Goal: Task Accomplishment & Management: Manage account settings

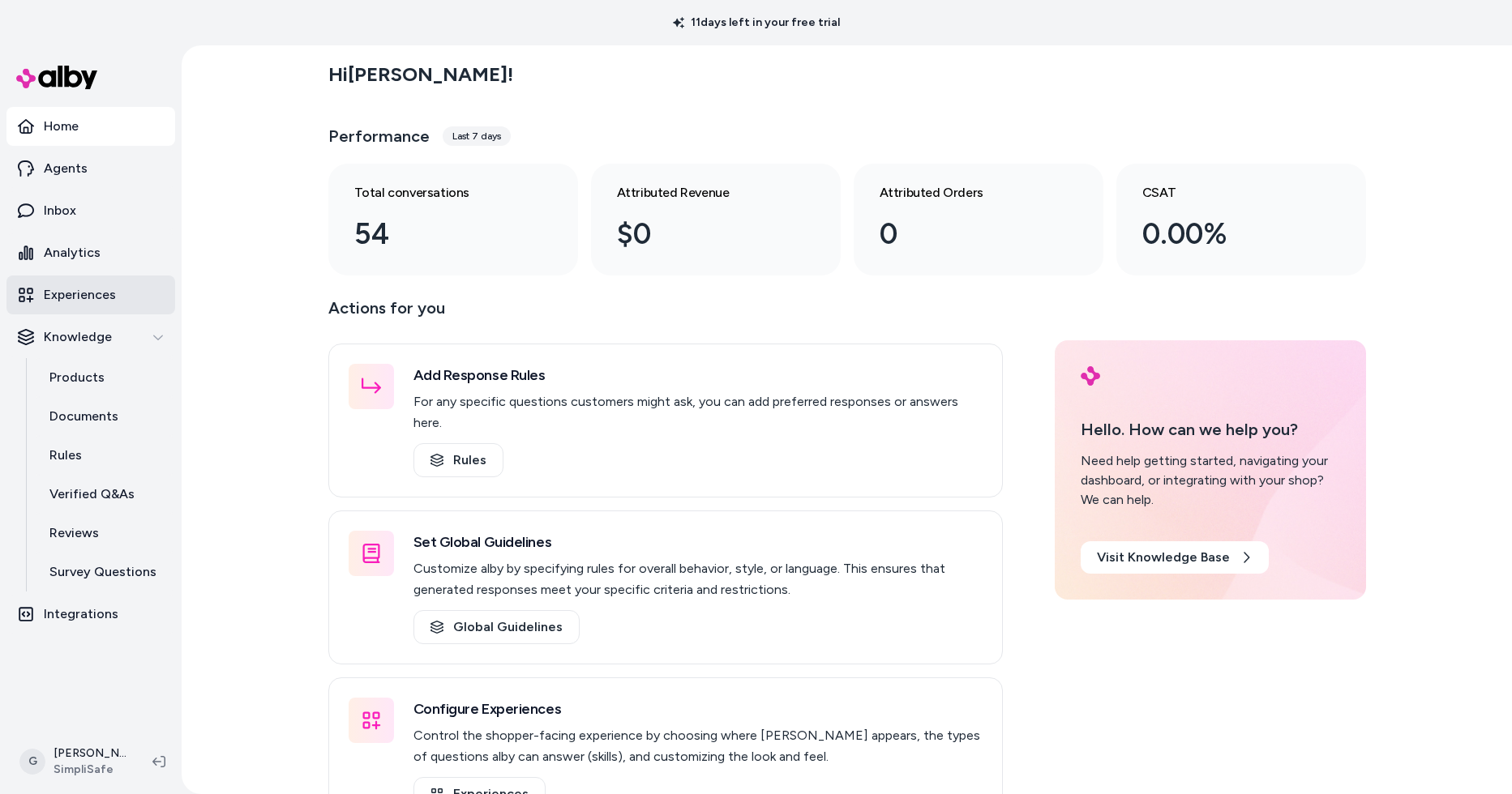
click at [75, 293] on p "Experiences" at bounding box center [80, 295] width 72 height 19
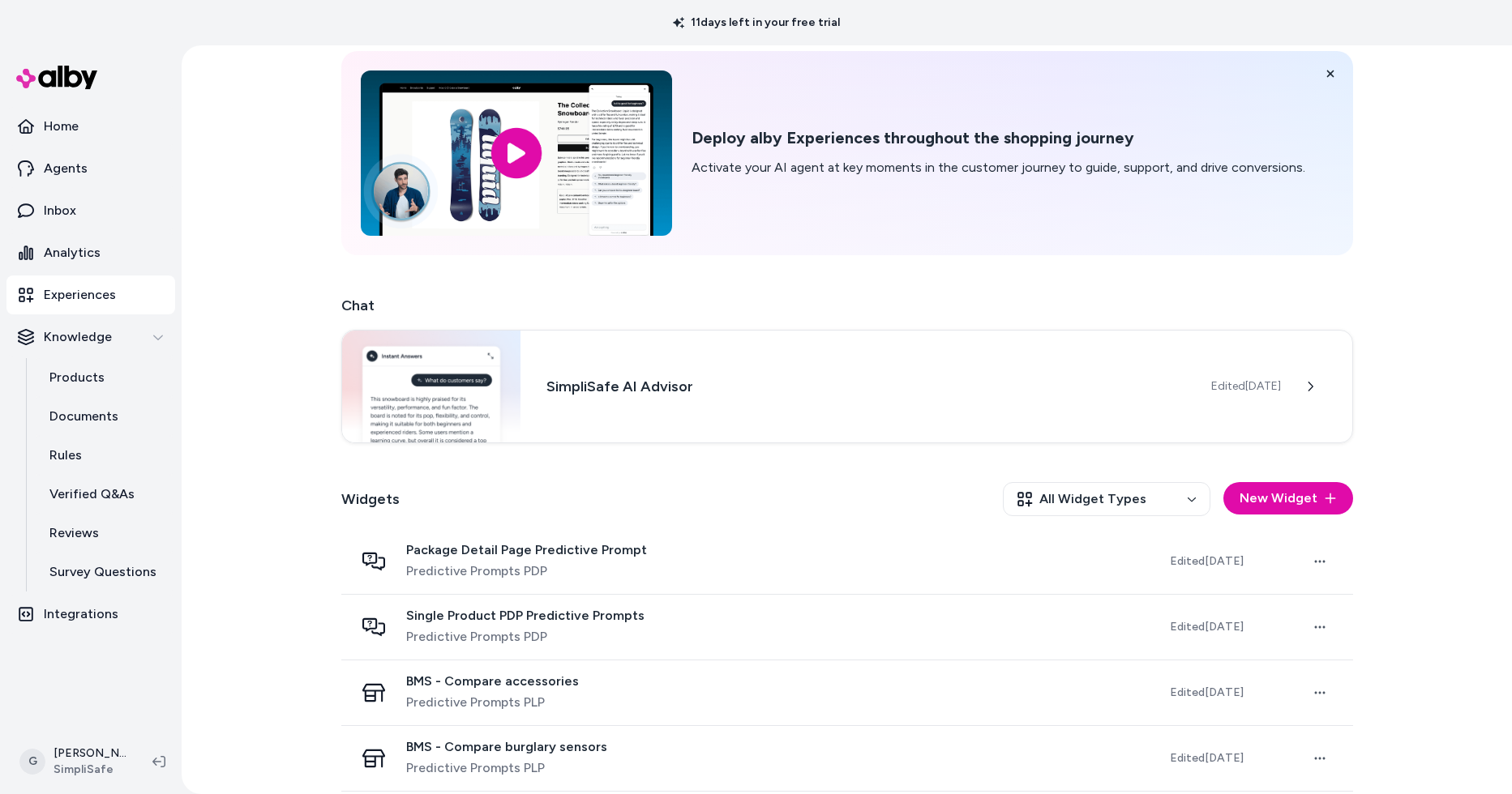
scroll to position [78, 0]
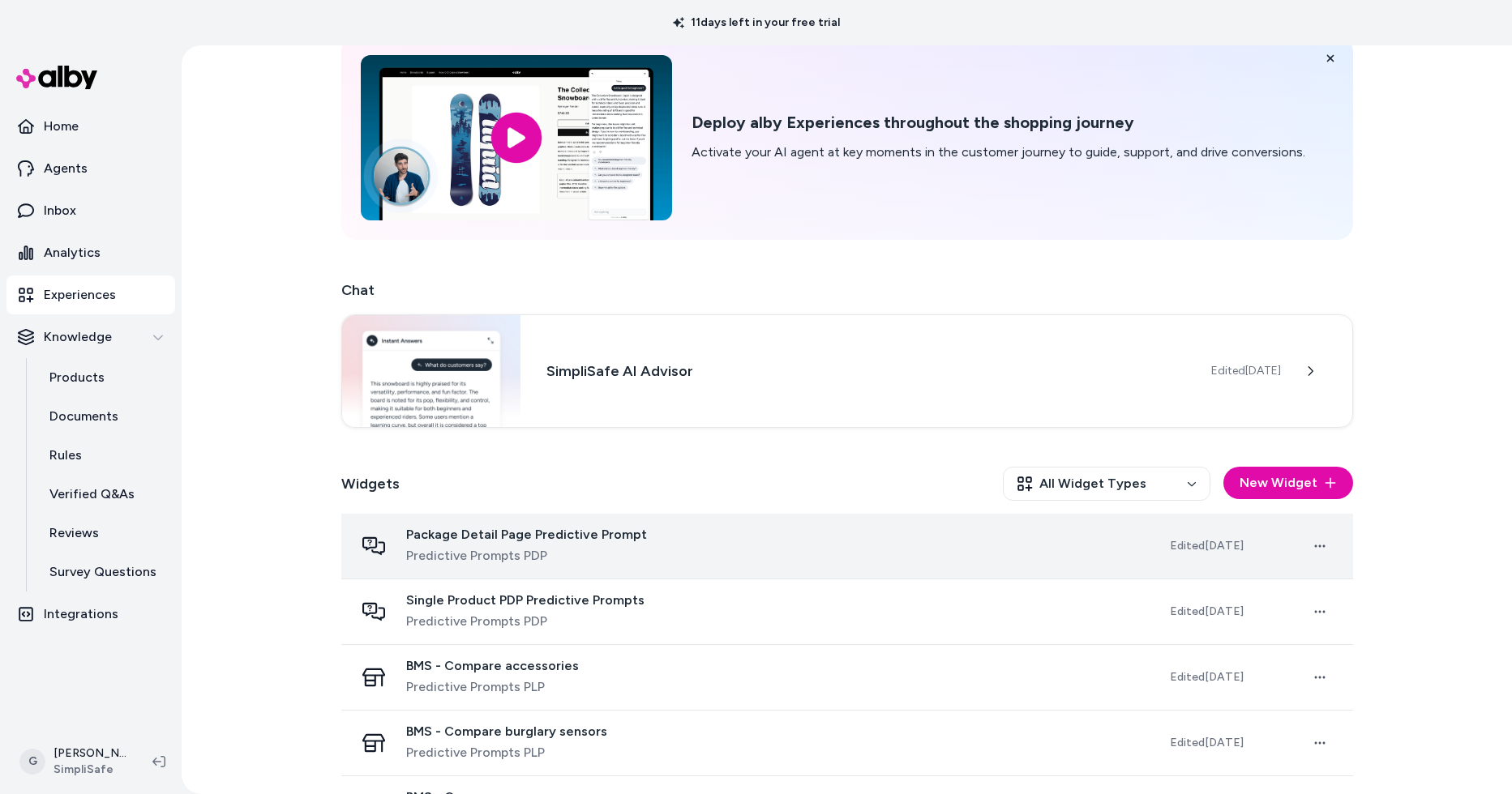
click at [580, 534] on span "Package Detail Page Predictive Prompt" at bounding box center [526, 534] width 240 height 17
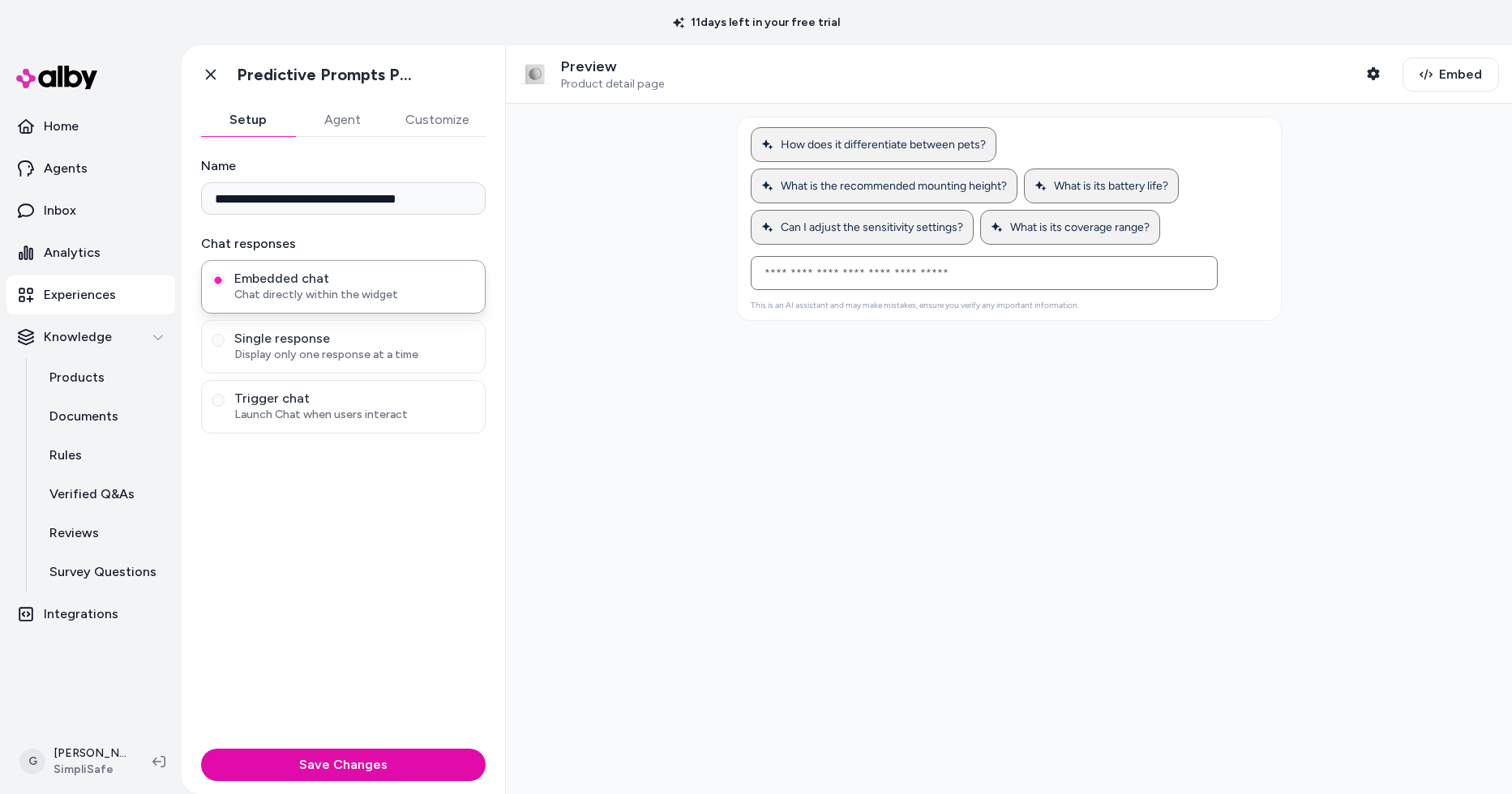
click at [448, 117] on button "Customize" at bounding box center [437, 120] width 96 height 32
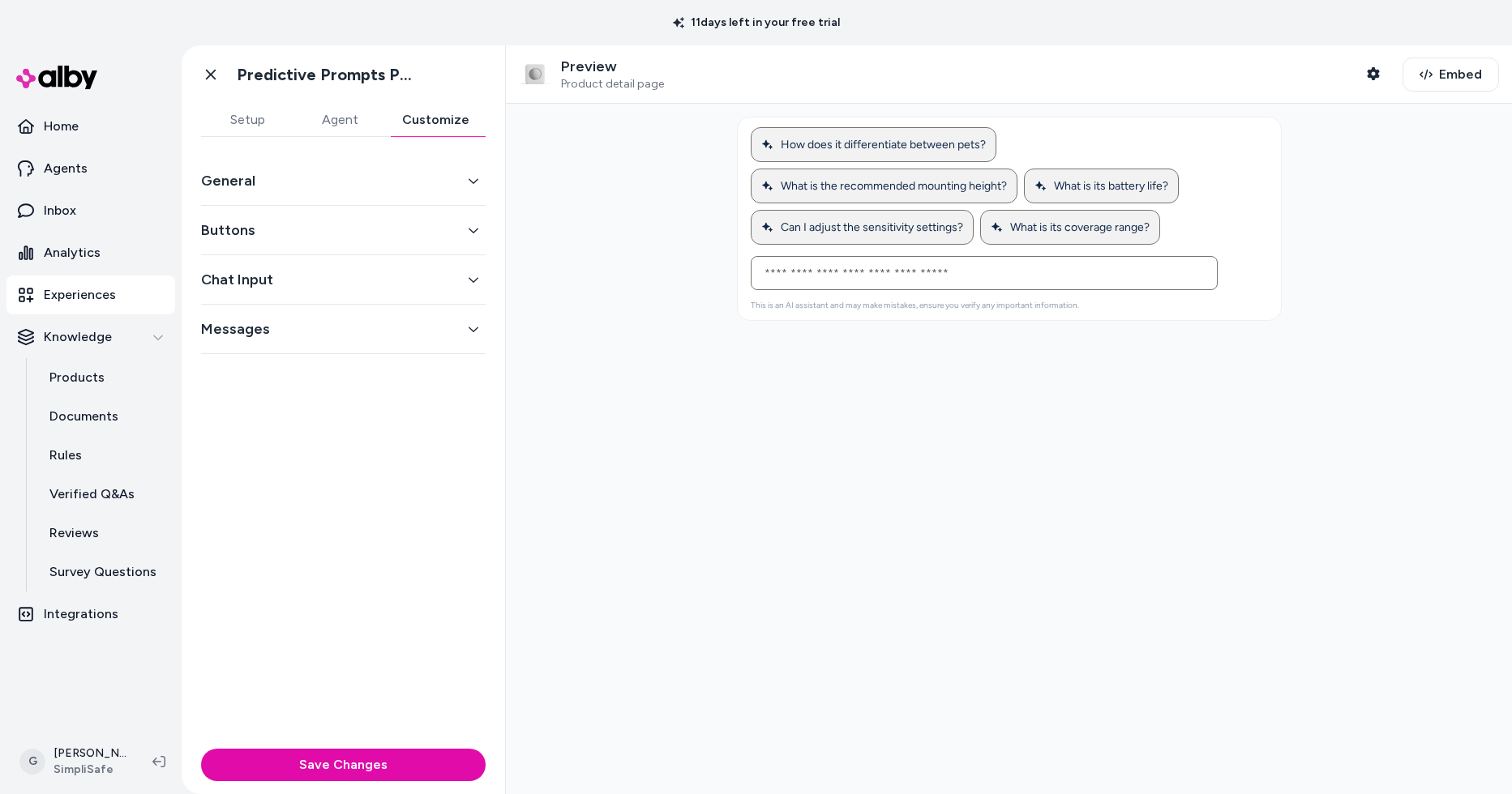
click at [366, 183] on button "General" at bounding box center [343, 181] width 284 height 23
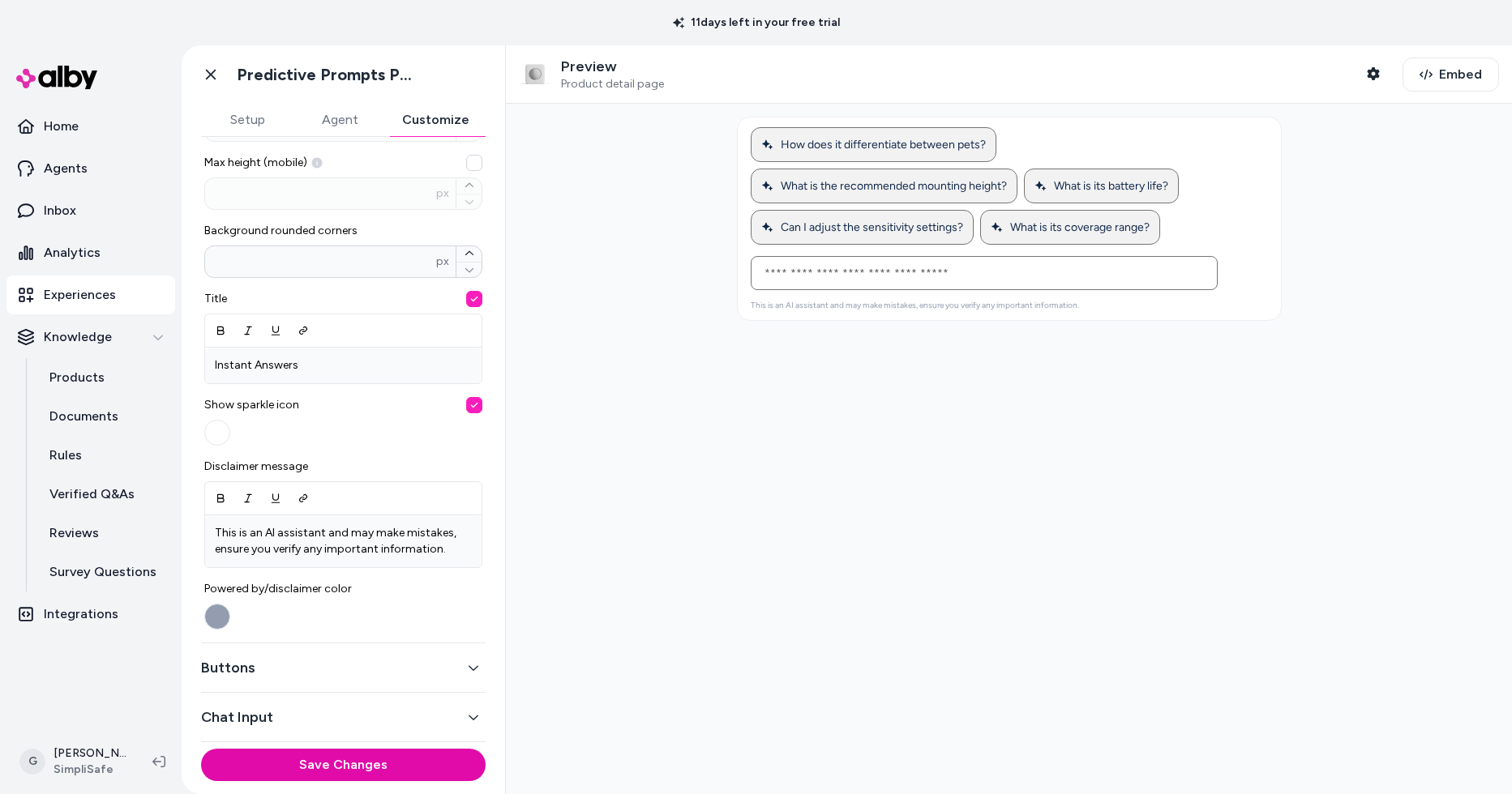
scroll to position [434, 0]
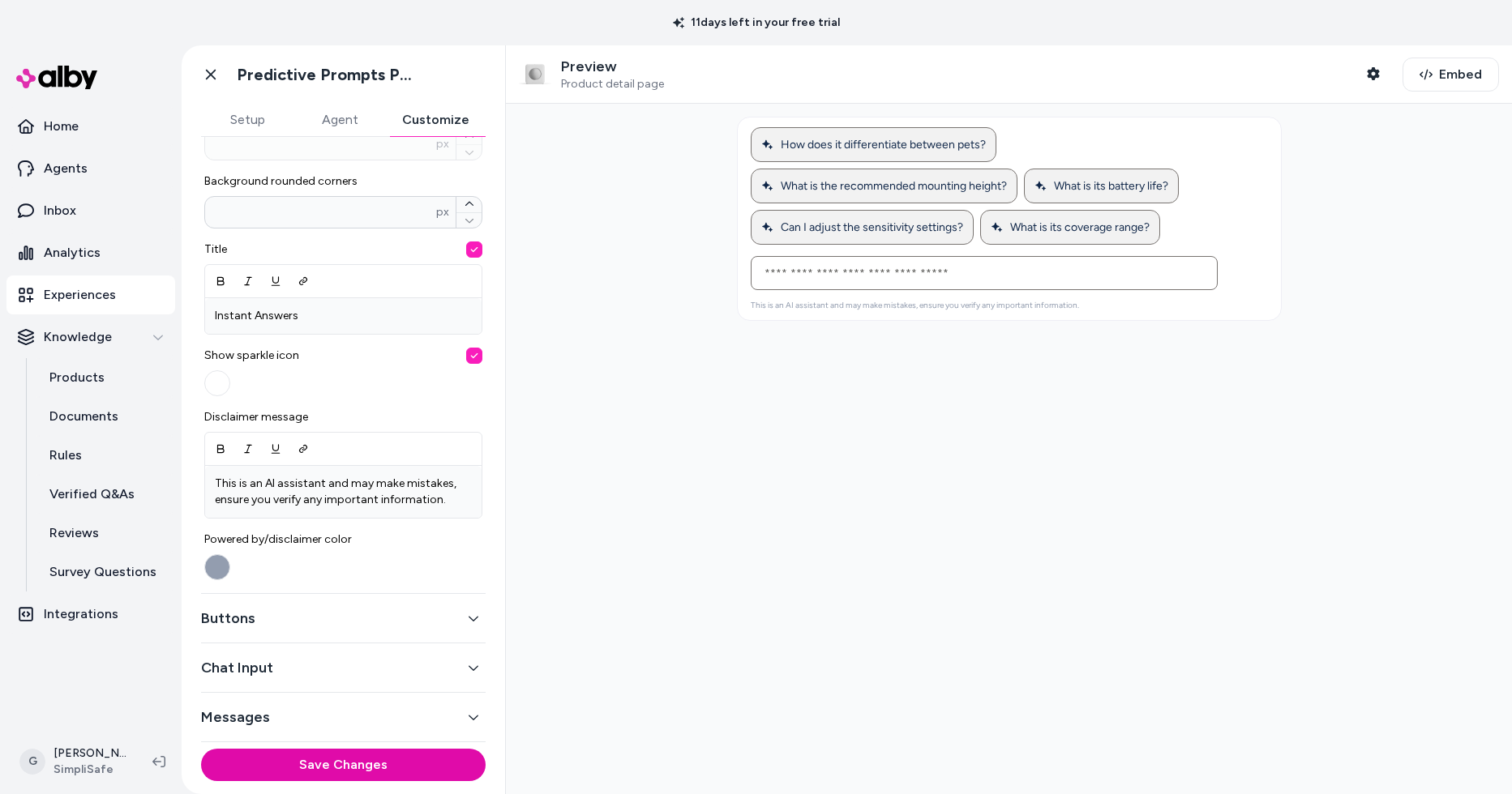
click at [244, 623] on button "Buttons" at bounding box center [343, 618] width 284 height 23
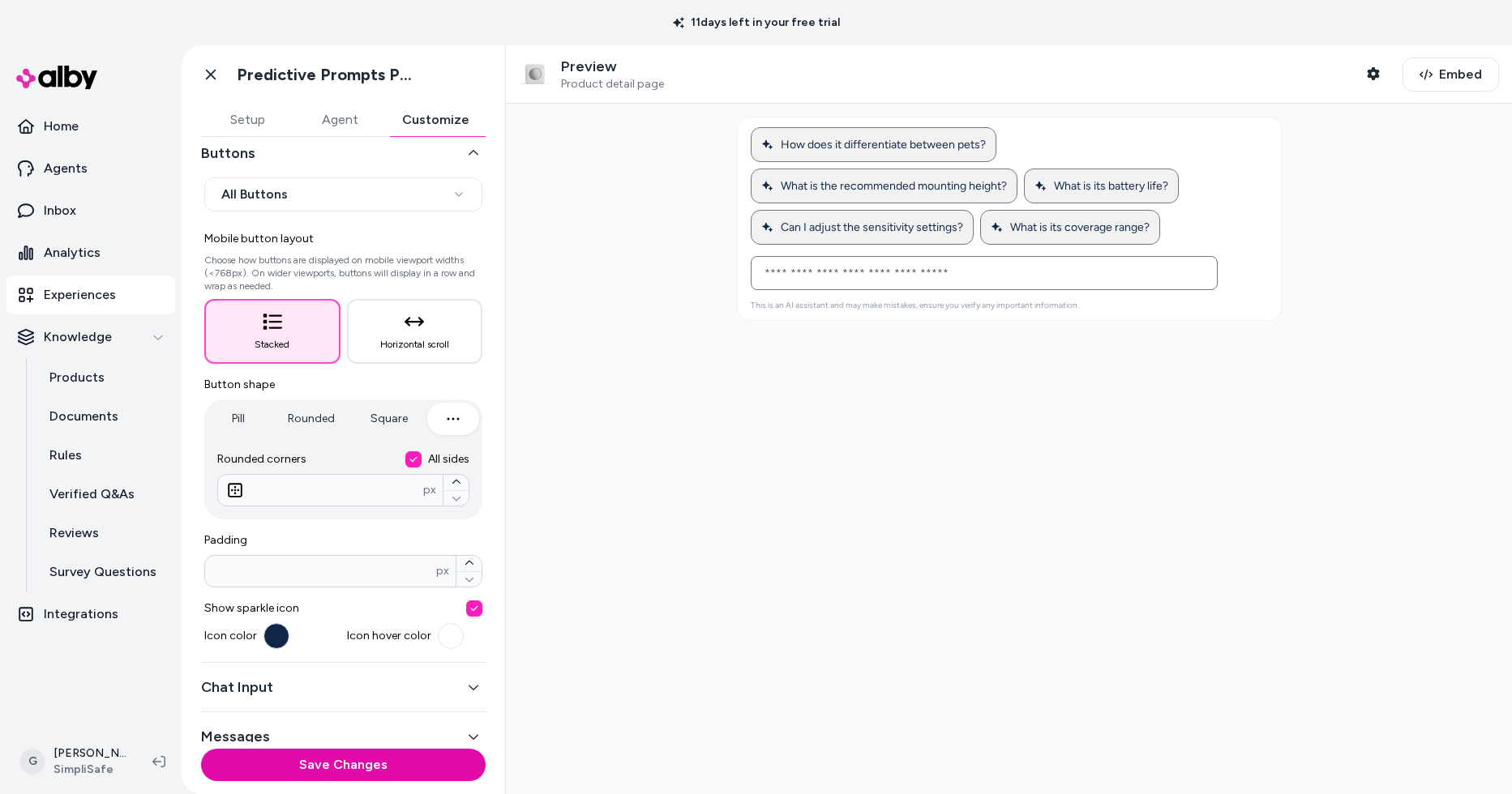
scroll to position [96, 0]
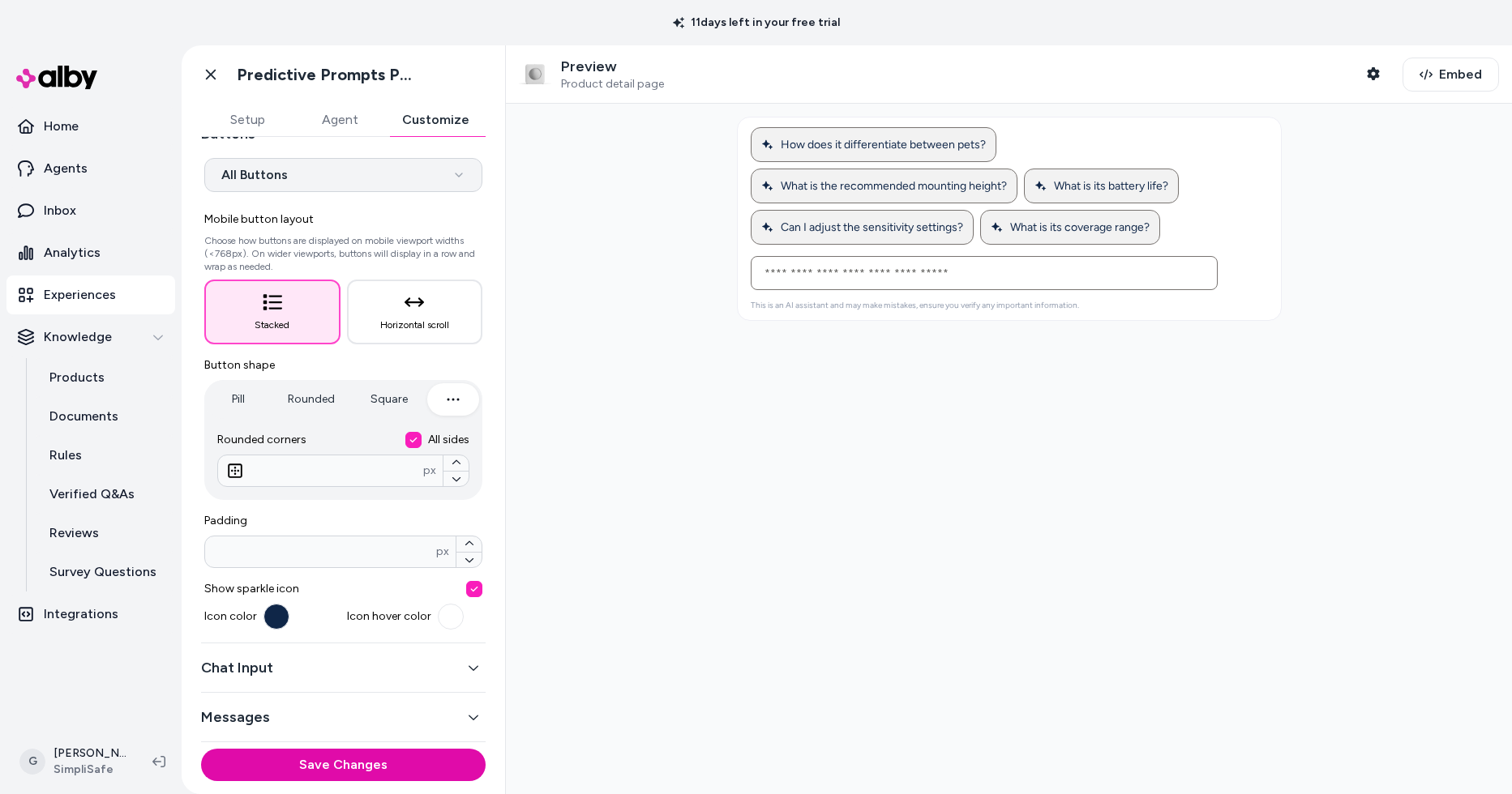
click at [340, 181] on html "**********" at bounding box center [756, 397] width 1512 height 794
select select "*******"
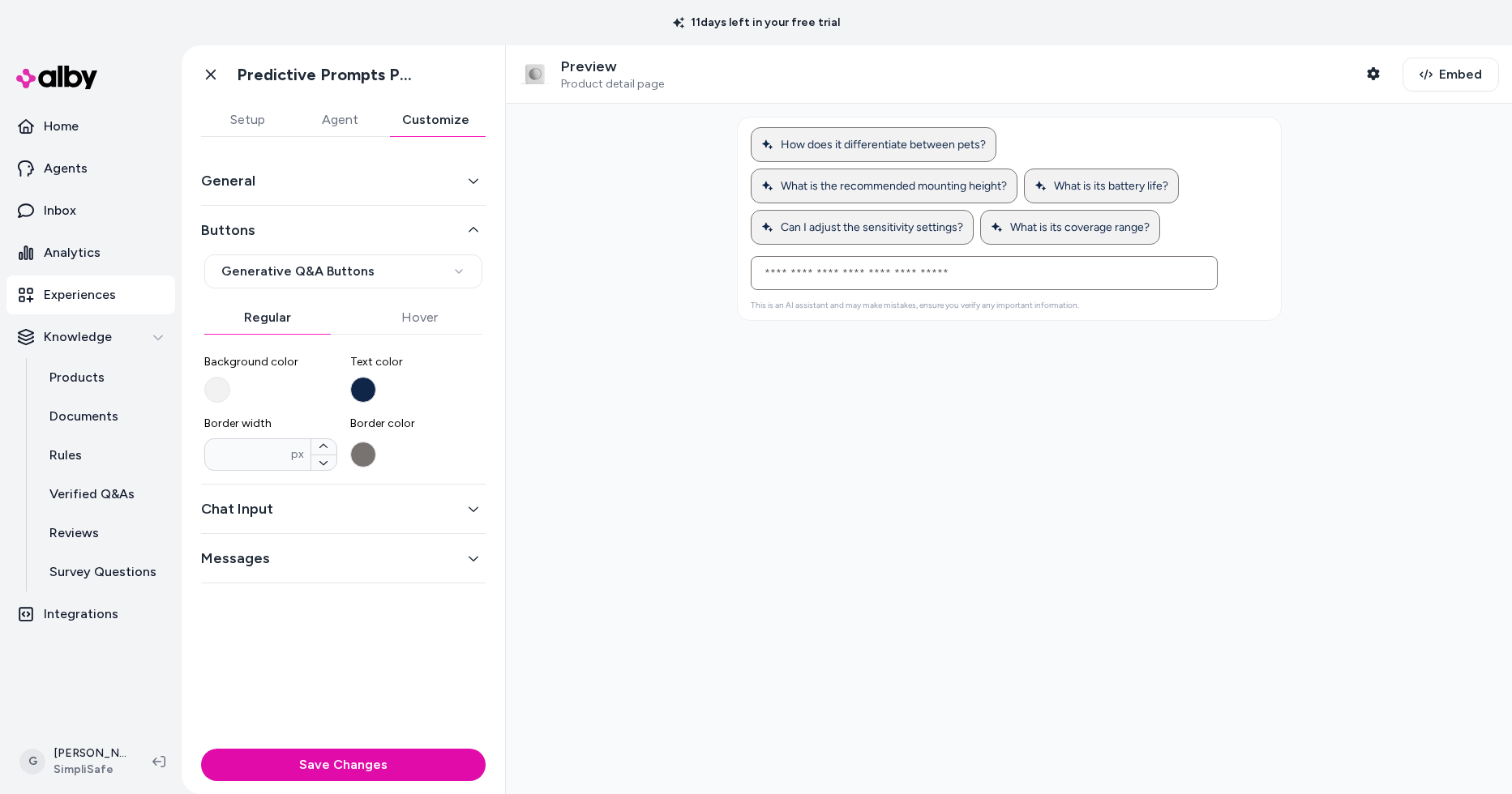
click at [76, 285] on p "Experiences" at bounding box center [80, 295] width 72 height 19
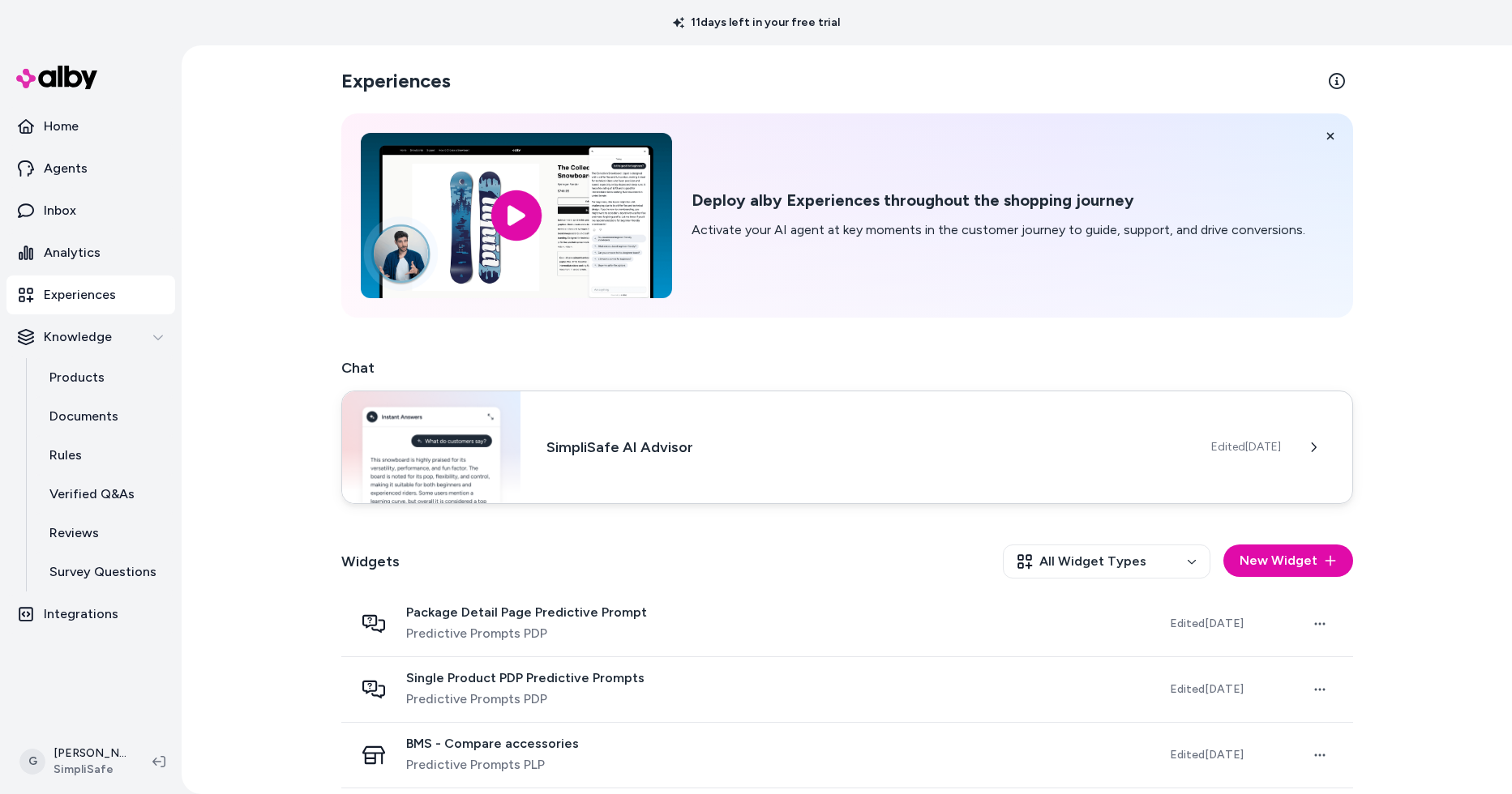
click at [617, 431] on div "SimpliSafe AI Advisor Edited [DATE]" at bounding box center [847, 448] width 1012 height 114
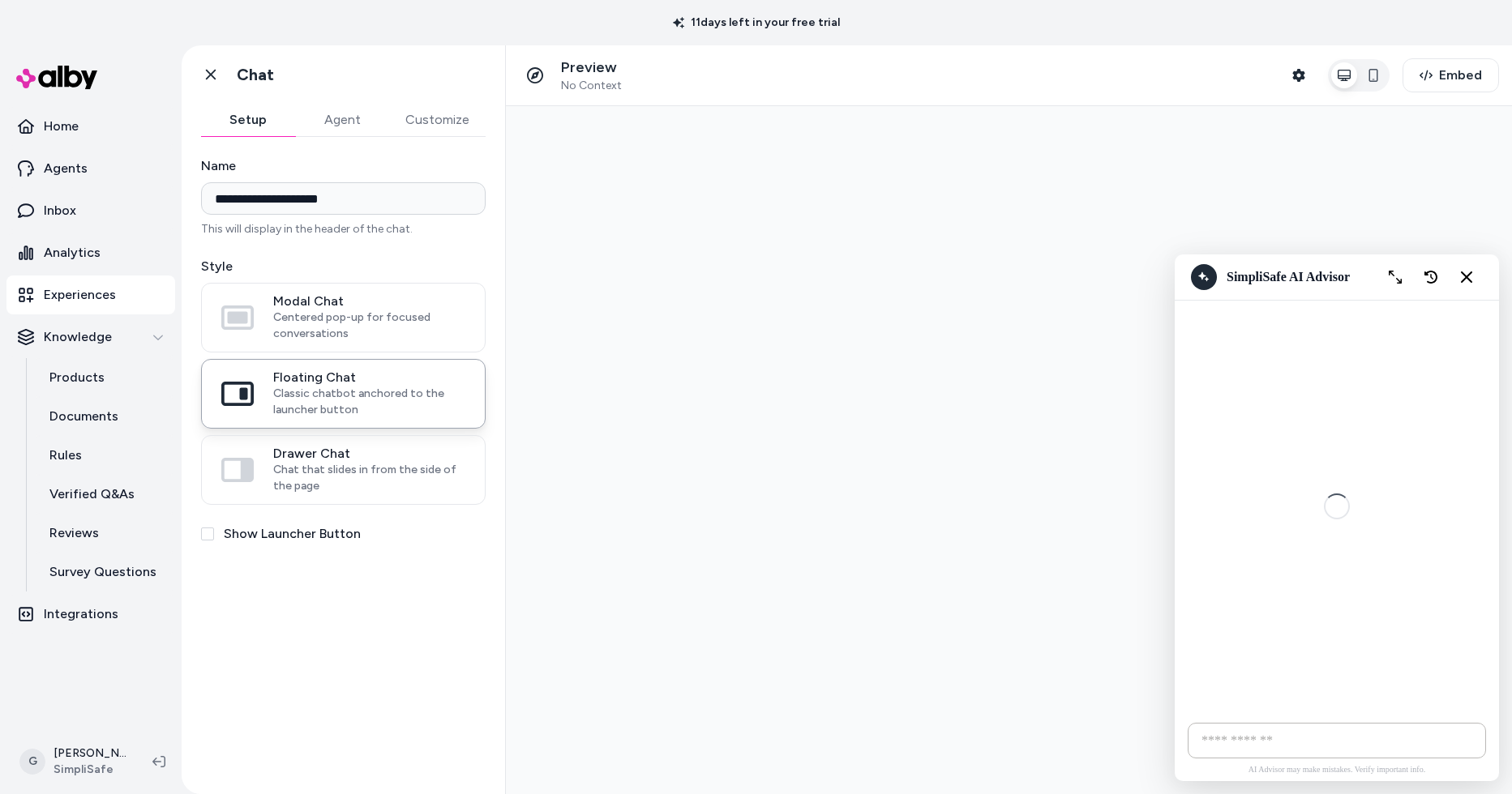
click at [440, 114] on button "Customize" at bounding box center [437, 120] width 96 height 32
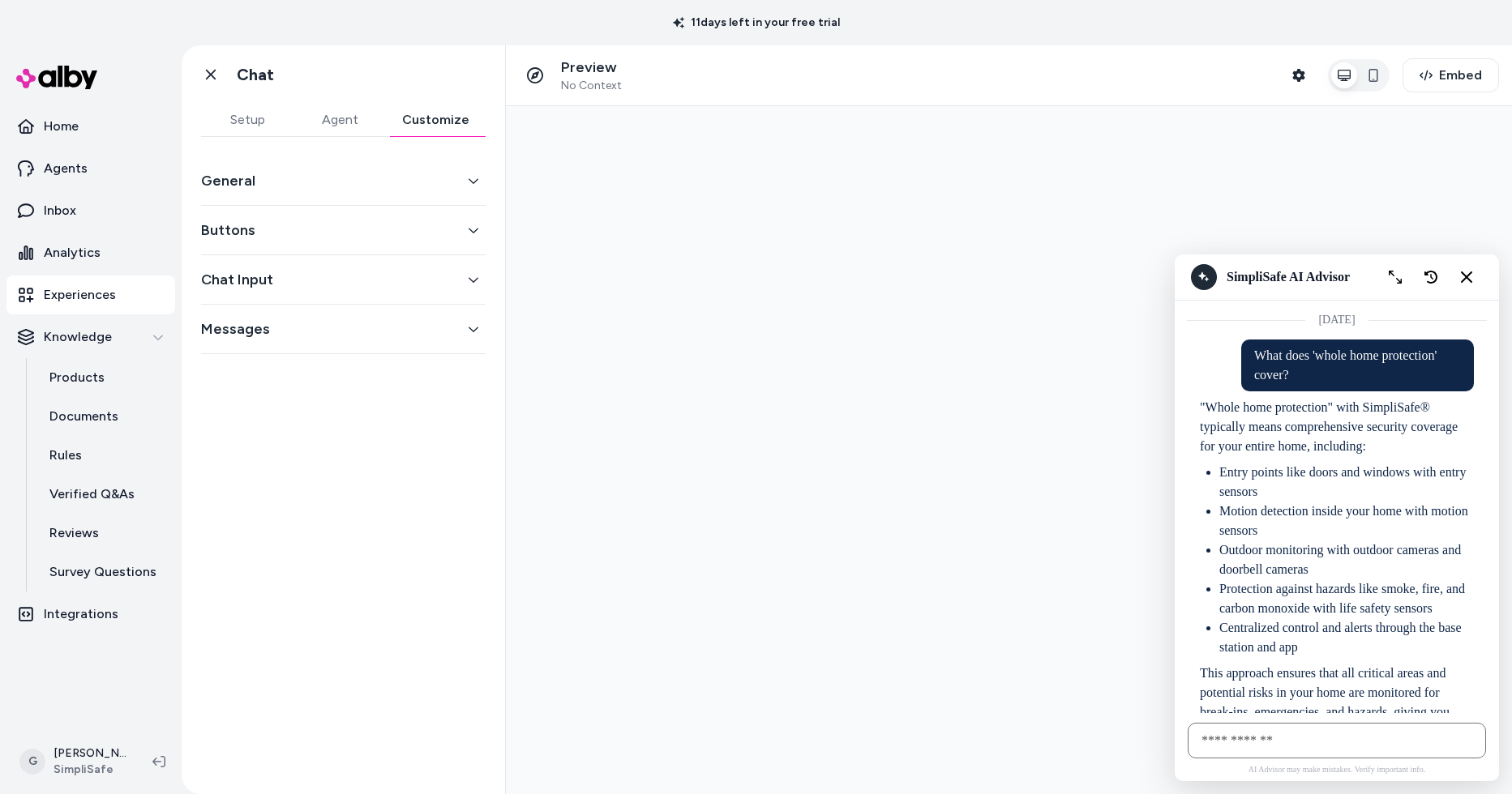
scroll to position [101, 0]
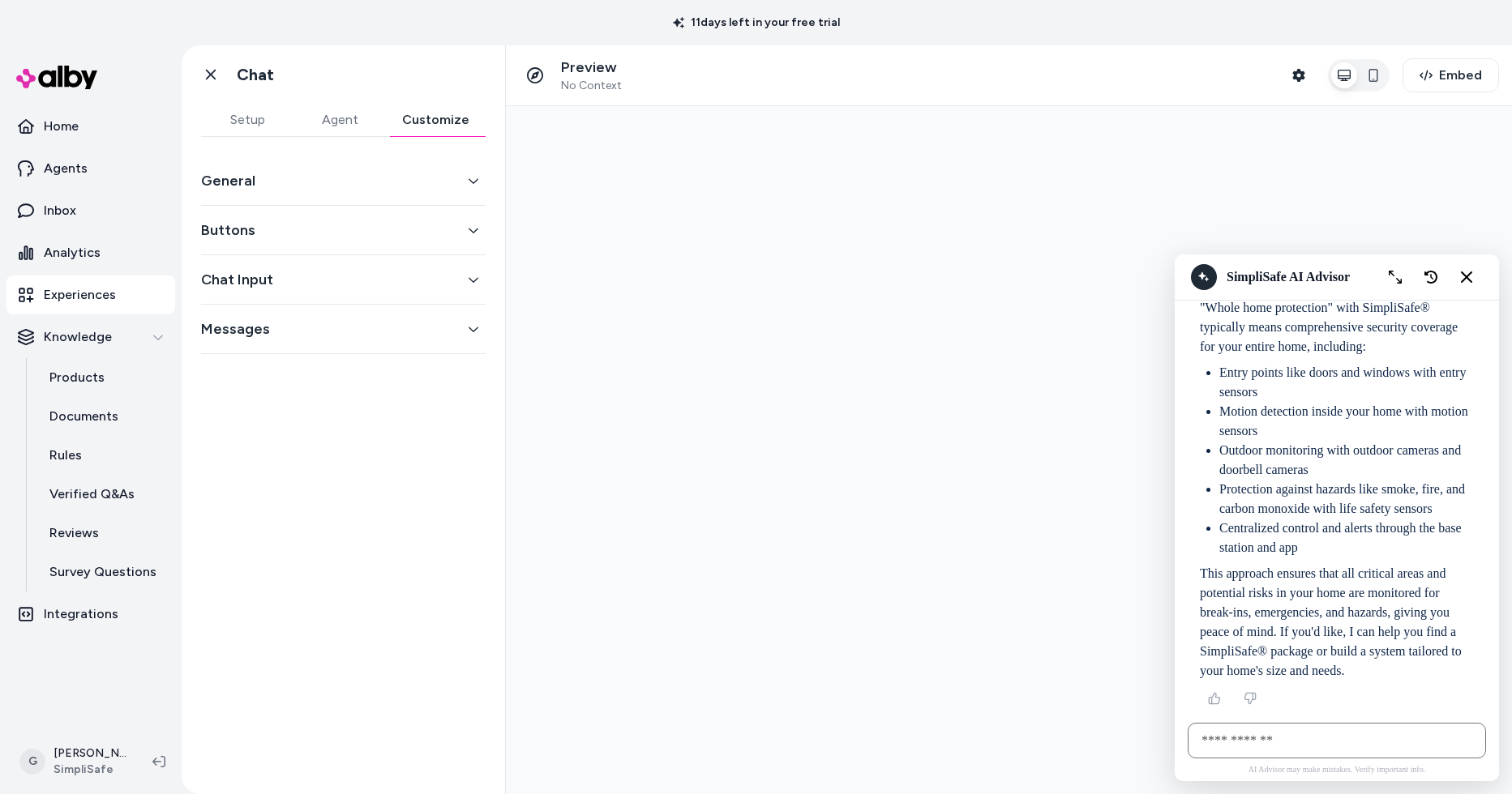
click at [250, 170] on button "General" at bounding box center [343, 181] width 284 height 23
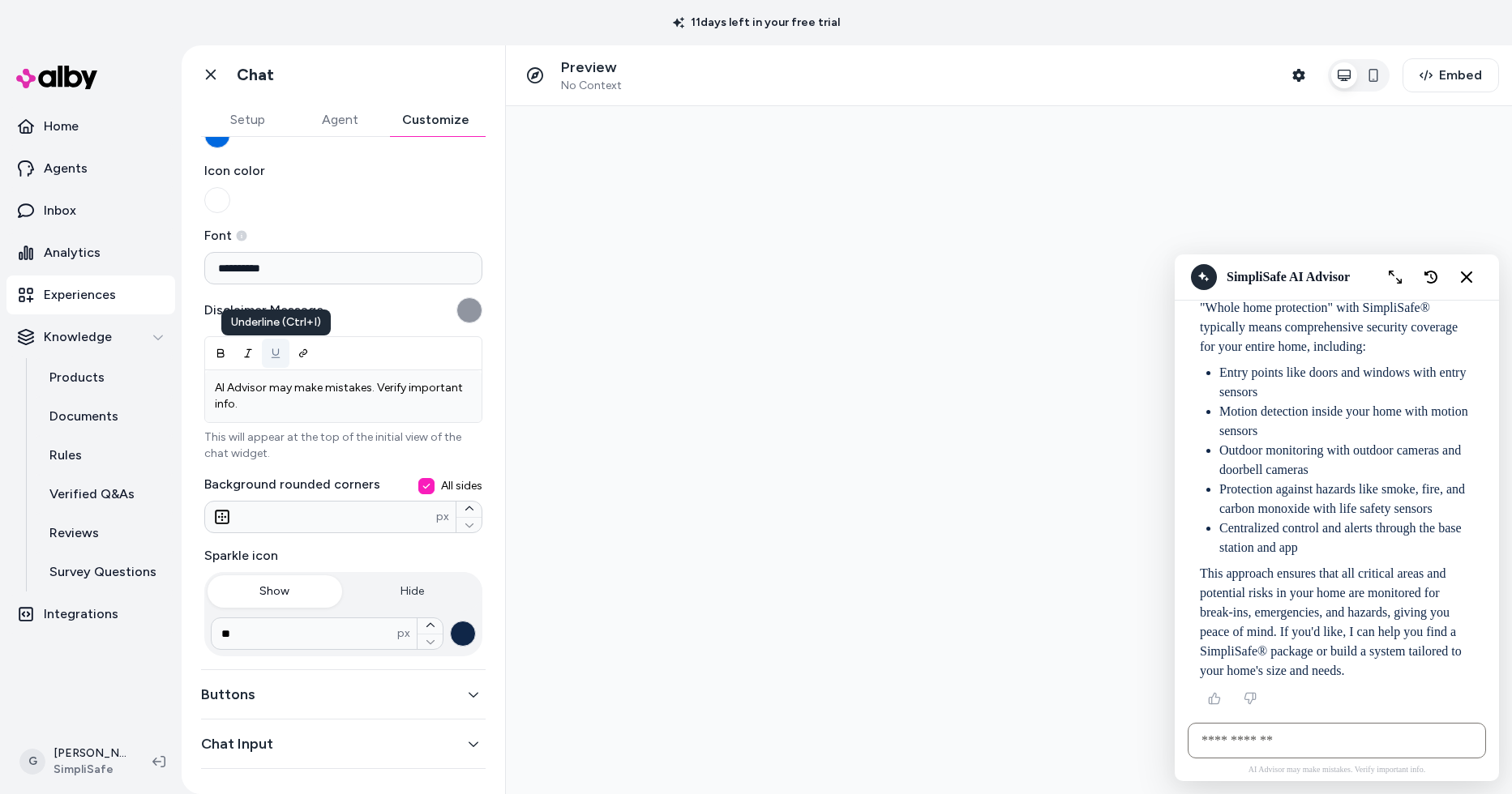
scroll to position [152, 0]
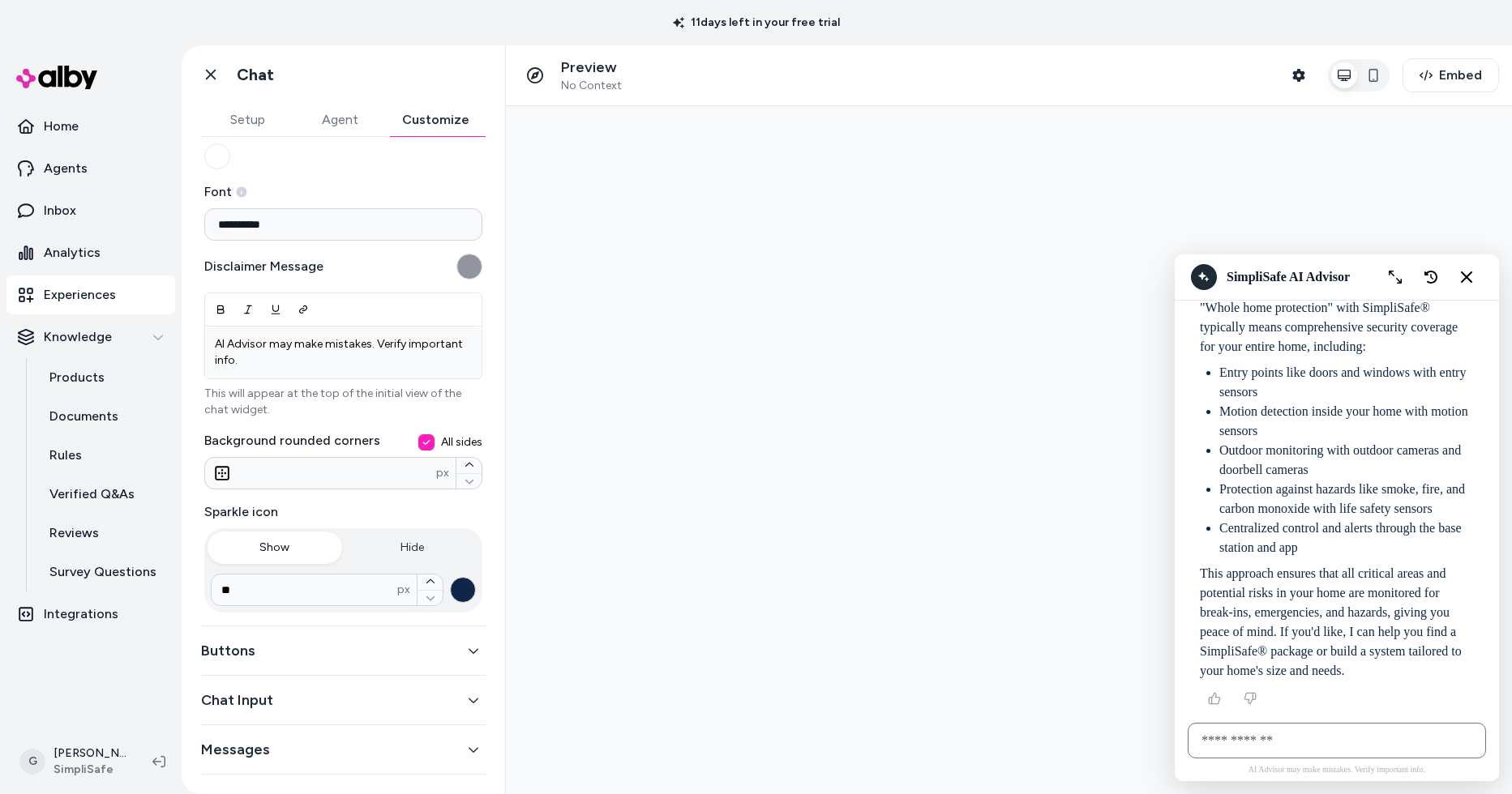
click at [282, 651] on button "Buttons" at bounding box center [343, 651] width 284 height 23
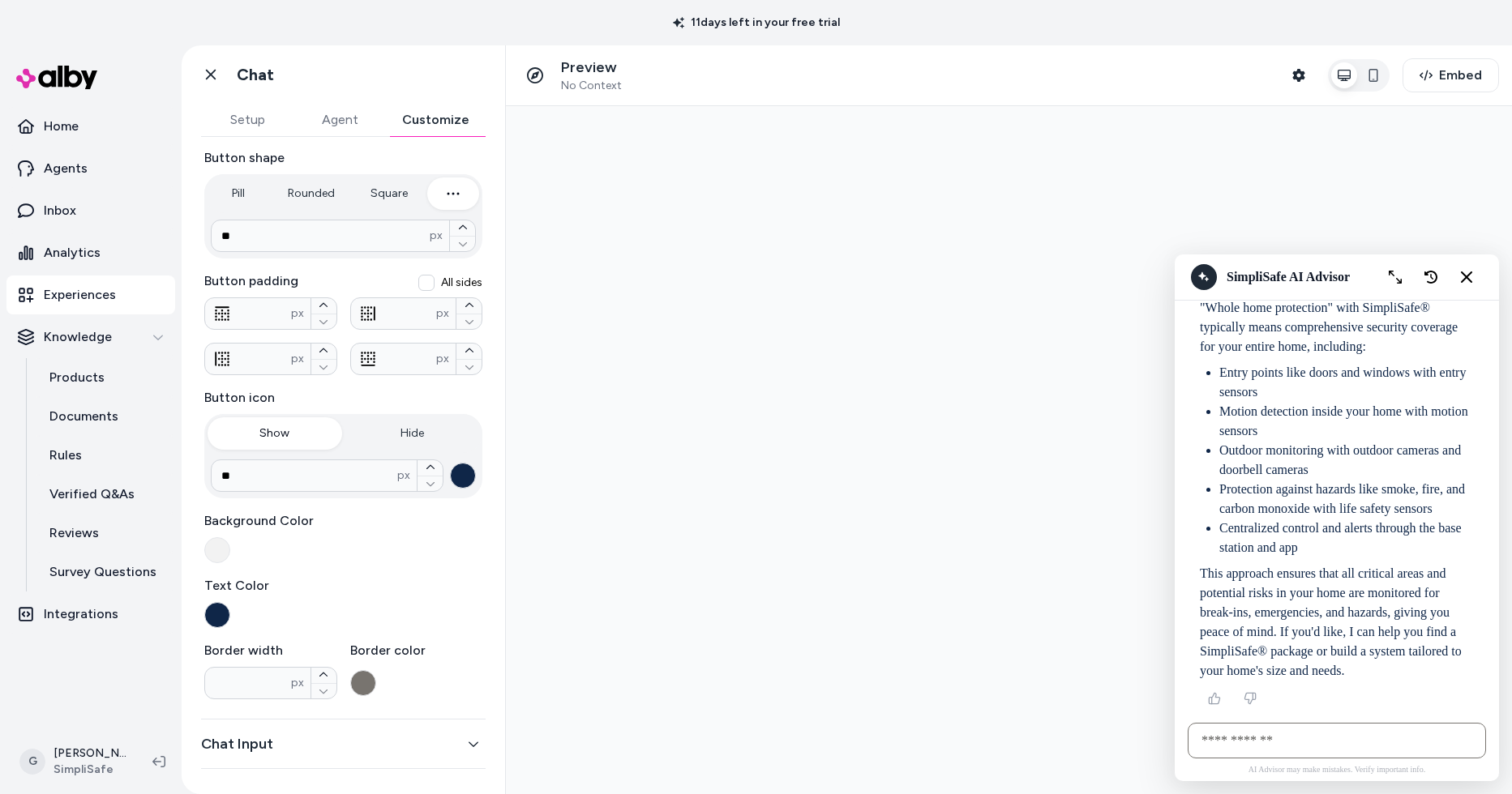
scroll to position [196, 0]
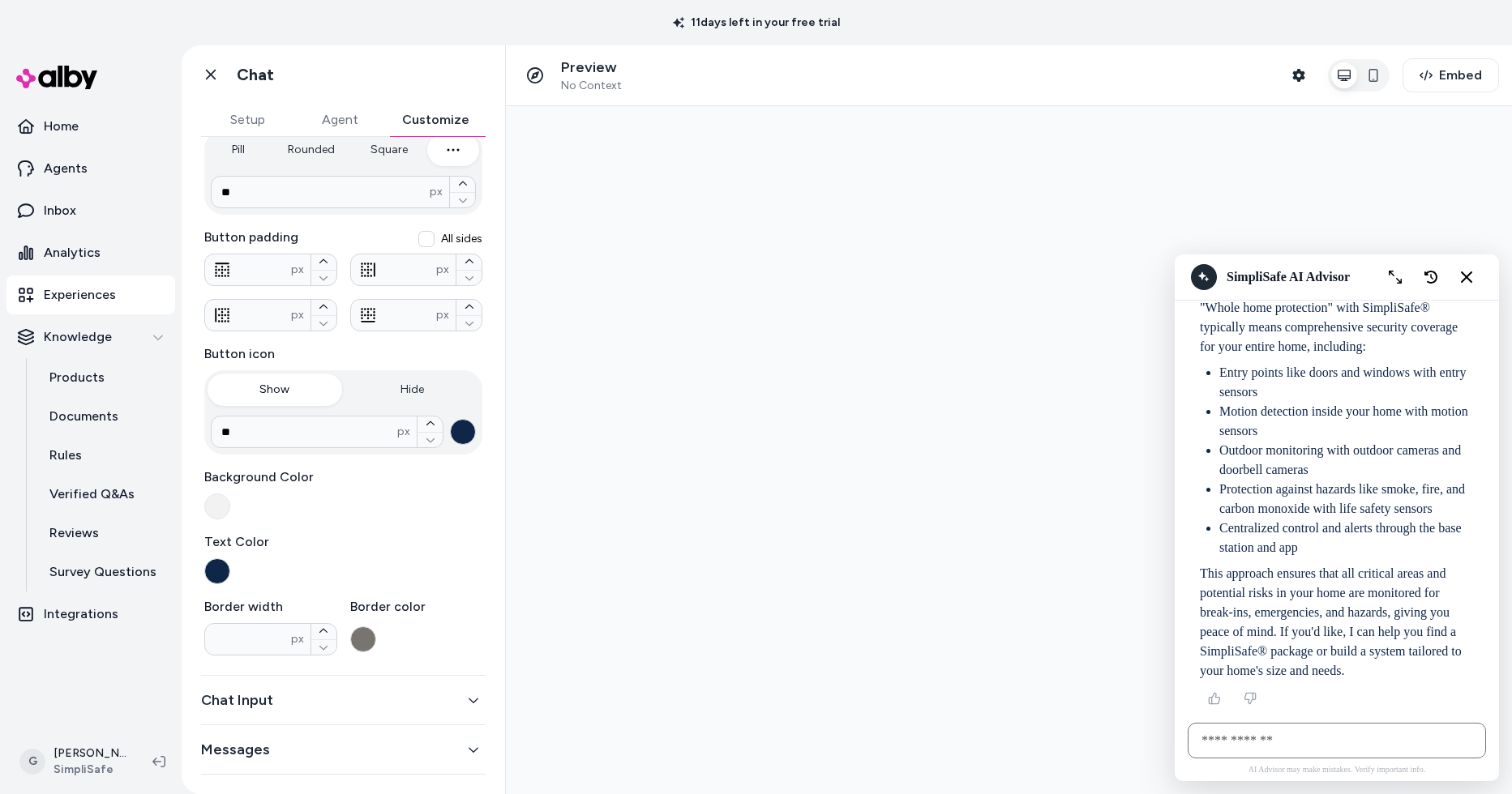
click at [240, 711] on button "Chat Input" at bounding box center [343, 700] width 284 height 23
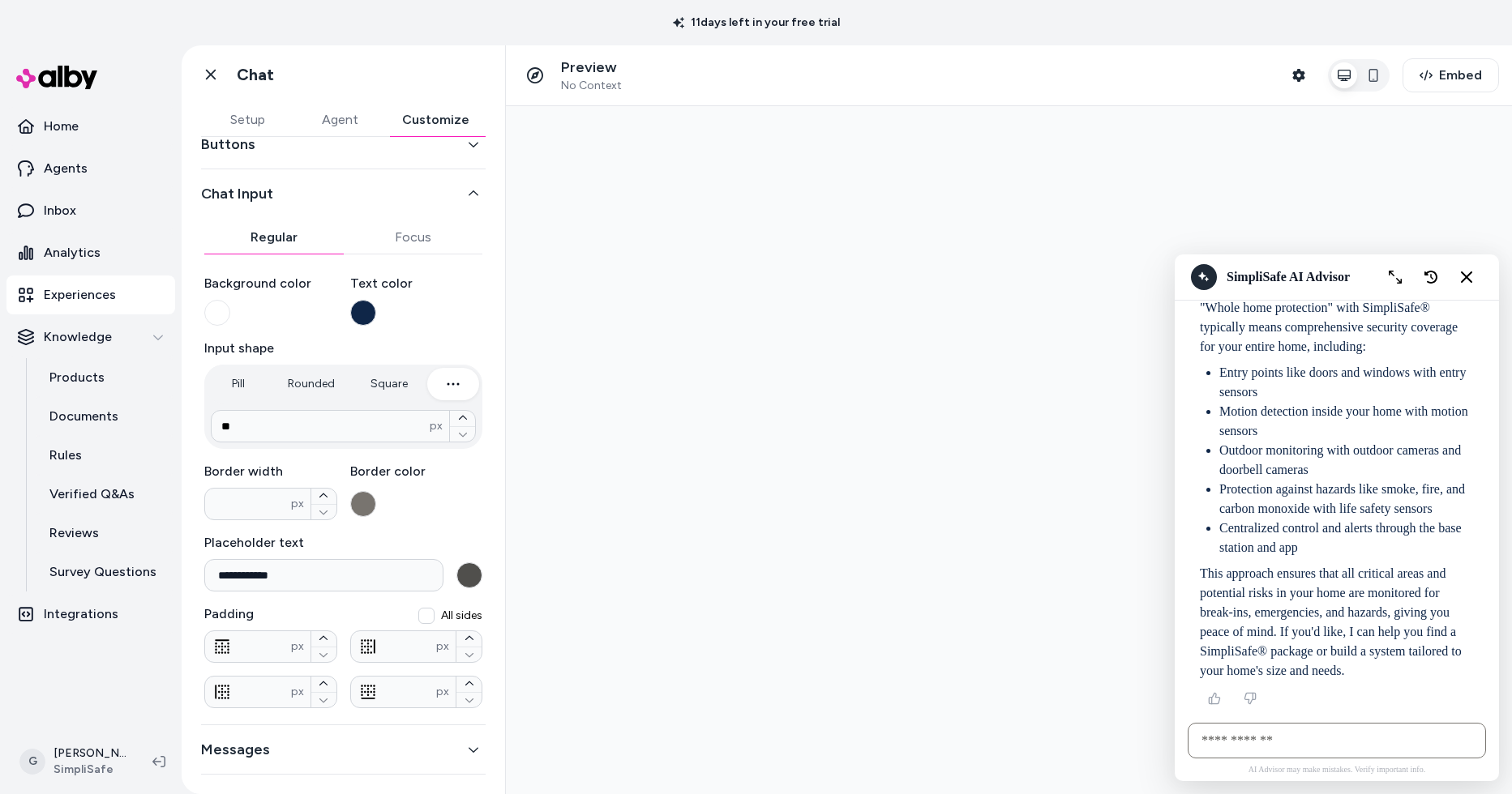
scroll to position [86, 0]
click at [239, 747] on button "Messages" at bounding box center [343, 749] width 284 height 23
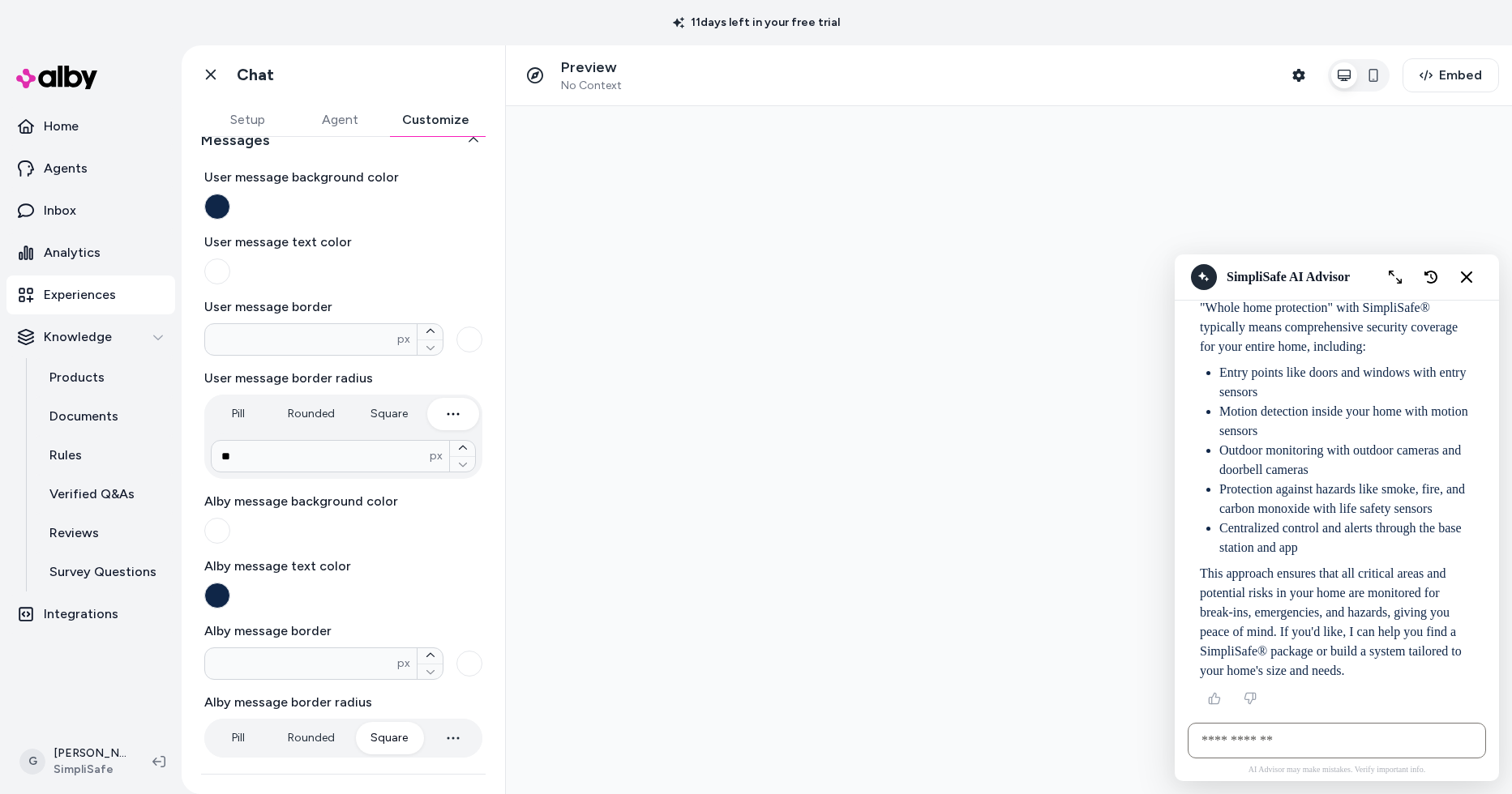
scroll to position [0, 0]
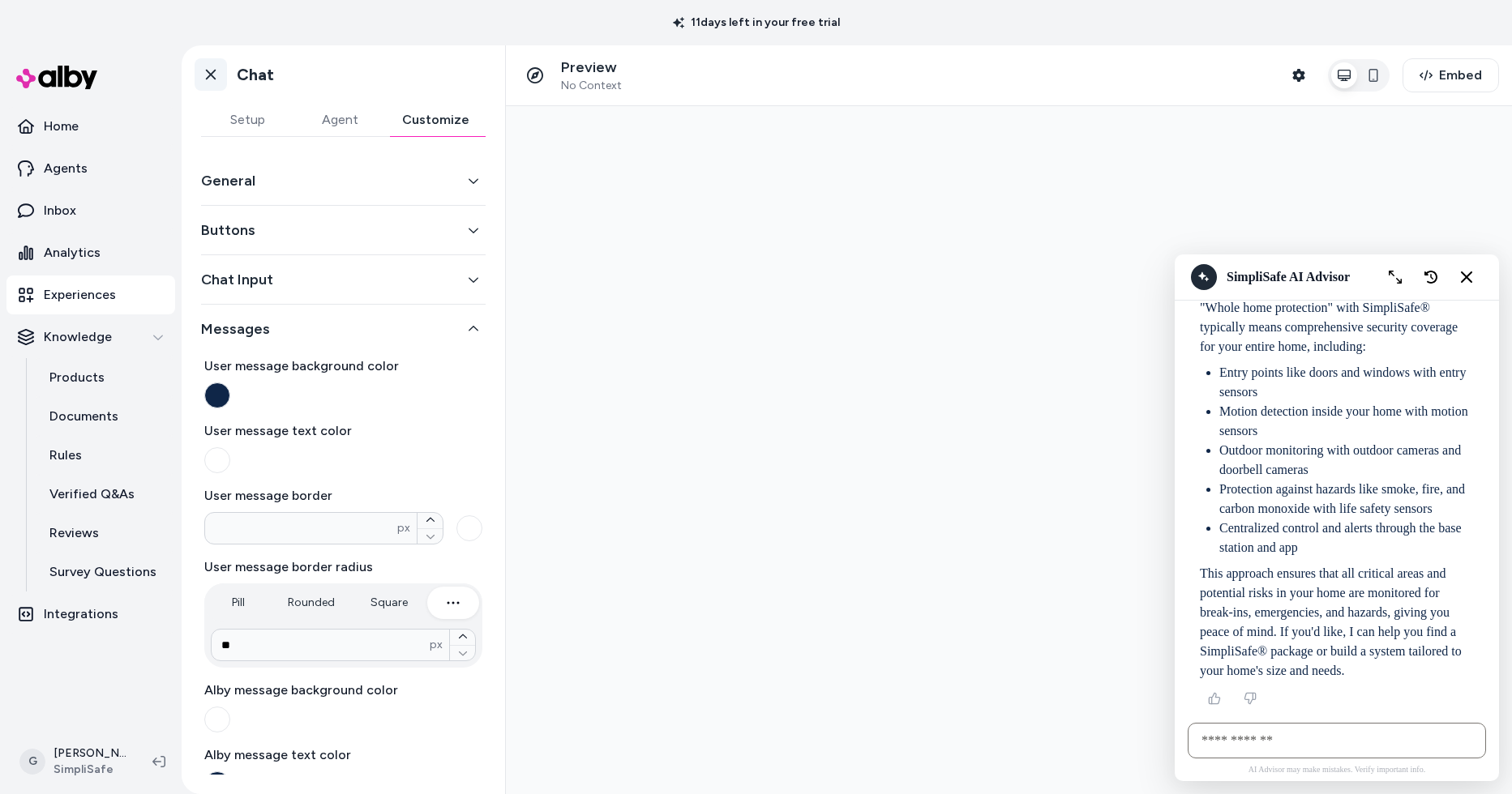
click at [213, 75] on icon at bounding box center [211, 74] width 17 height 17
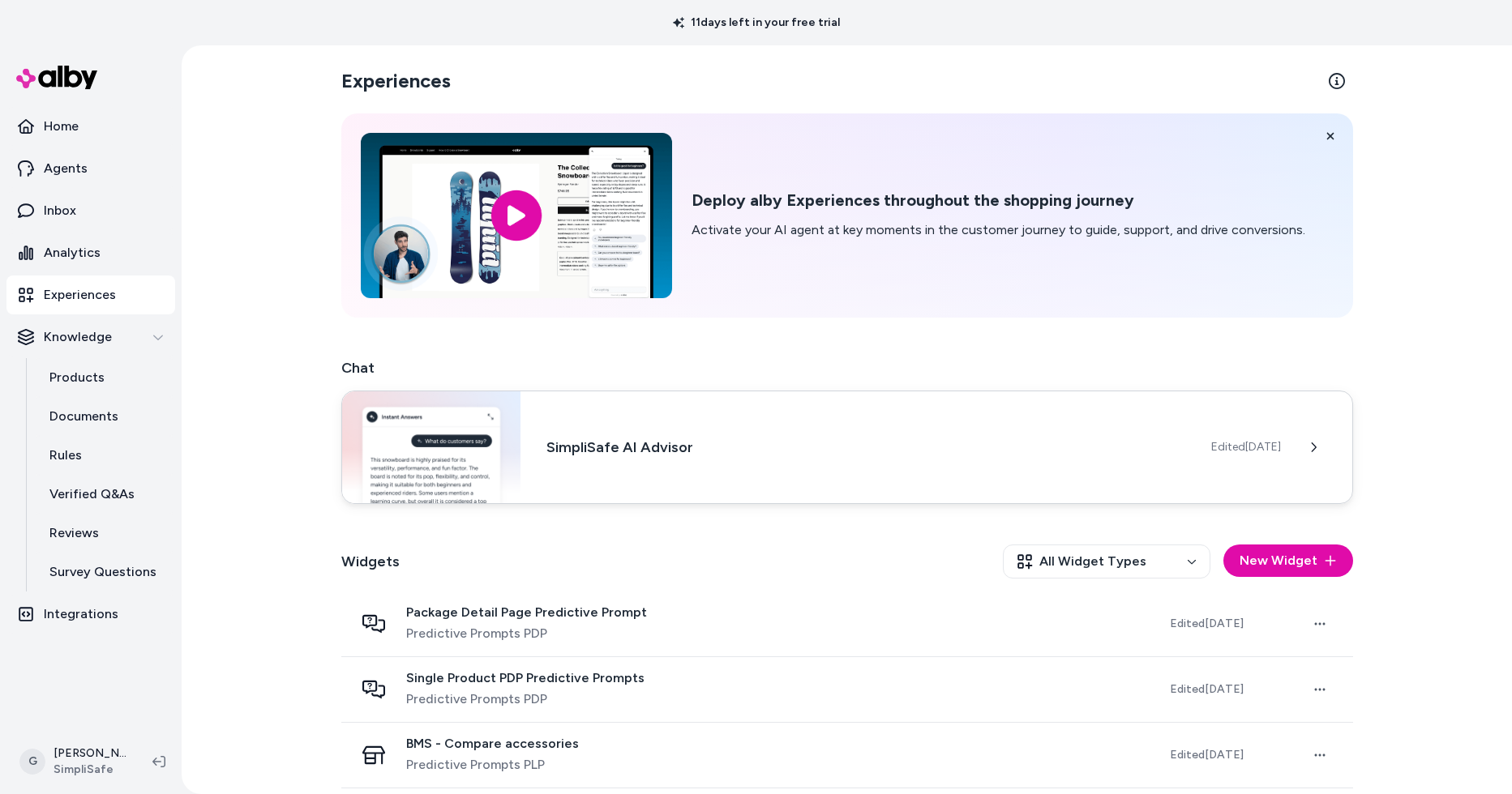
click at [527, 407] on div "SimpliSafe AI Advisor Edited [DATE]" at bounding box center [847, 448] width 1012 height 114
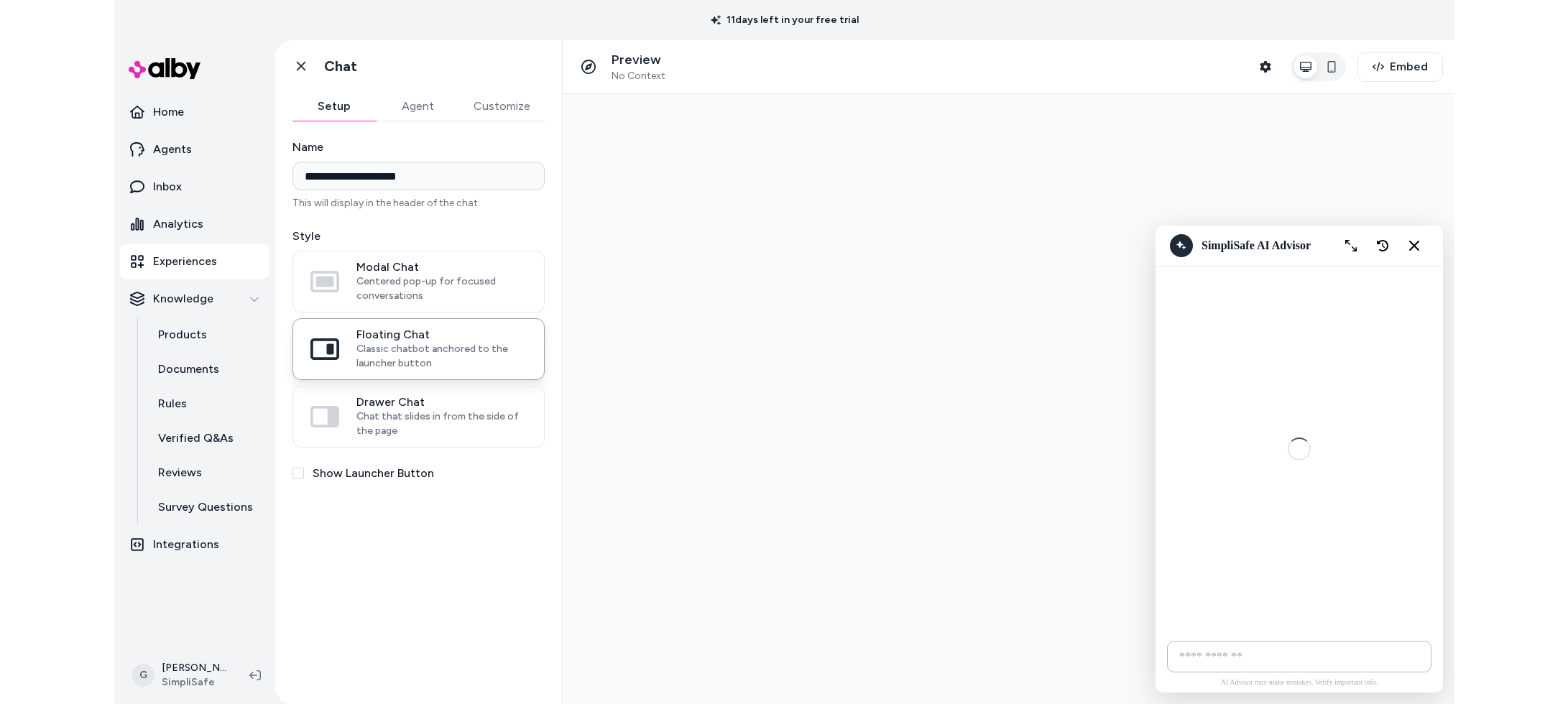
scroll to position [89, 0]
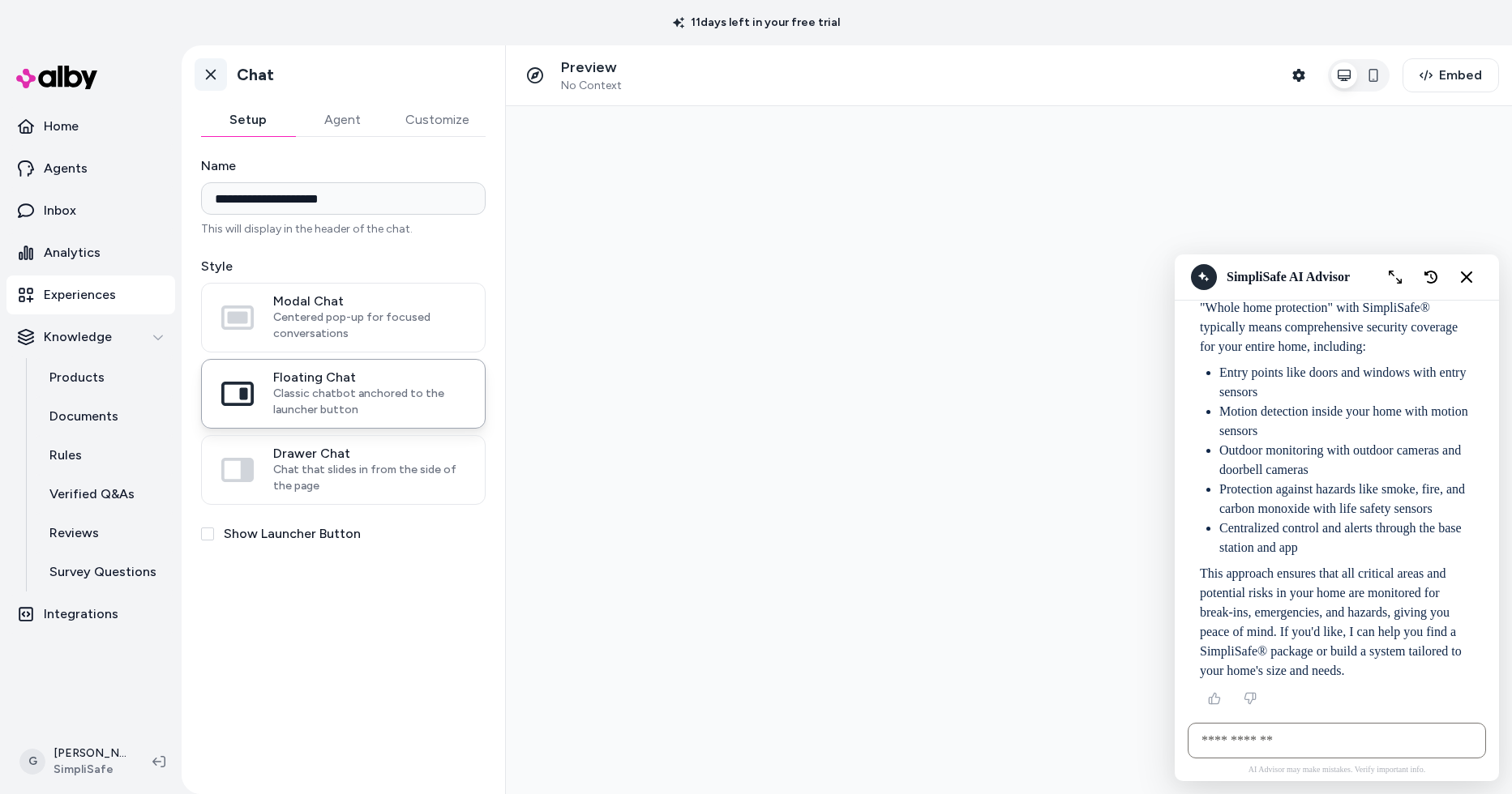
click at [204, 73] on icon at bounding box center [211, 74] width 17 height 17
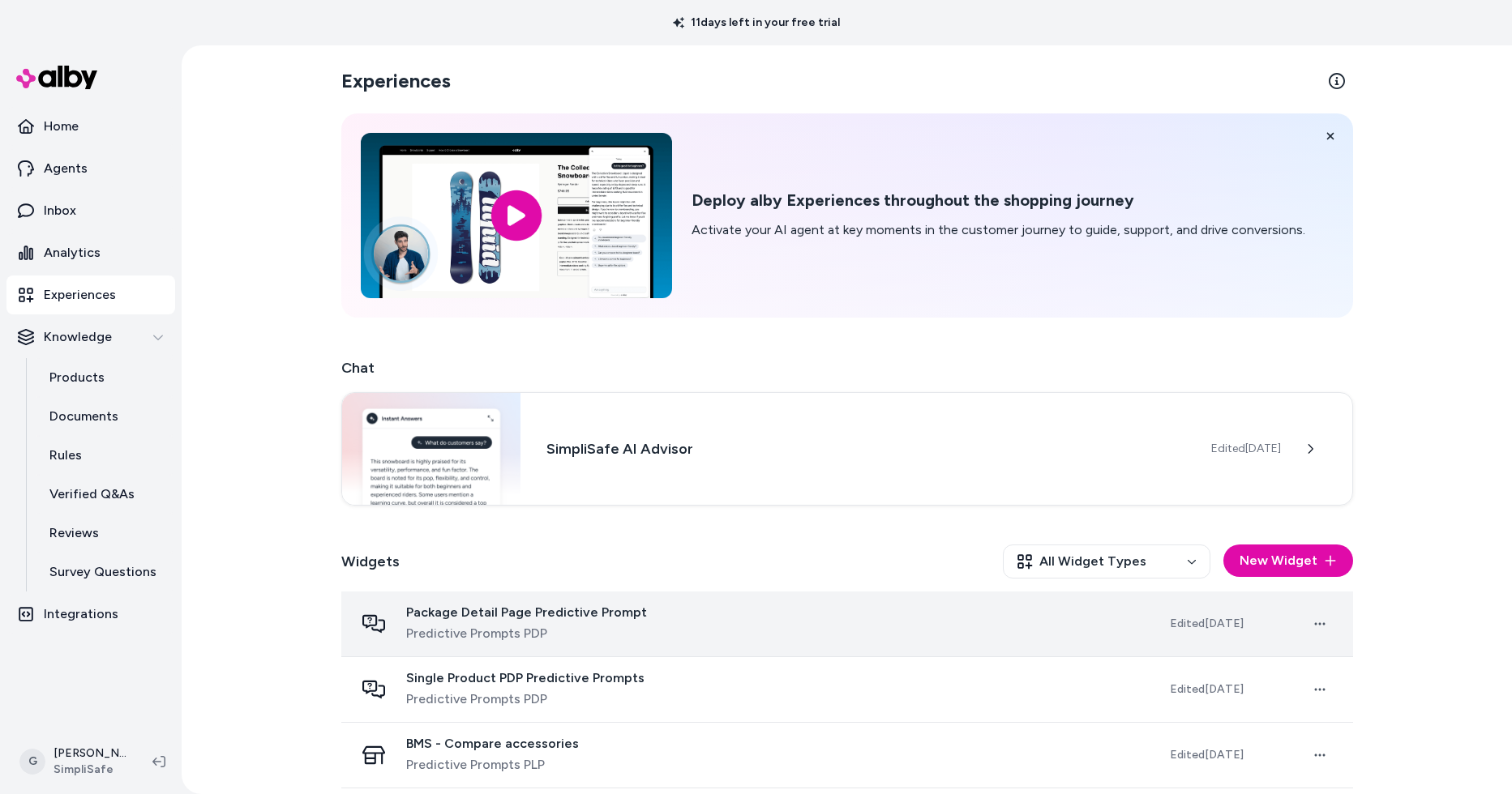
click at [531, 626] on span "Predictive Prompts PDP" at bounding box center [526, 634] width 240 height 19
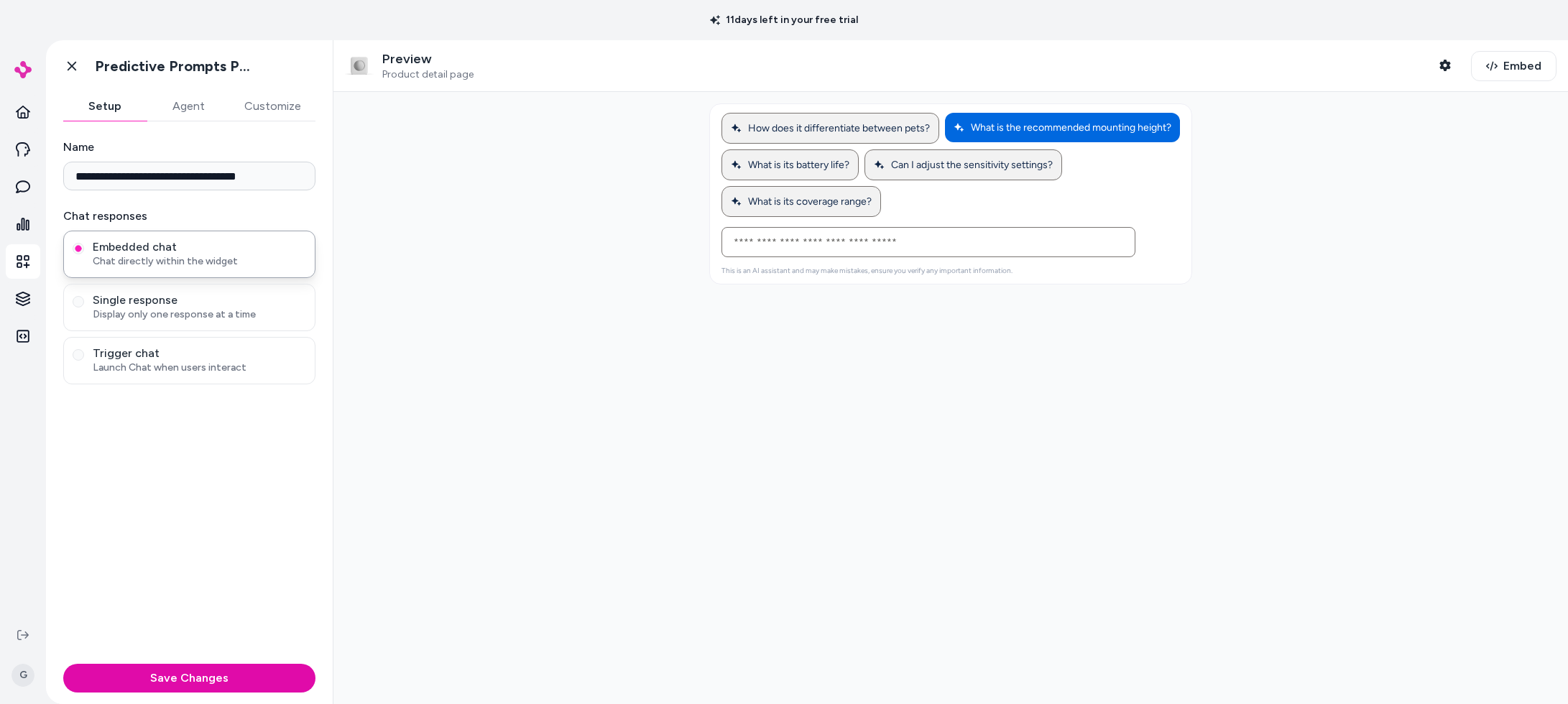
click at [945, 143] on button "What is the recommended mounting height?" at bounding box center [1062, 128] width 235 height 29
type input "**********"
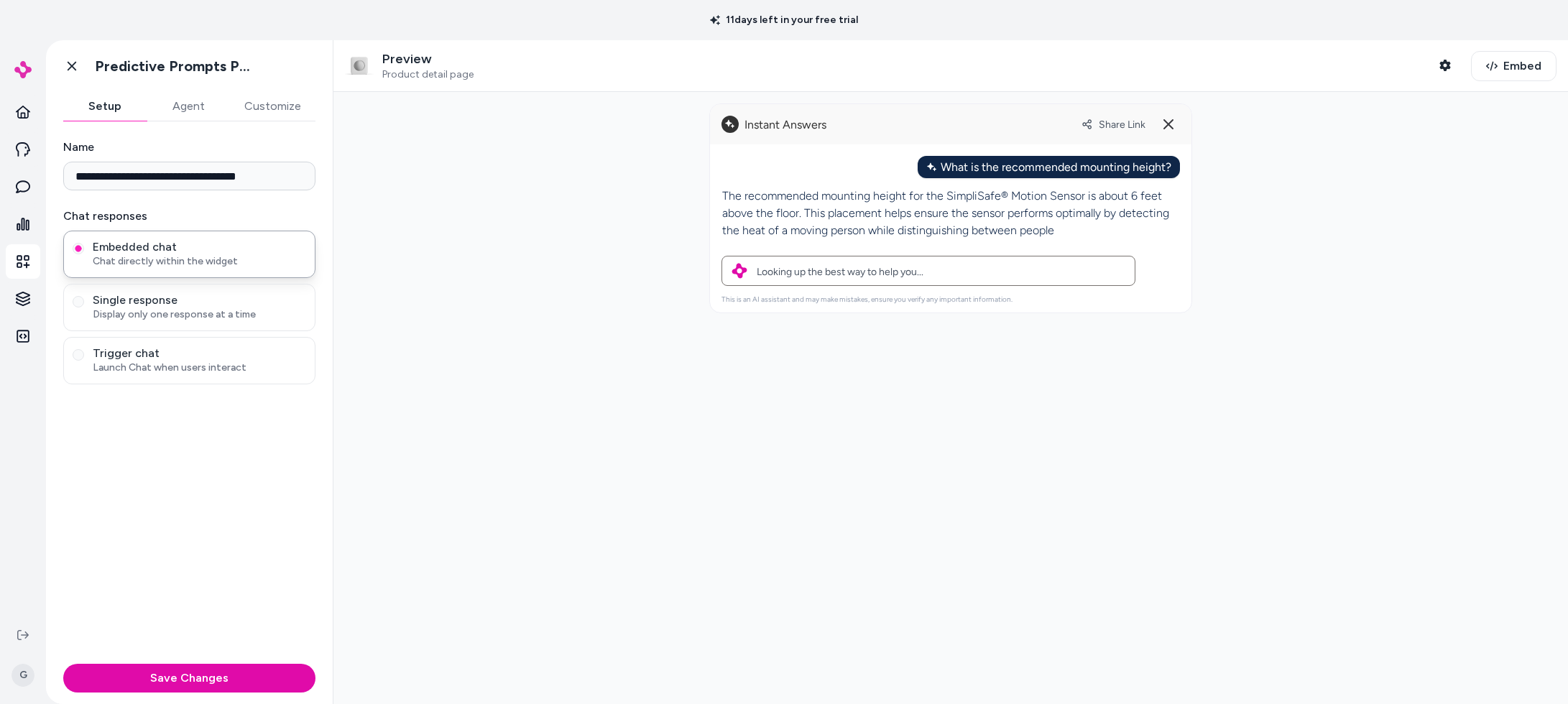
click at [1052, 199] on p "The recommended mounting height for the SimpliSafe® Motion Sensor is about 6 fe…" at bounding box center [950, 213] width 457 height 52
click at [1331, 211] on div at bounding box center [951, 399] width 1235 height 613
drag, startPoint x: 1042, startPoint y: 209, endPoint x: 834, endPoint y: 225, distance: 208.6
click at [834, 225] on p "The recommended mounting height for the SimpliSafe® Motion Sensor is about 6 fe…" at bounding box center [950, 222] width 457 height 69
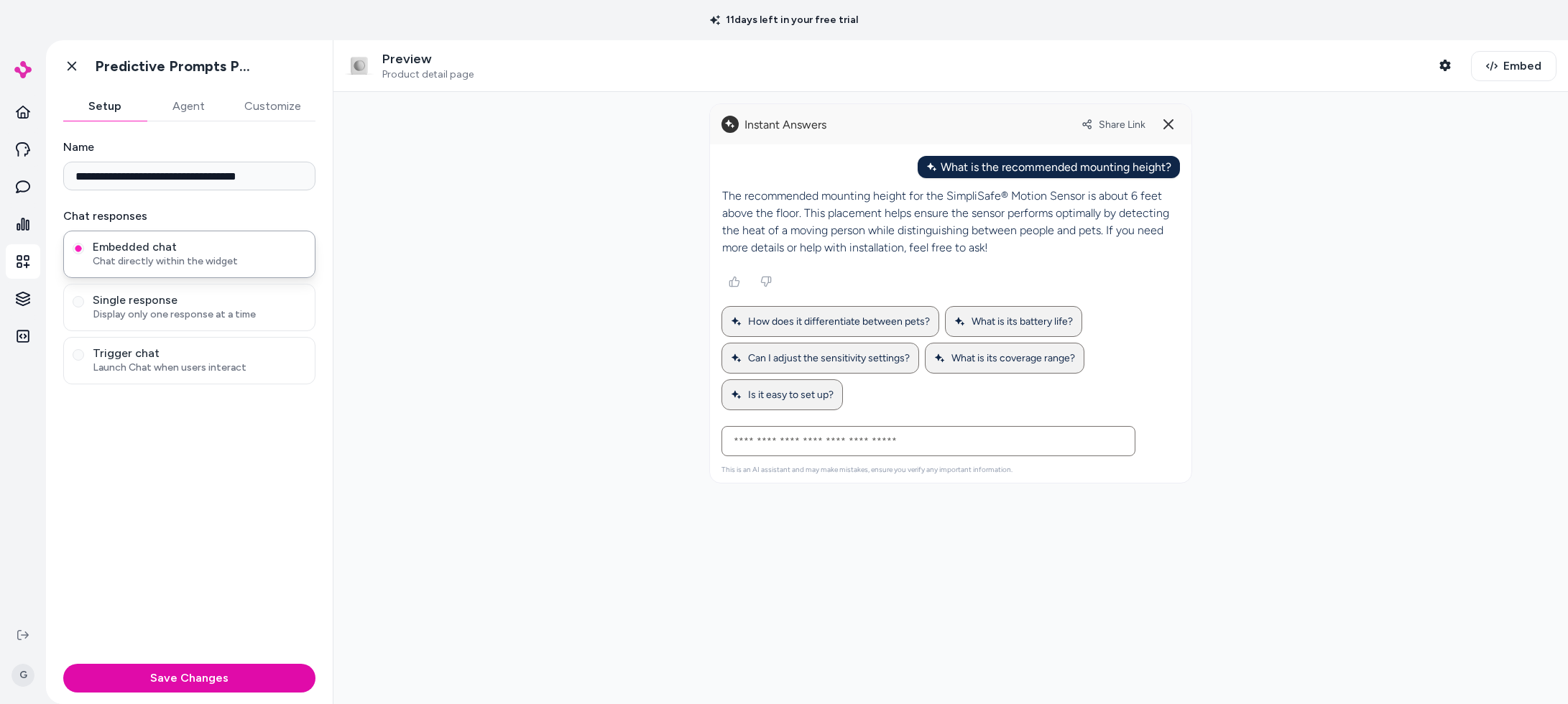
click at [848, 209] on p "The recommended mounting height for the SimpliSafe® Motion Sensor is about 6 fe…" at bounding box center [950, 222] width 457 height 69
drag, startPoint x: 824, startPoint y: 207, endPoint x: 919, endPoint y: 236, distance: 99.3
click at [919, 236] on p "The recommended mounting height for the SimpliSafe® Motion Sensor is about 6 fe…" at bounding box center [950, 222] width 457 height 69
click at [1274, 286] on div at bounding box center [951, 399] width 1235 height 613
drag, startPoint x: 777, startPoint y: 187, endPoint x: 952, endPoint y: 261, distance: 190.0
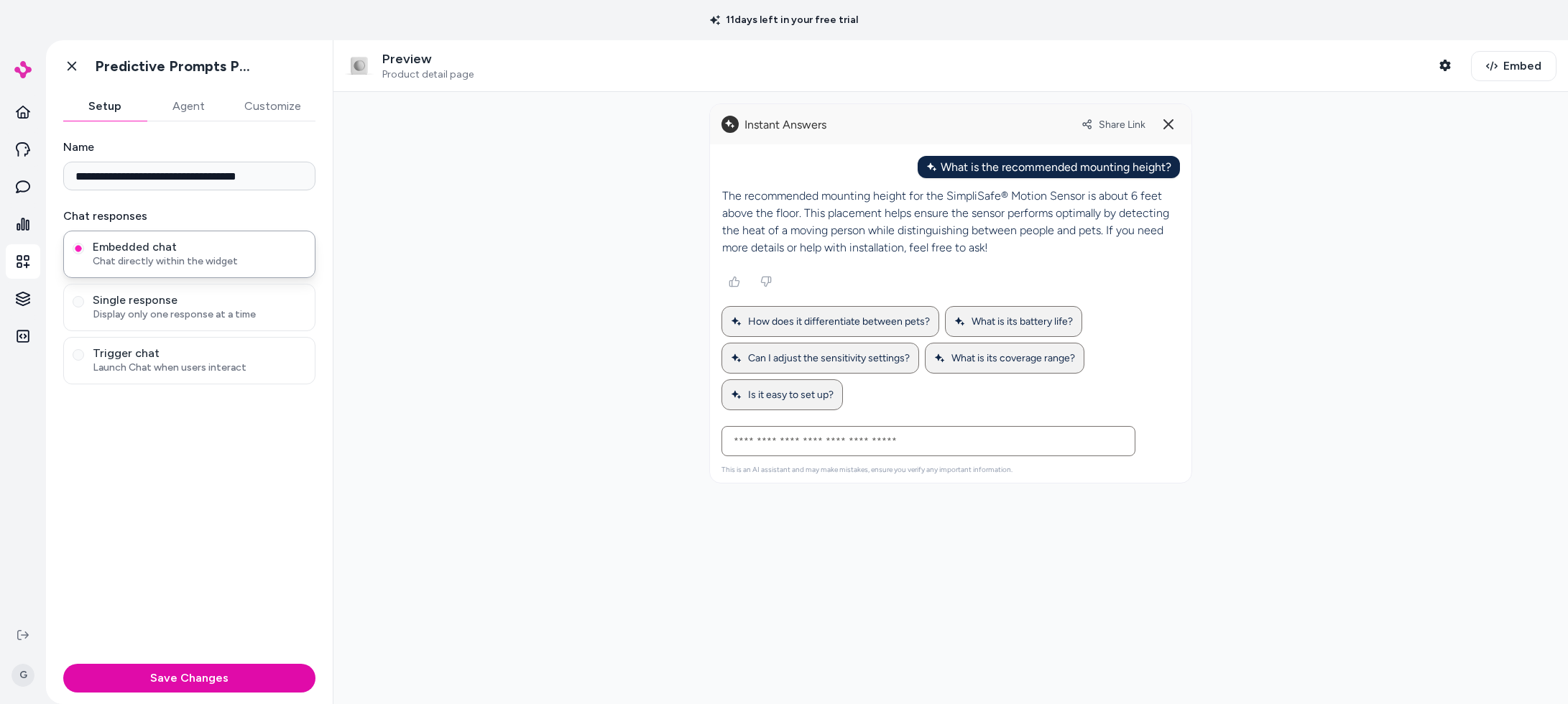
click at [953, 261] on div "The recommended mounting height for the SimpliSafe® Motion Sensor is about 6 fe…" at bounding box center [951, 299] width 458 height 240
click at [254, 93] on button "Customize" at bounding box center [273, 106] width 85 height 29
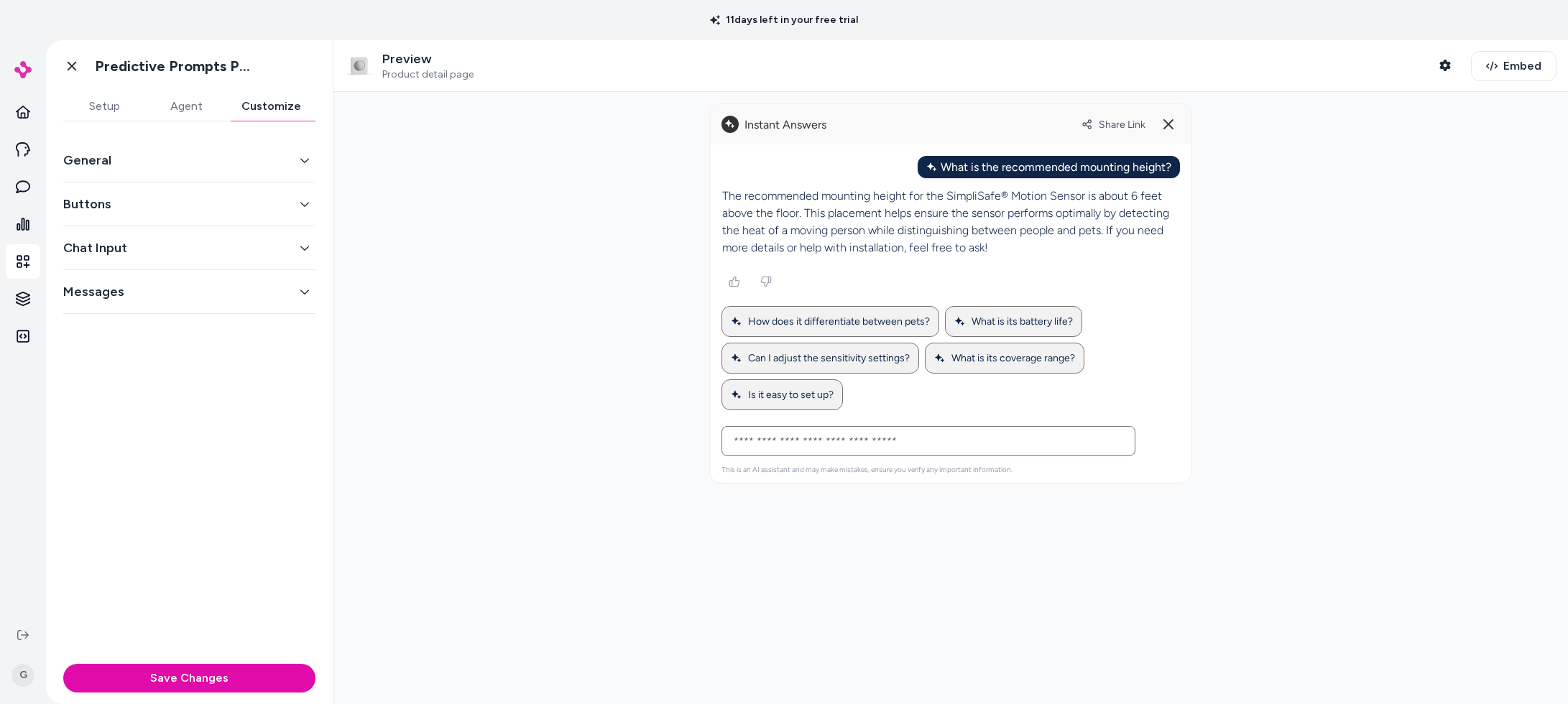
click at [229, 154] on button "General" at bounding box center [189, 160] width 252 height 20
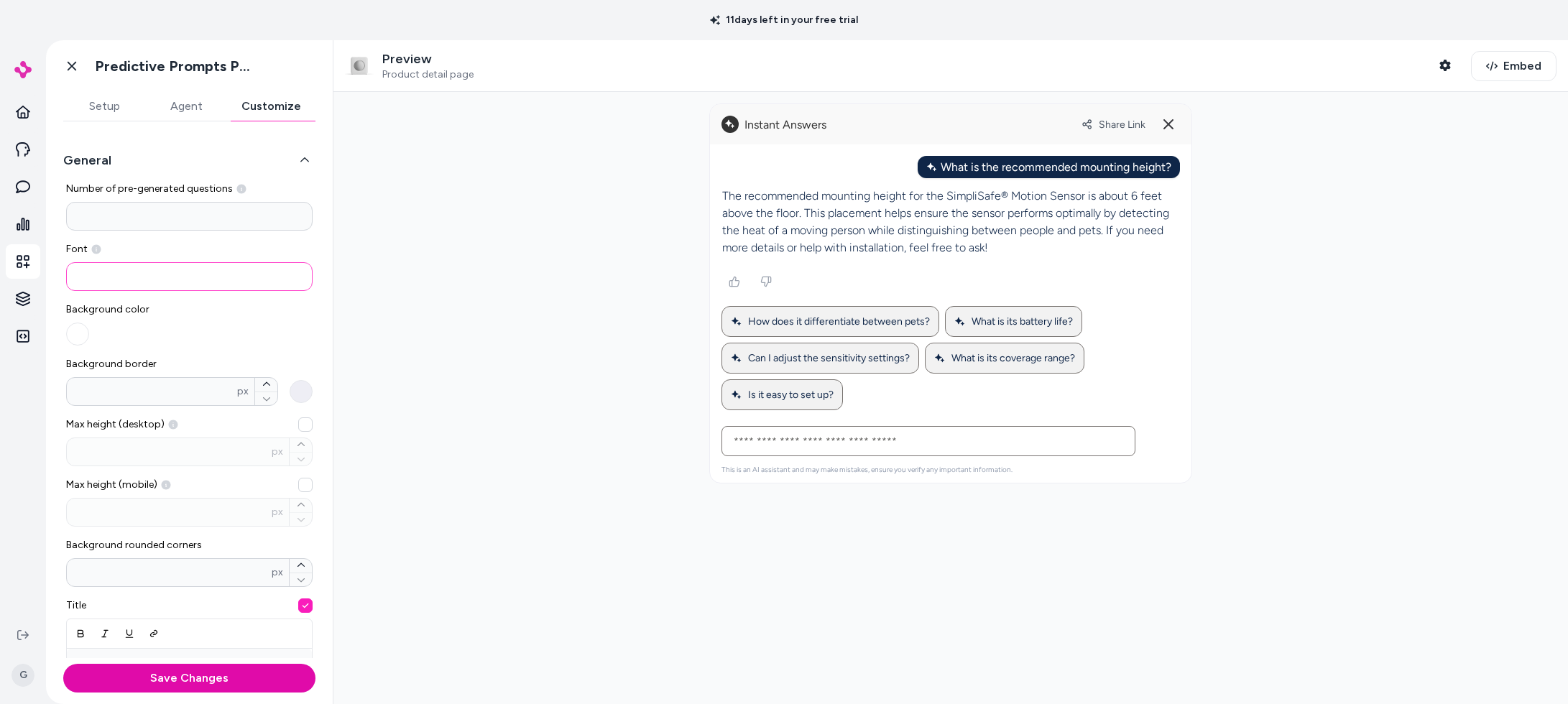
click at [153, 266] on input at bounding box center [189, 276] width 247 height 29
type input "**********"
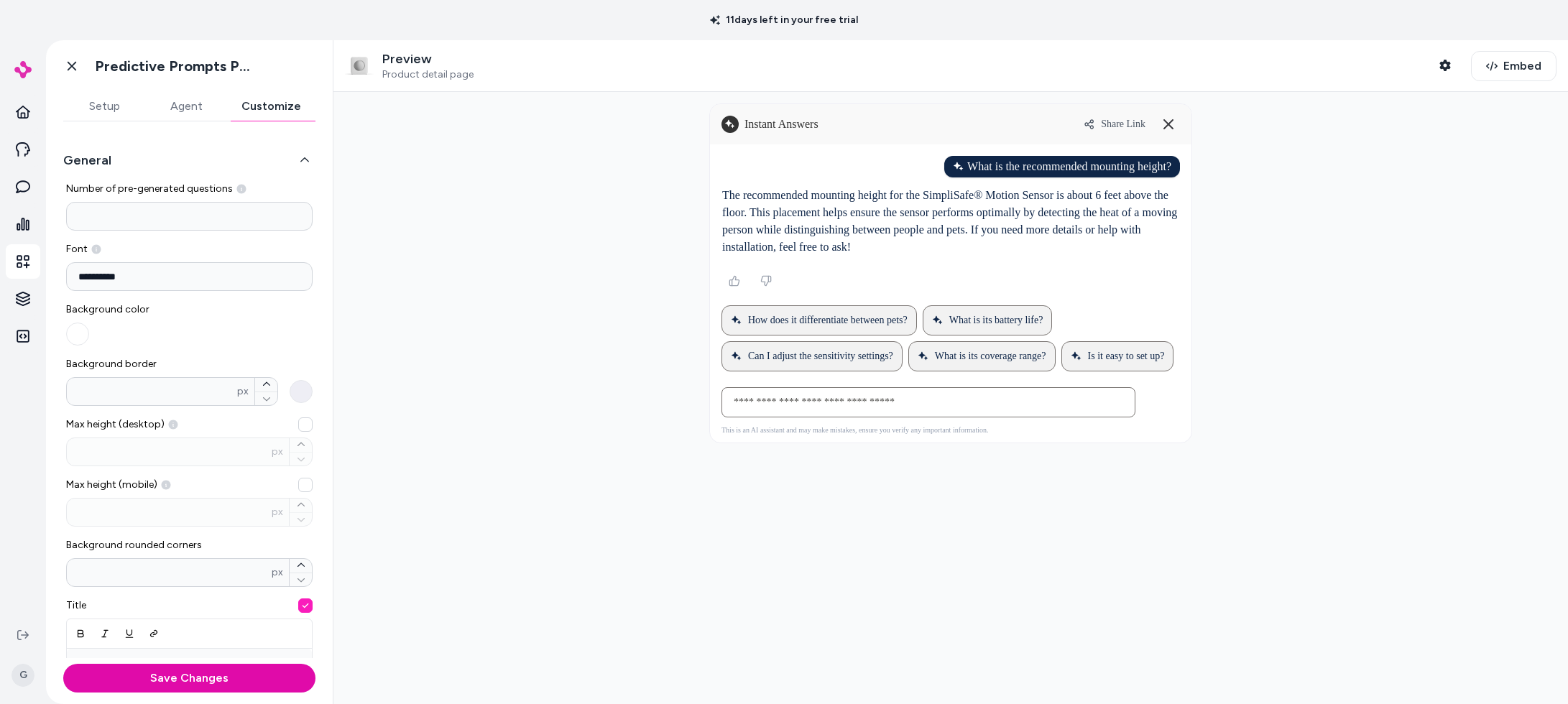
click at [441, 270] on div at bounding box center [951, 399] width 1235 height 613
click at [81, 277] on input "**********" at bounding box center [189, 276] width 247 height 29
click at [140, 674] on button "Save Changes" at bounding box center [189, 678] width 252 height 29
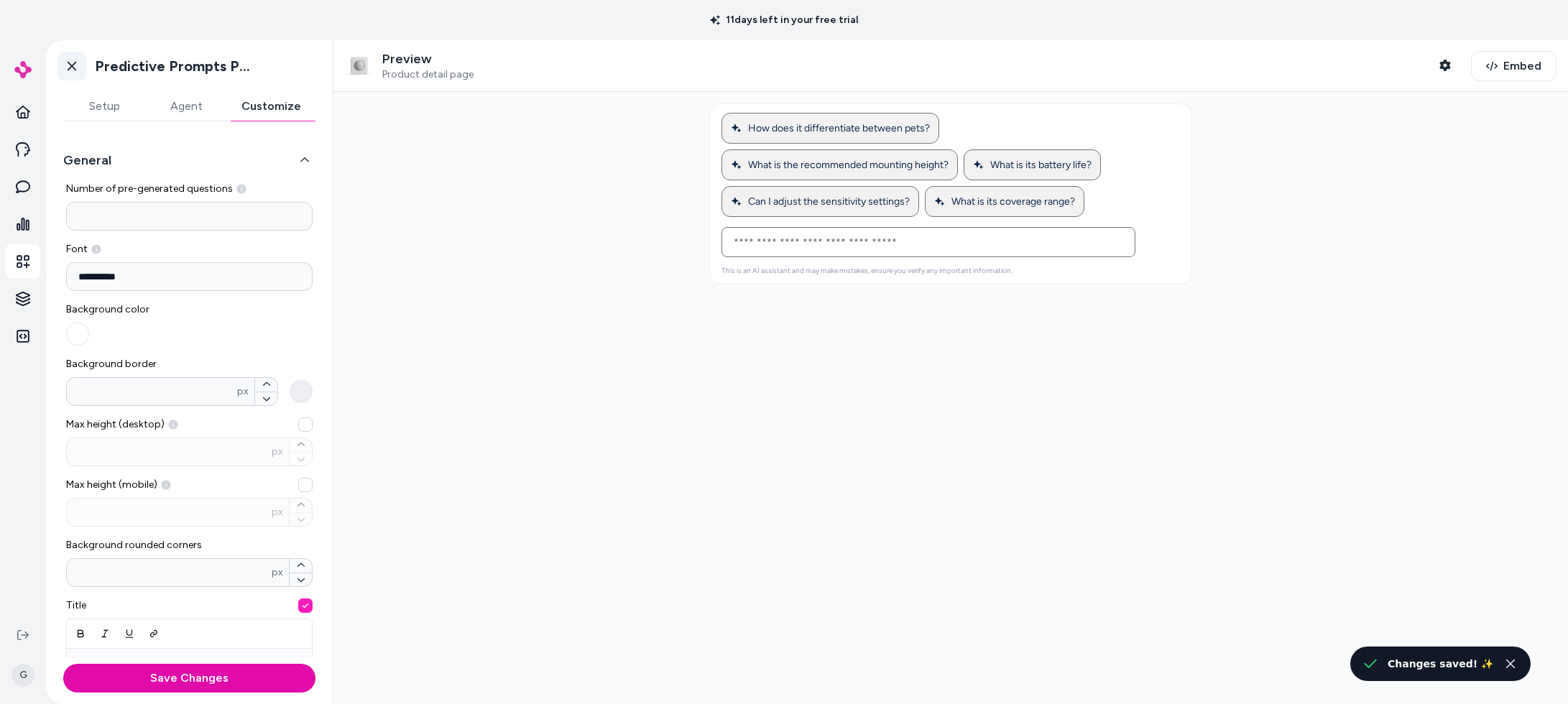
click at [77, 63] on icon at bounding box center [71, 66] width 15 height 15
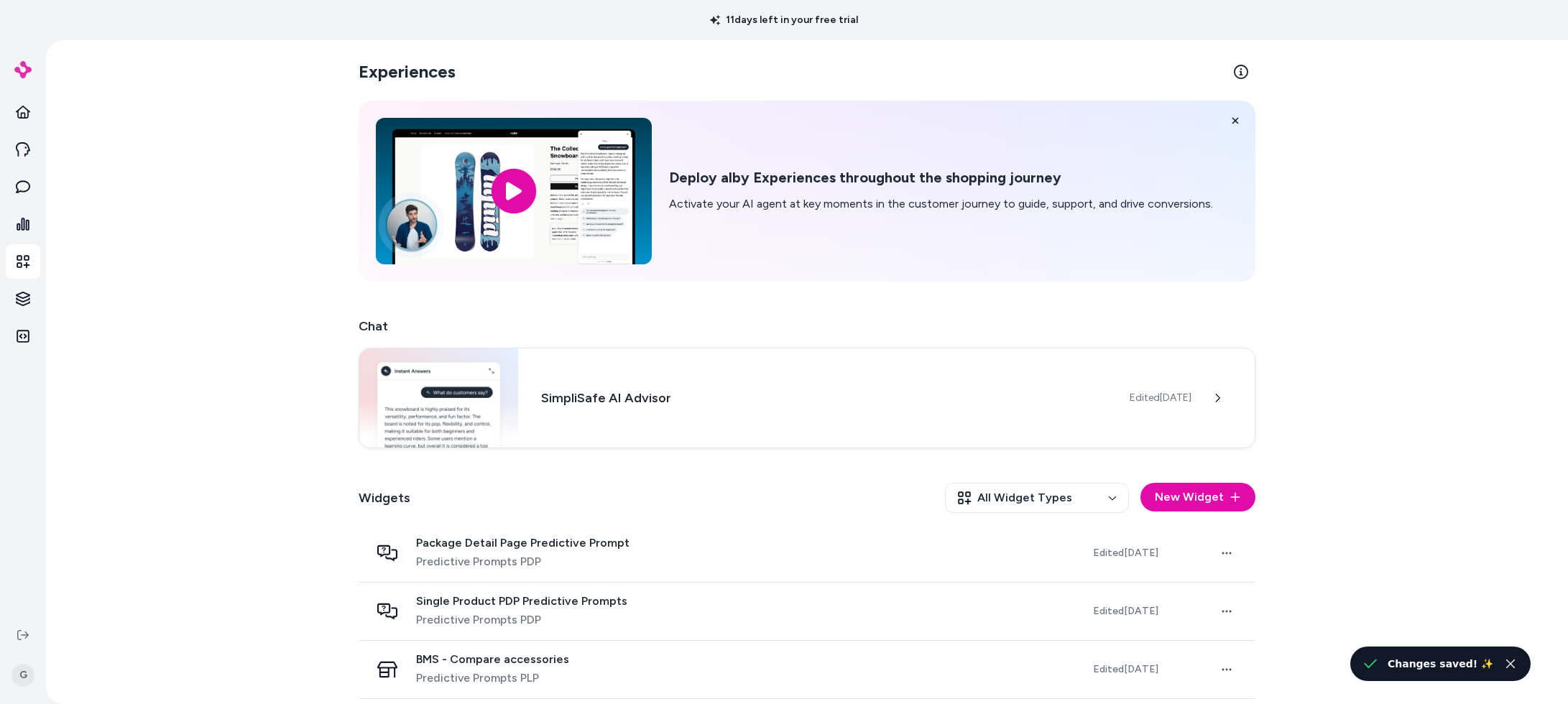
scroll to position [80, 0]
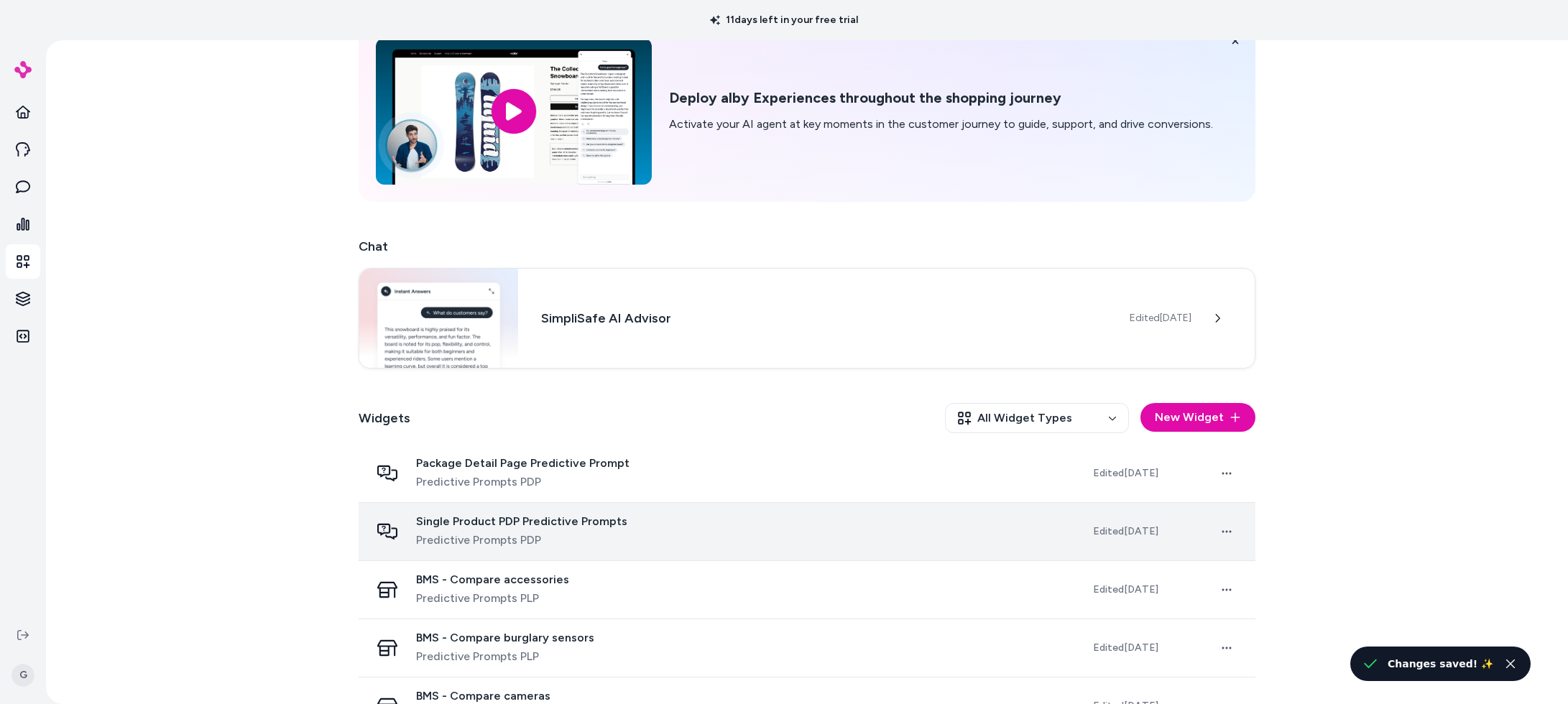
click at [568, 520] on span "Single Product PDP Predictive Prompts" at bounding box center [522, 522] width 211 height 15
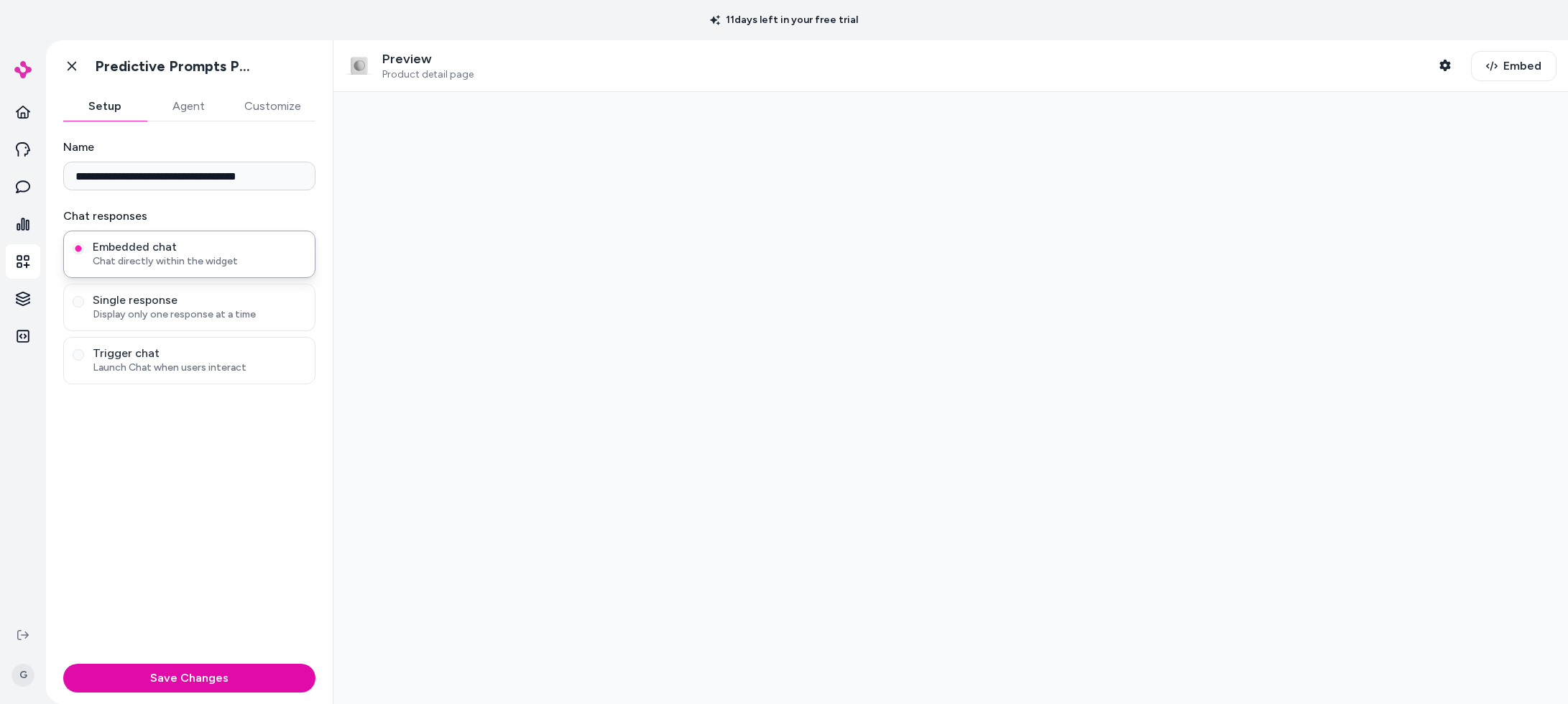
click at [283, 109] on button "Customize" at bounding box center [273, 106] width 85 height 29
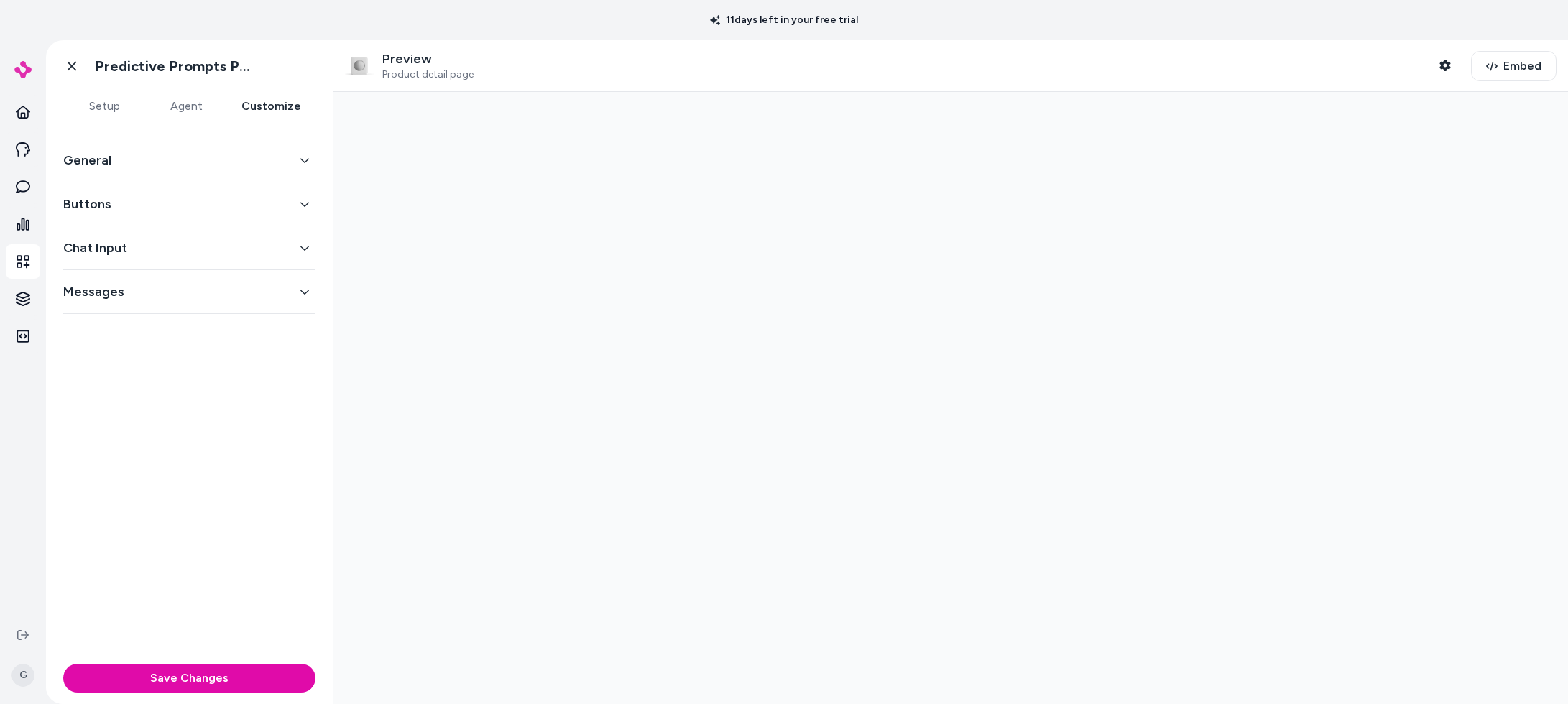
click at [242, 153] on button "General" at bounding box center [189, 160] width 252 height 20
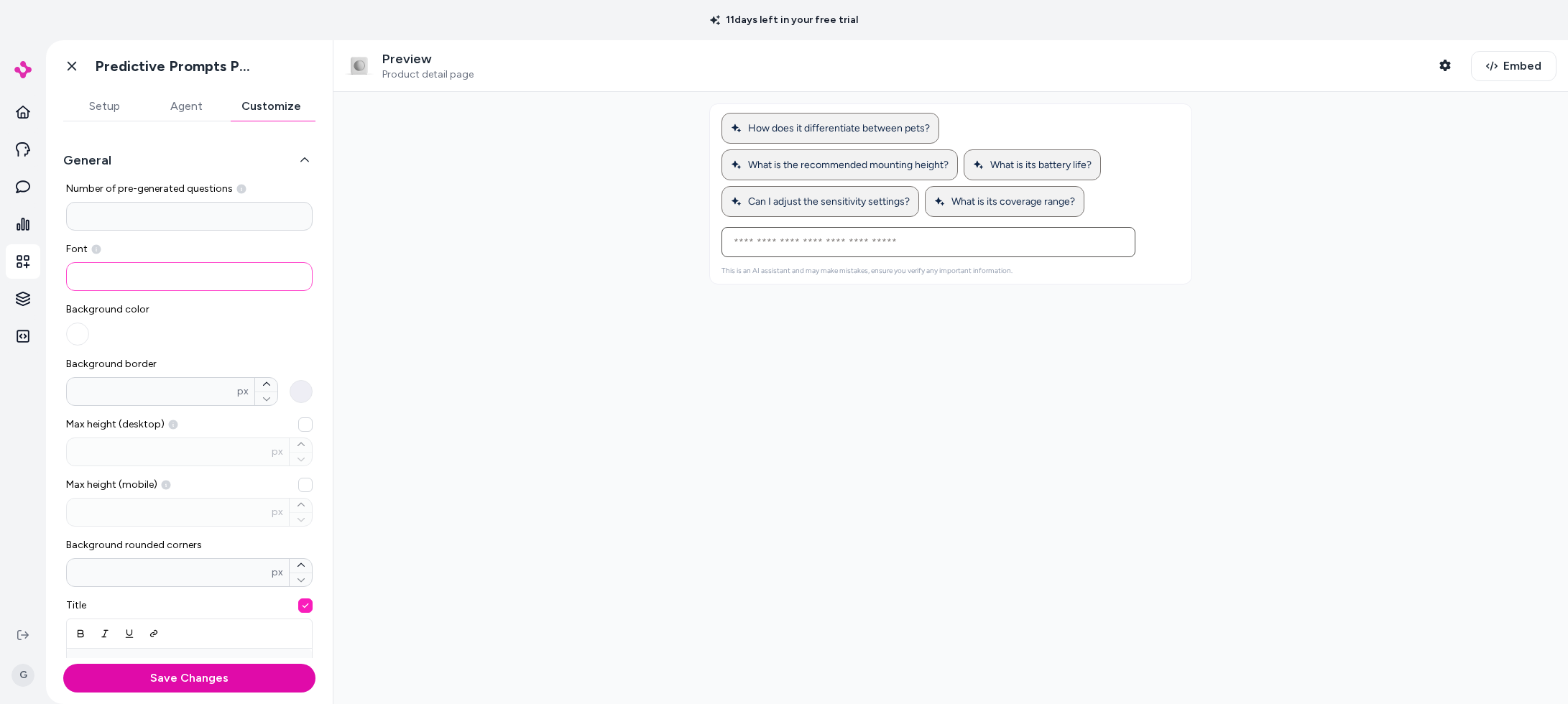
click at [126, 266] on input at bounding box center [189, 276] width 247 height 29
paste input "**********"
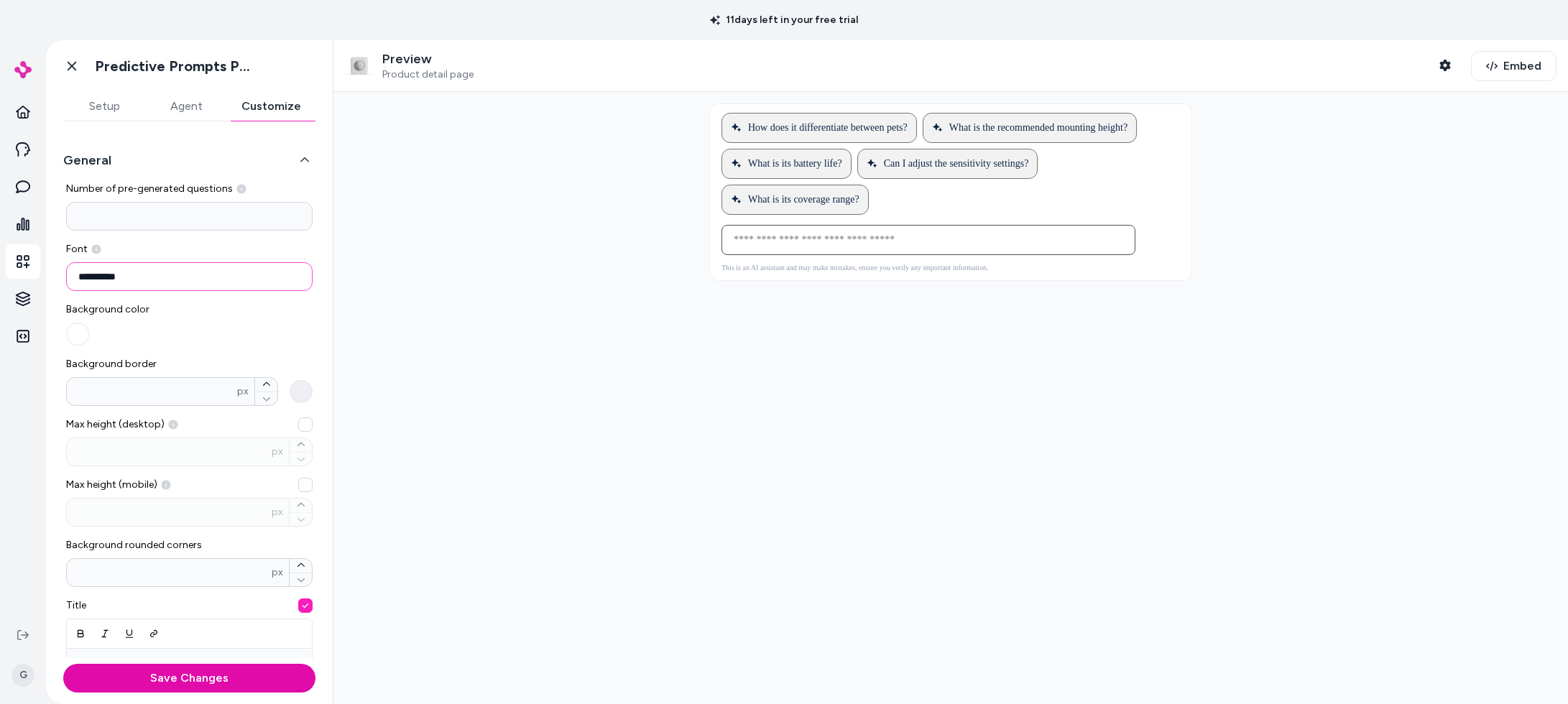
type input "**********"
click at [456, 275] on div at bounding box center [951, 399] width 1235 height 613
click at [923, 142] on button "What is the recommended mounting height?" at bounding box center [1029, 127] width 212 height 29
type input "**********"
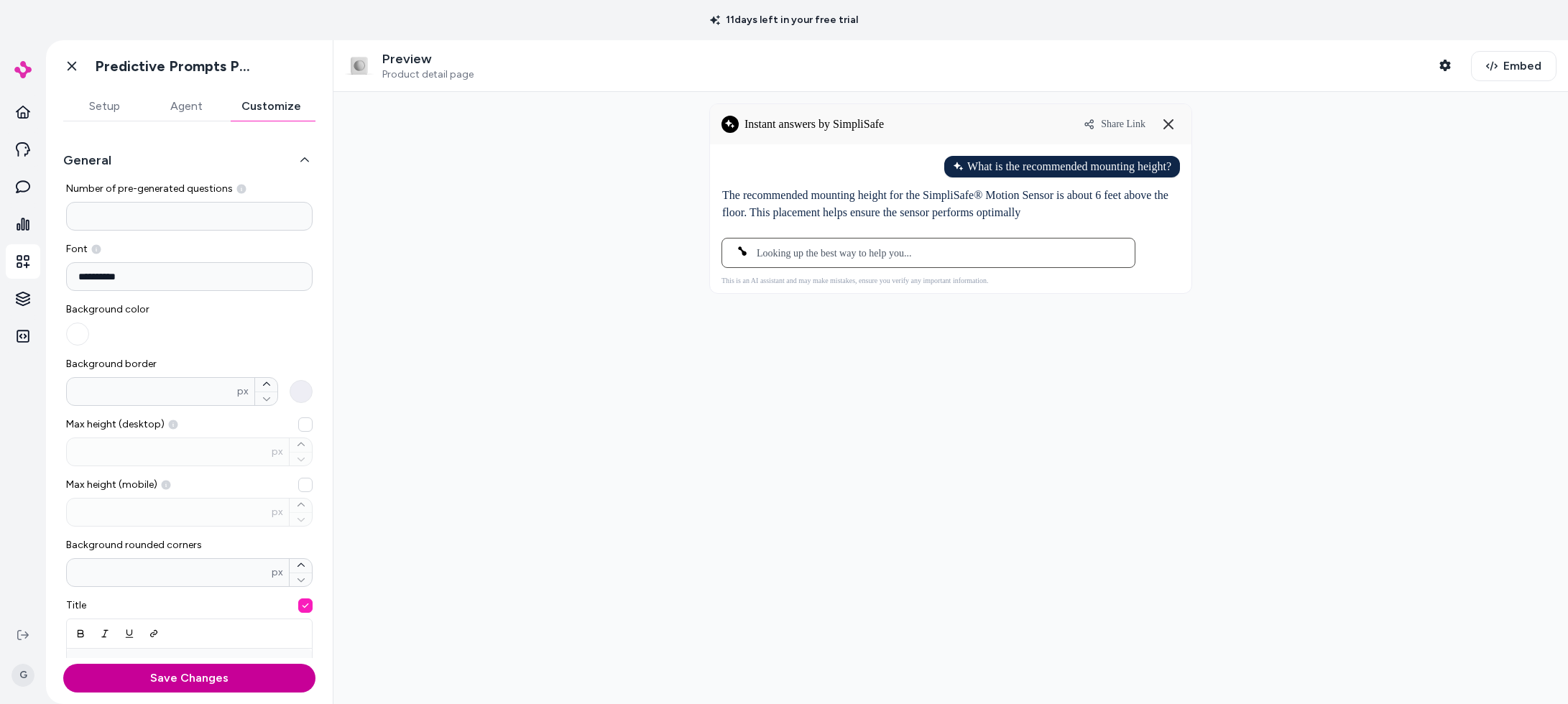
click at [172, 675] on button "Save Changes" at bounding box center [189, 678] width 252 height 29
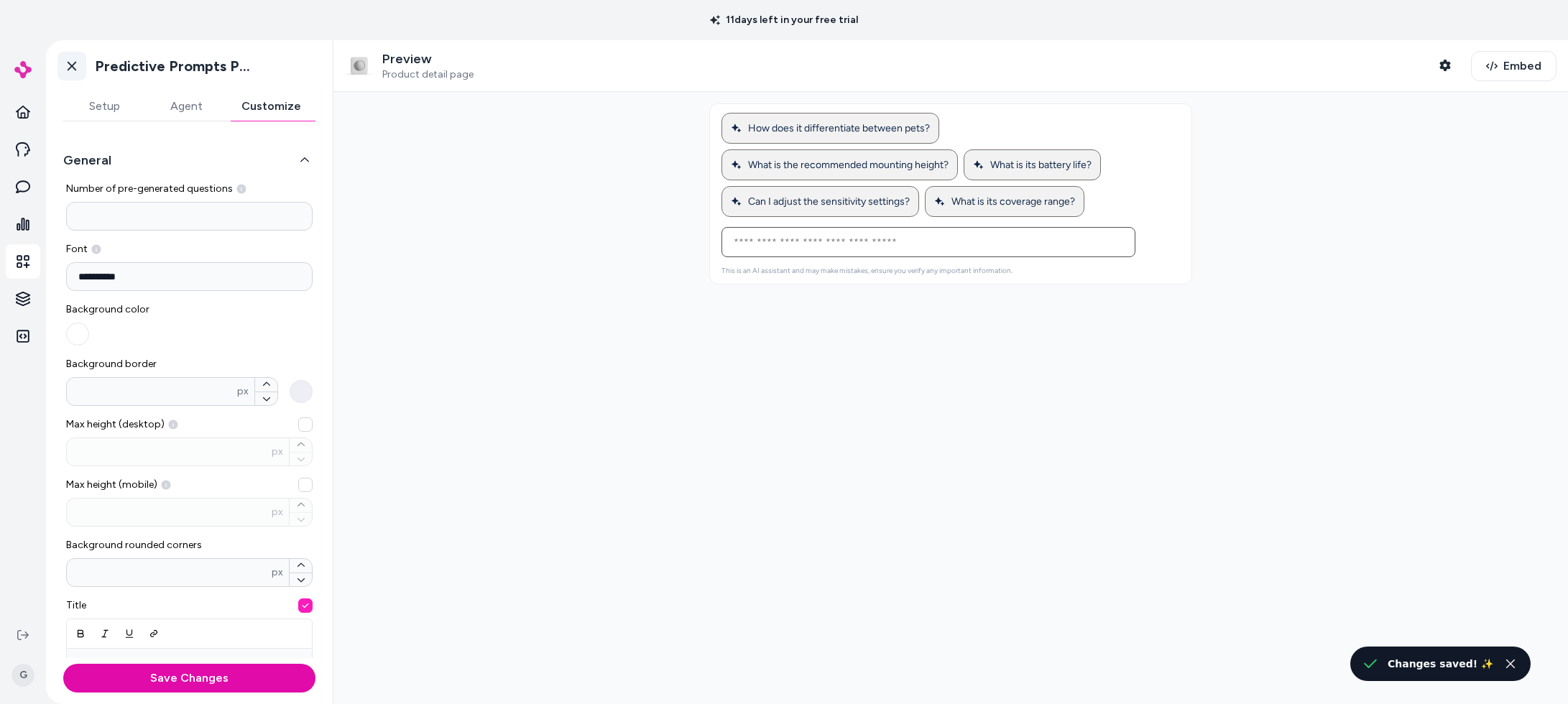
click at [74, 64] on icon at bounding box center [71, 67] width 9 height 9
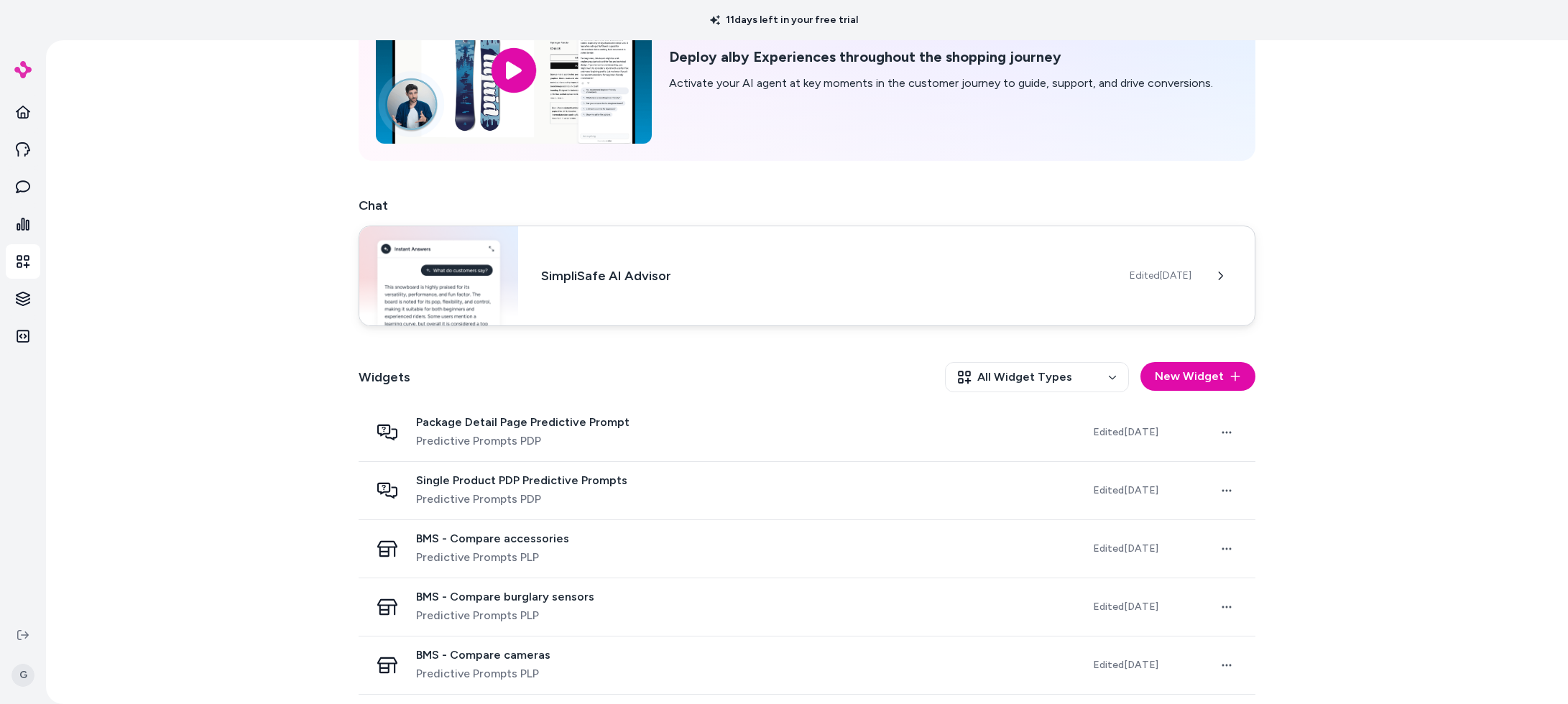
scroll to position [122, 0]
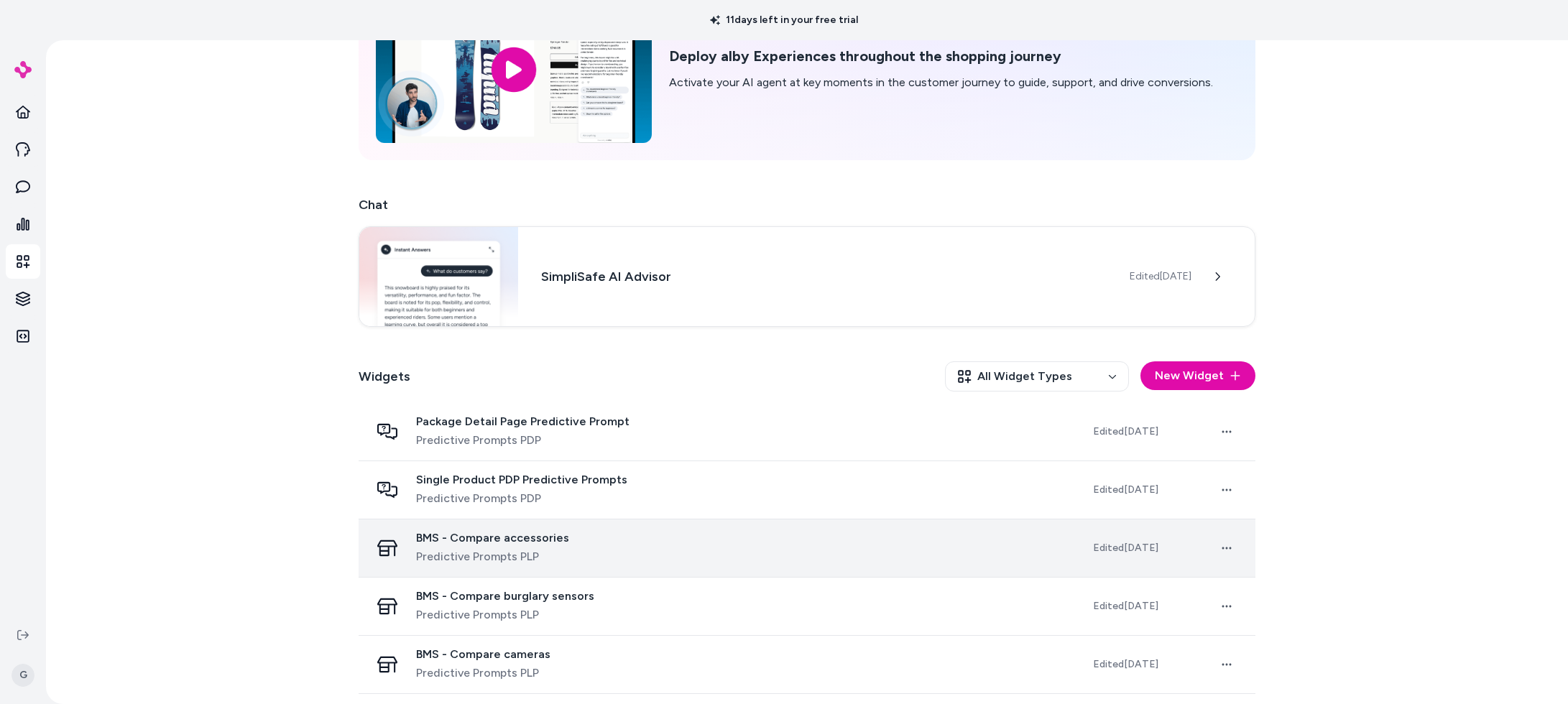
click at [454, 533] on span "BMS - Compare accessories" at bounding box center [492, 538] width 153 height 15
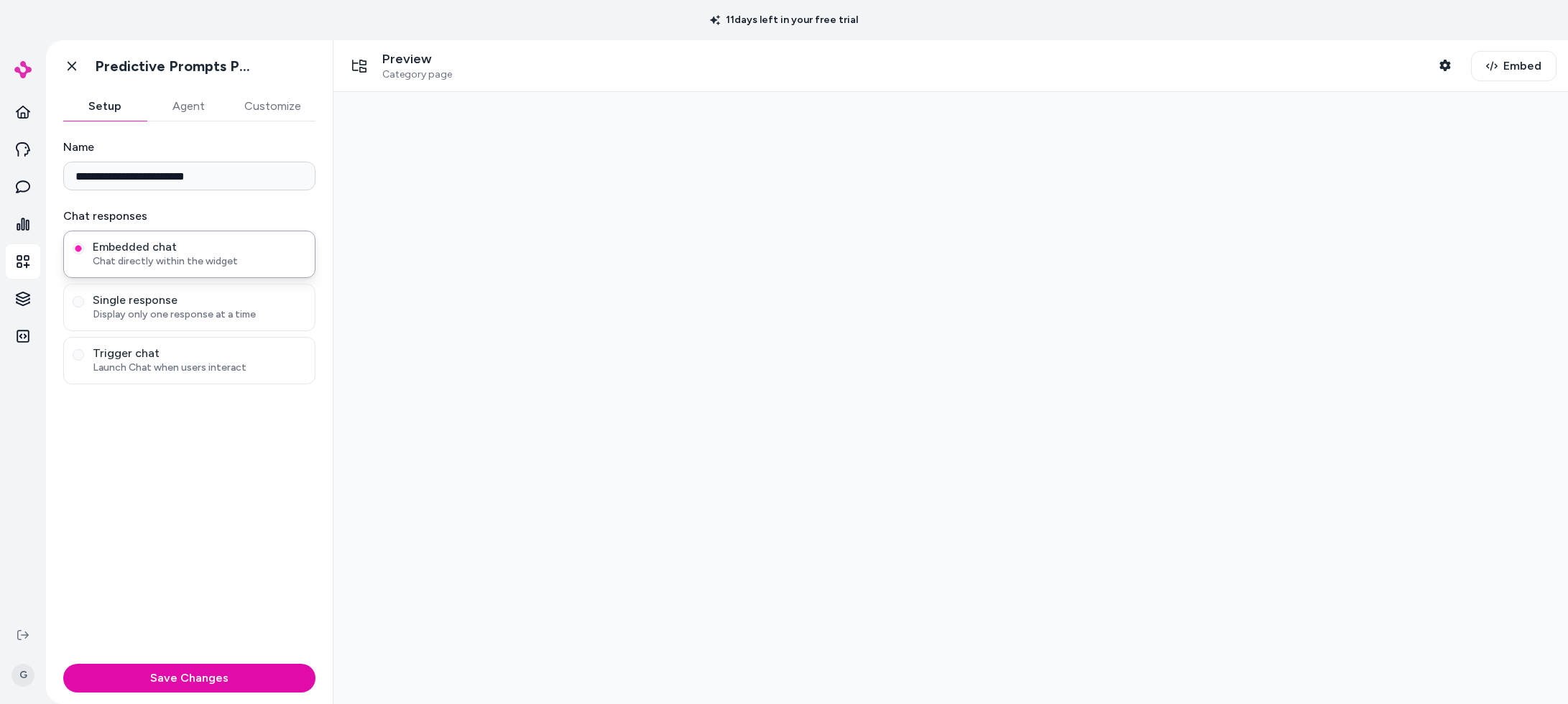
click at [268, 107] on button "Customize" at bounding box center [273, 106] width 85 height 29
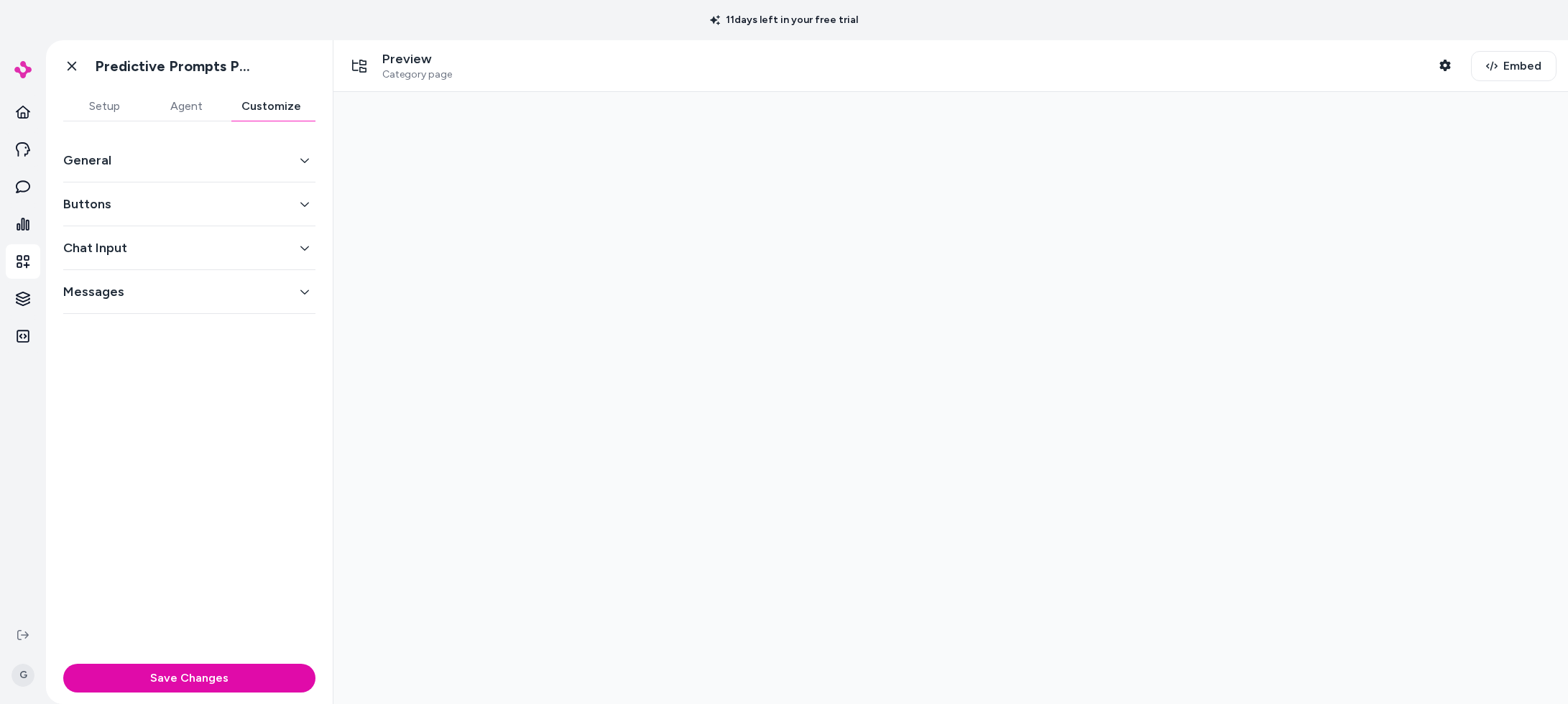
click at [192, 166] on button "General" at bounding box center [189, 160] width 252 height 20
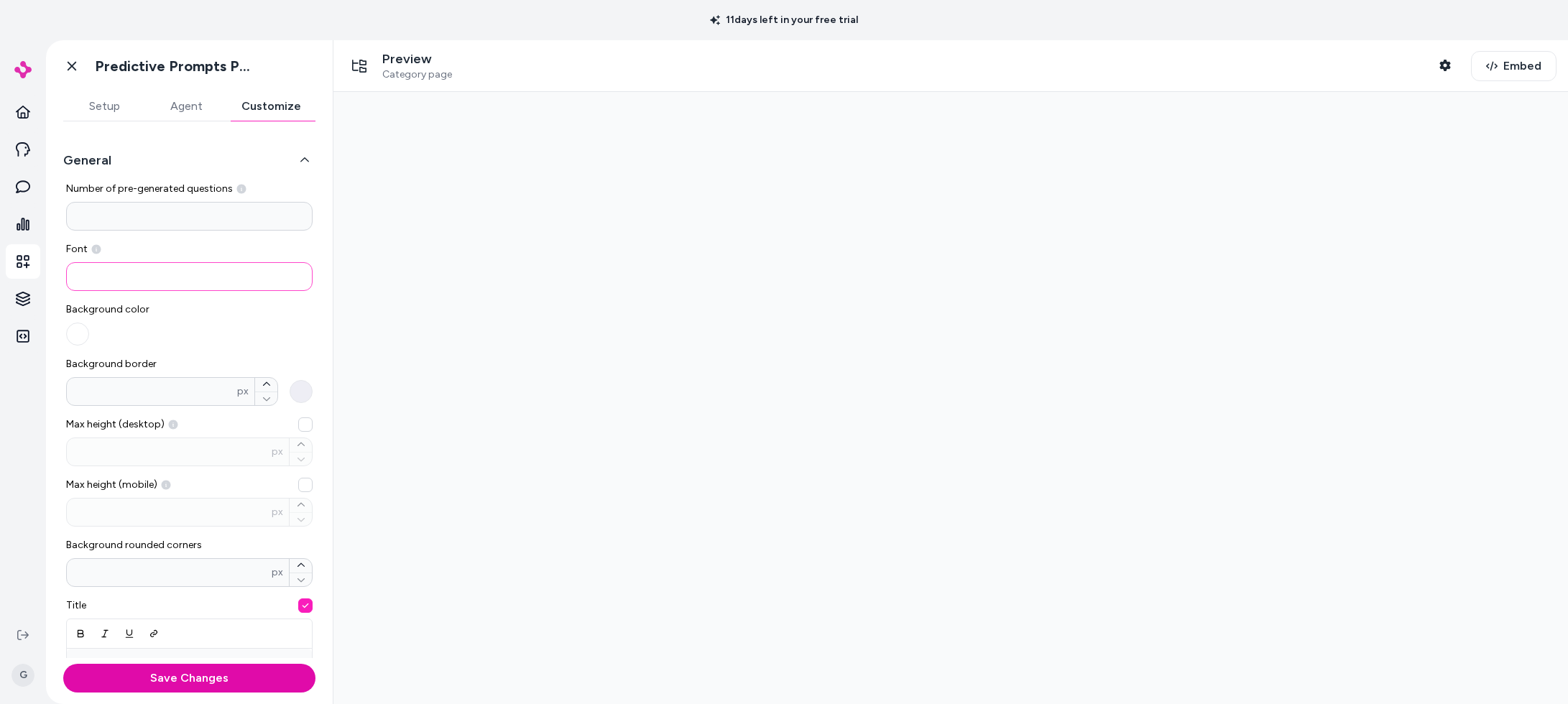
click at [137, 274] on input at bounding box center [189, 276] width 247 height 29
paste input "**********"
type input "**********"
click at [361, 302] on div at bounding box center [951, 399] width 1235 height 613
click at [144, 675] on button "Save Changes" at bounding box center [189, 678] width 252 height 29
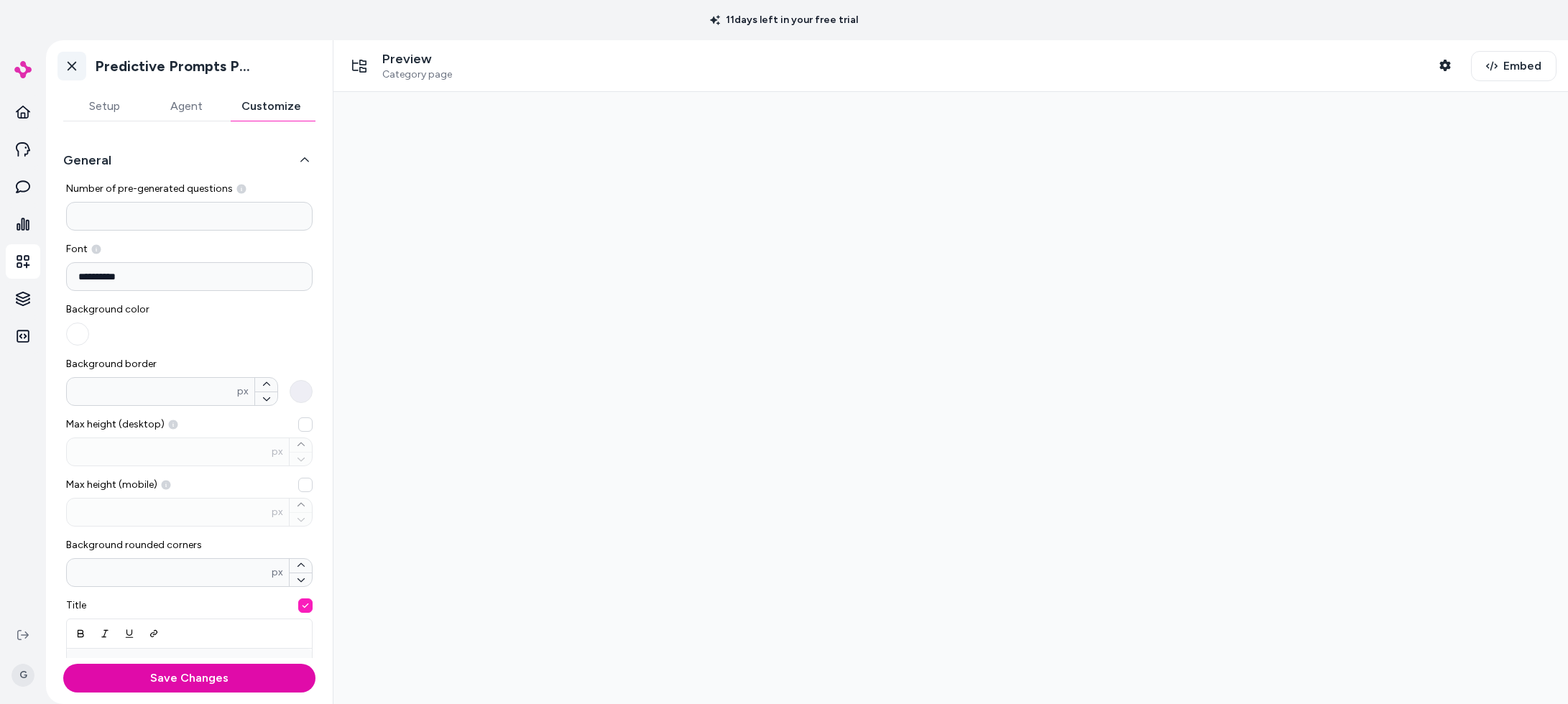
click at [74, 65] on icon at bounding box center [71, 66] width 15 height 15
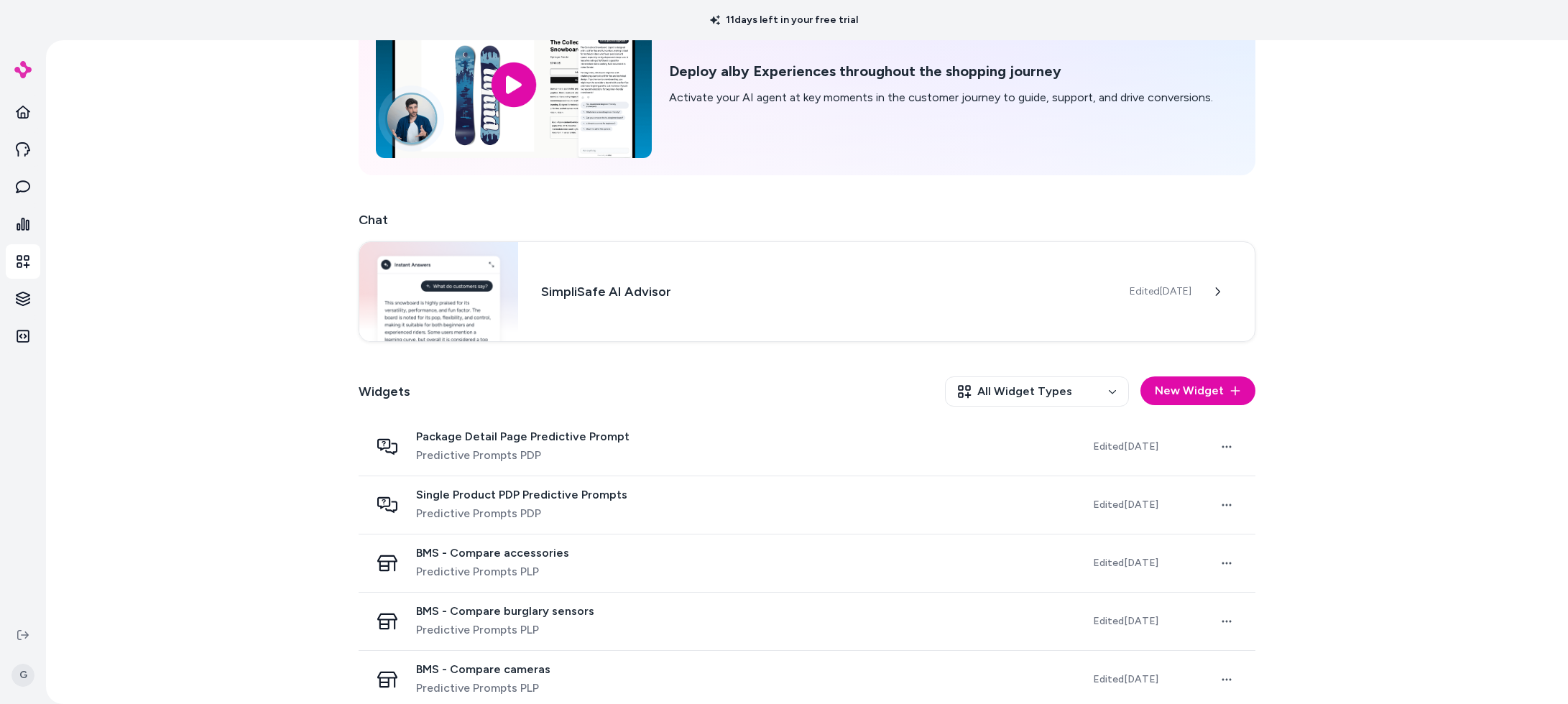
scroll to position [114, 0]
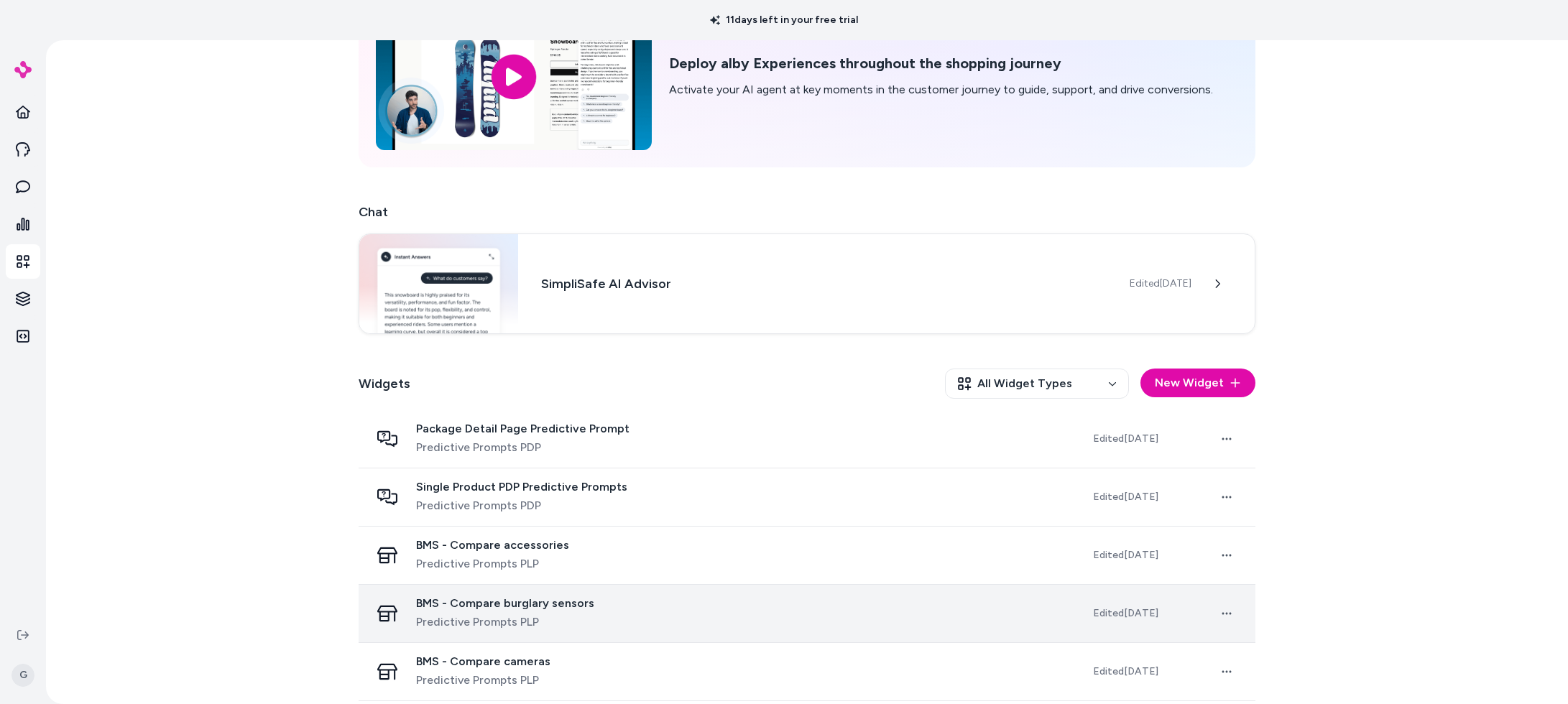
click at [485, 603] on span "BMS - Compare burglary sensors" at bounding box center [506, 603] width 178 height 15
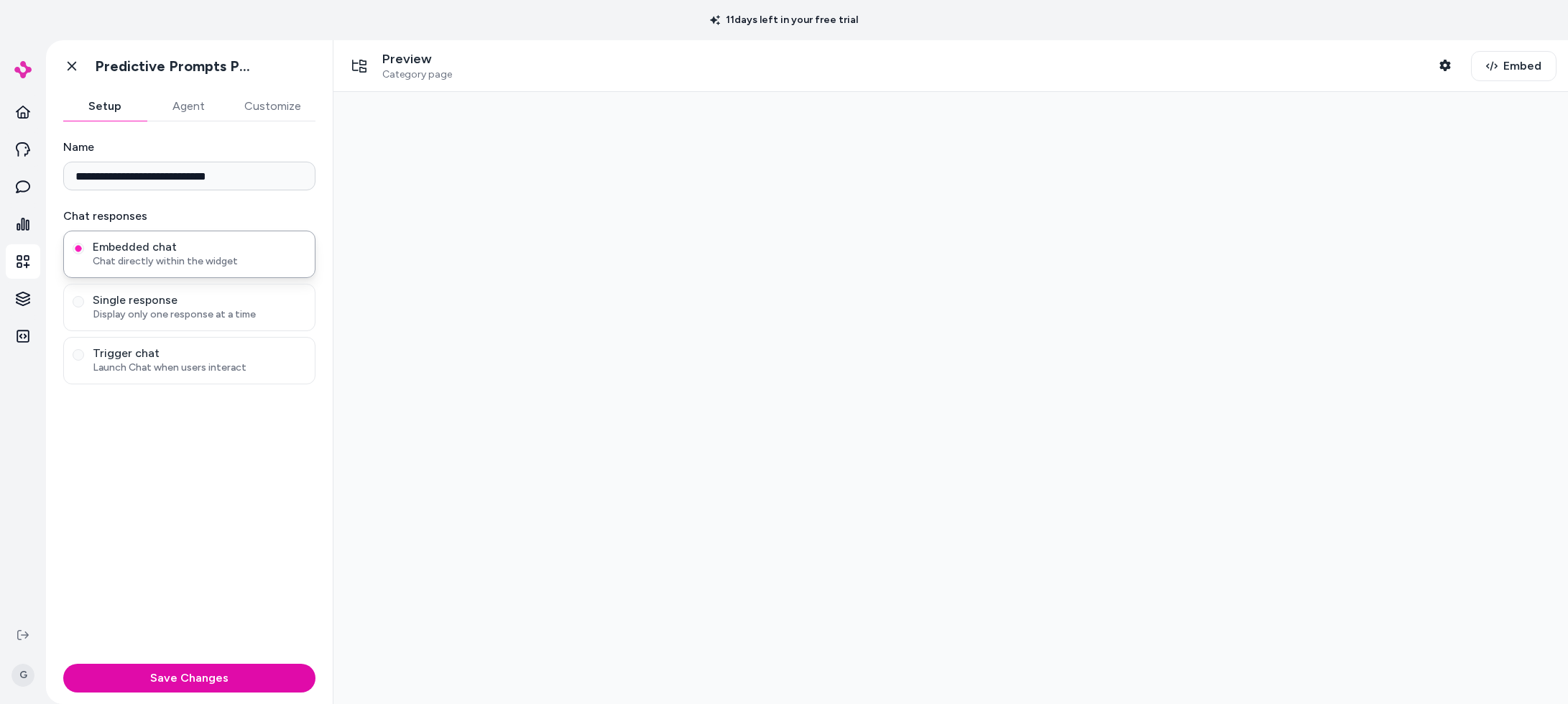
click at [278, 100] on button "Customize" at bounding box center [273, 106] width 85 height 29
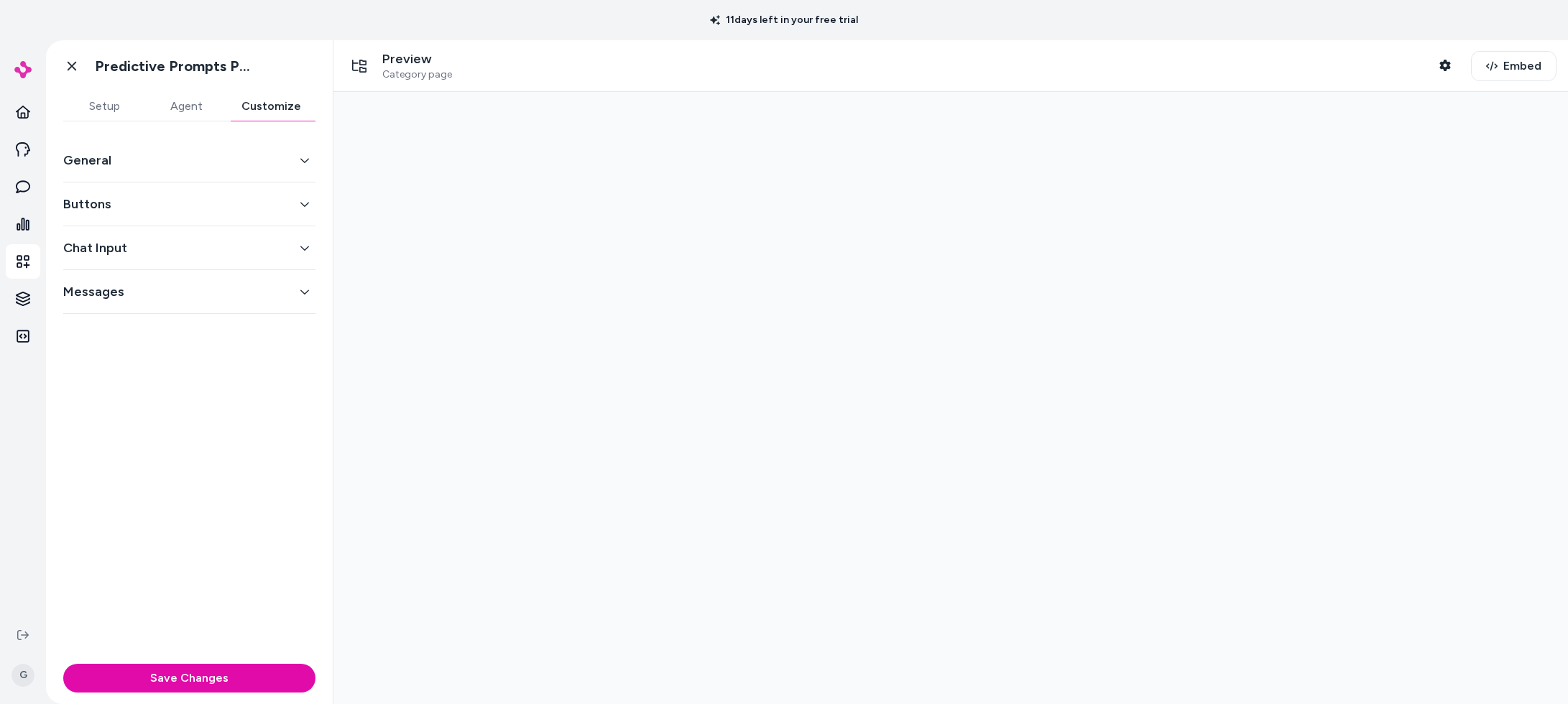
click at [202, 157] on button "General" at bounding box center [189, 160] width 252 height 20
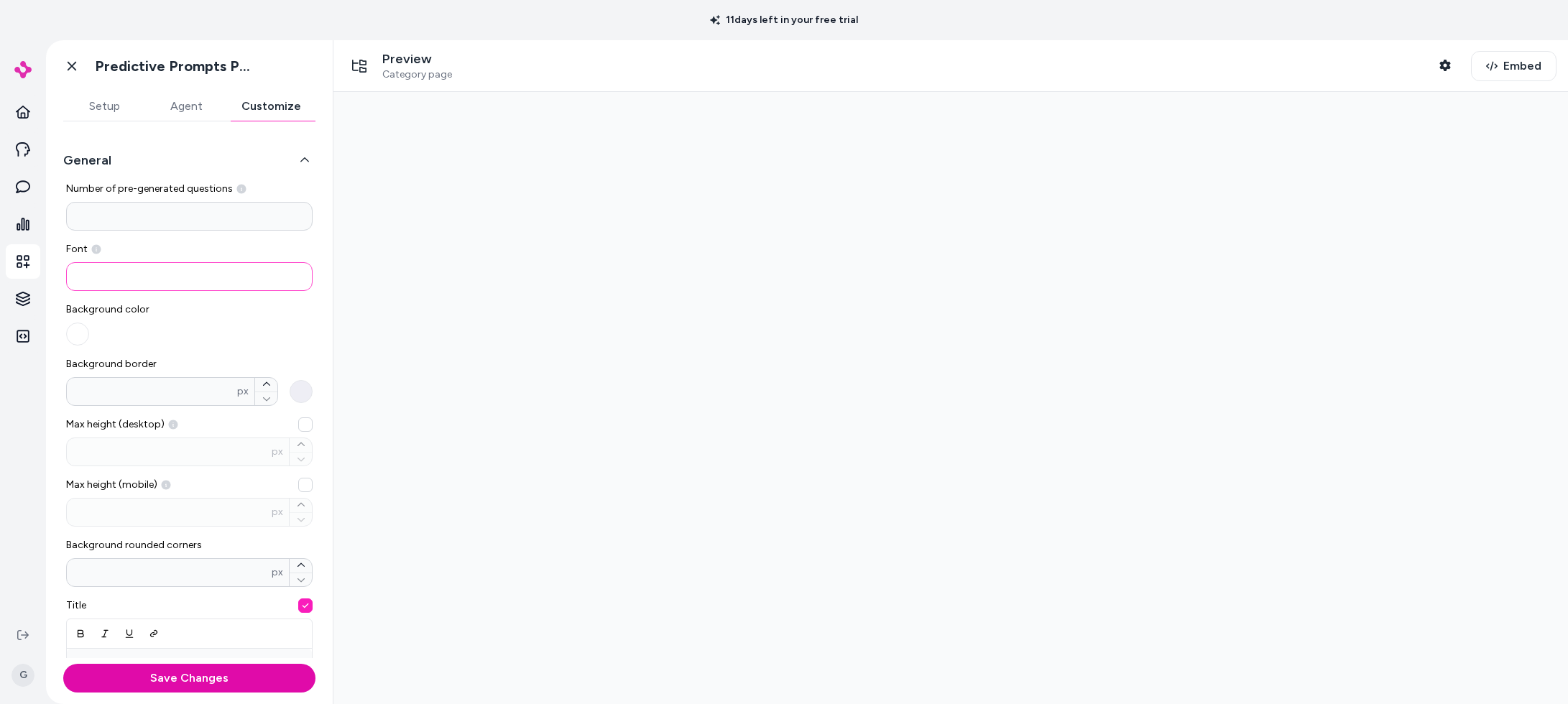
click at [125, 269] on input at bounding box center [189, 276] width 247 height 29
paste input "**********"
click at [199, 278] on input "**********" at bounding box center [189, 276] width 247 height 29
type input "**********"
click at [202, 325] on div "Background color" at bounding box center [189, 324] width 247 height 43
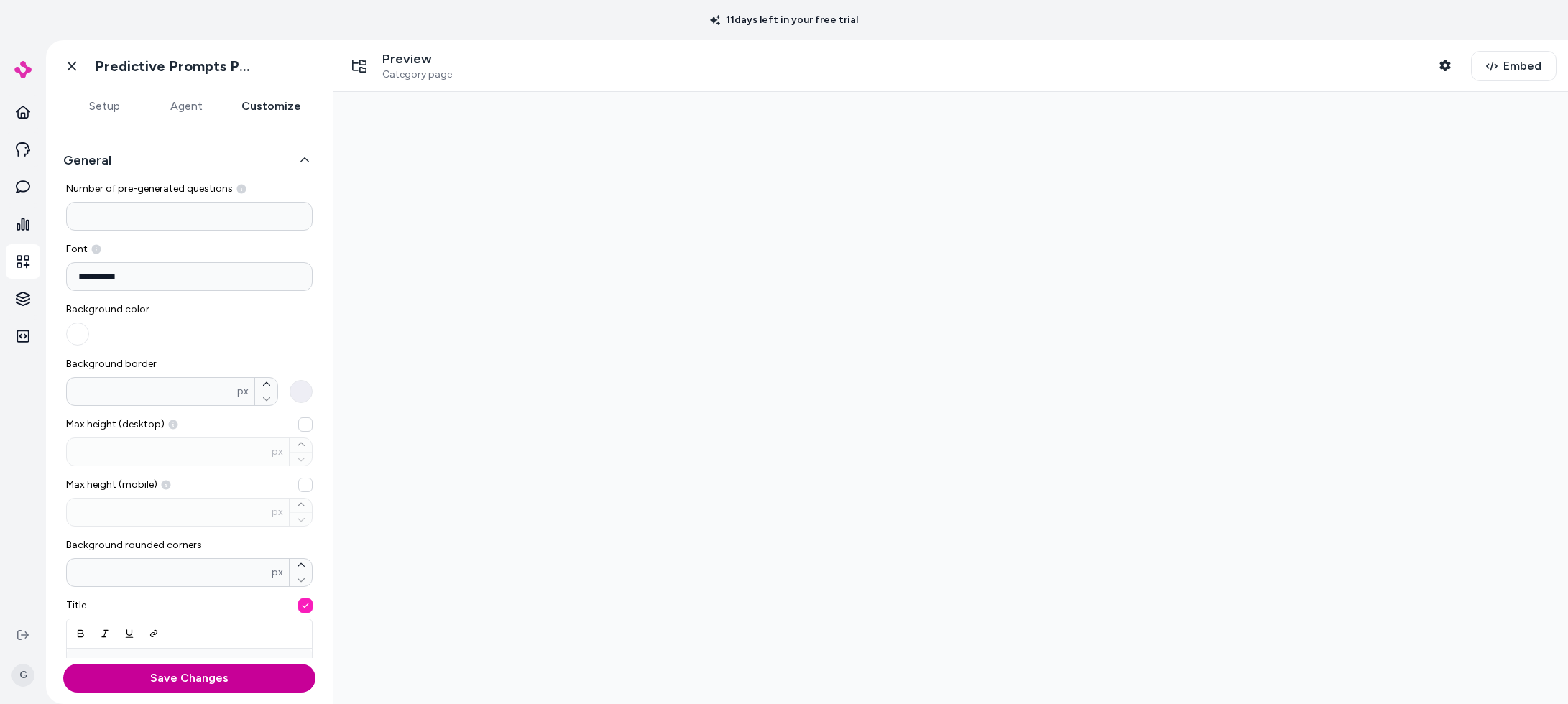
click at [163, 675] on button "Save Changes" at bounding box center [189, 678] width 252 height 29
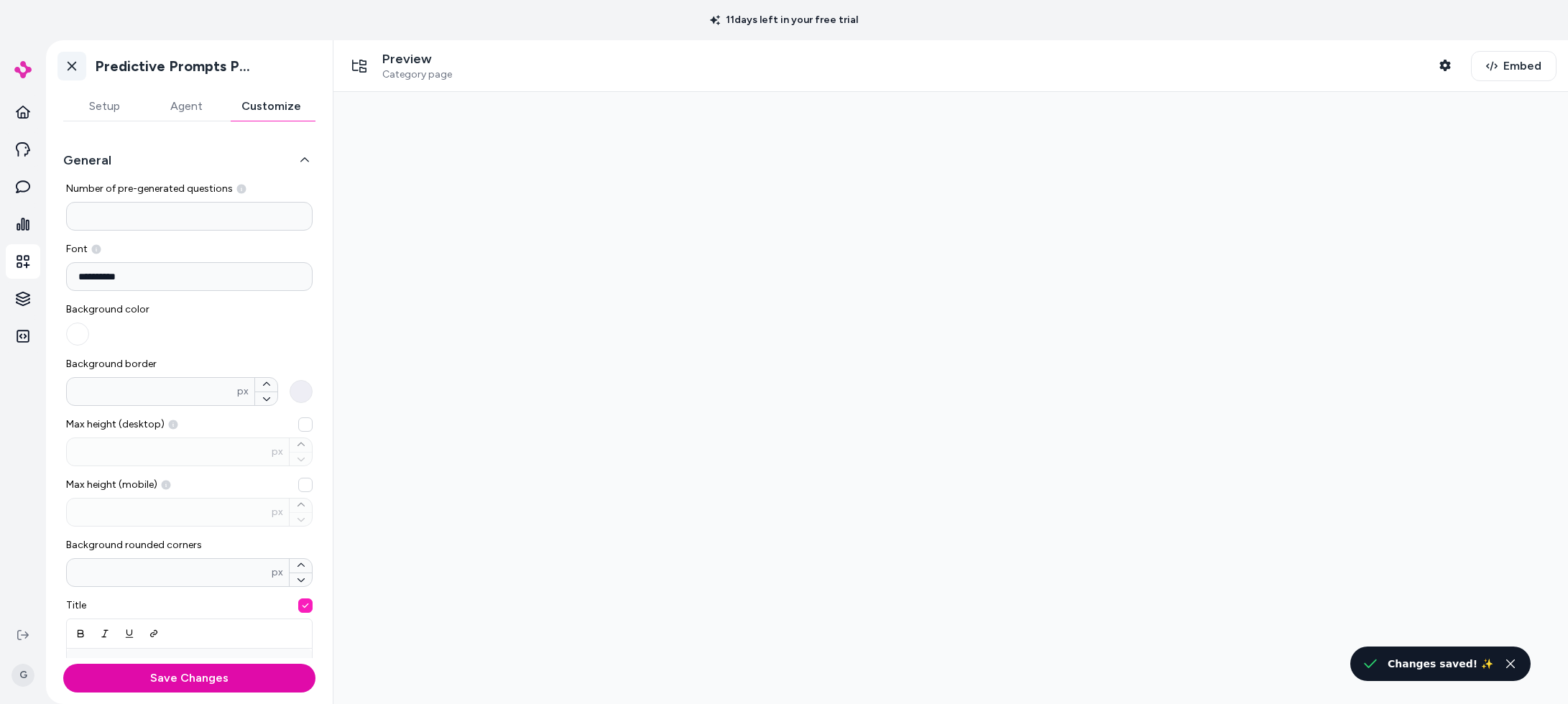
click at [74, 64] on icon at bounding box center [71, 66] width 15 height 15
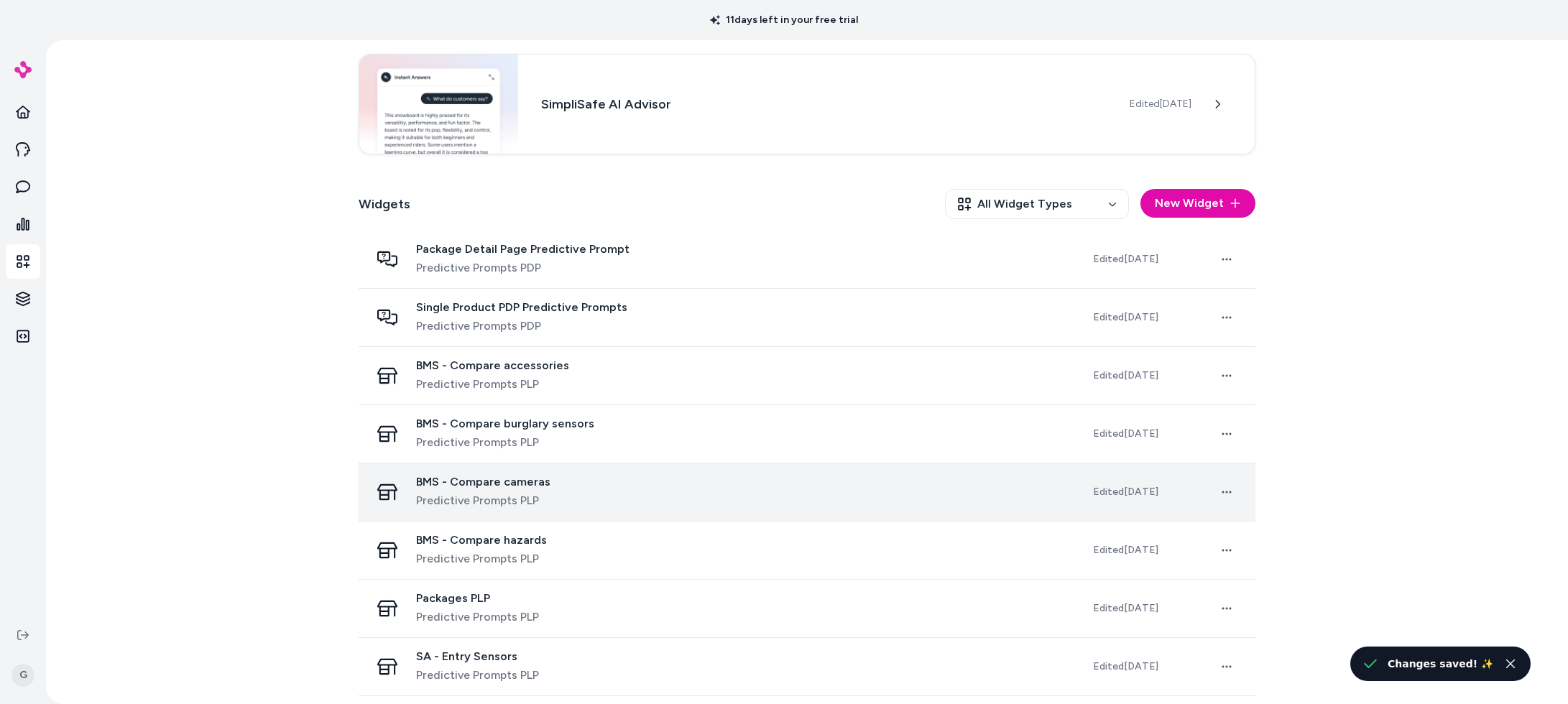
scroll to position [297, 0]
click at [539, 488] on div "BMS - Compare cameras Predictive Prompts PLP" at bounding box center [483, 489] width 134 height 34
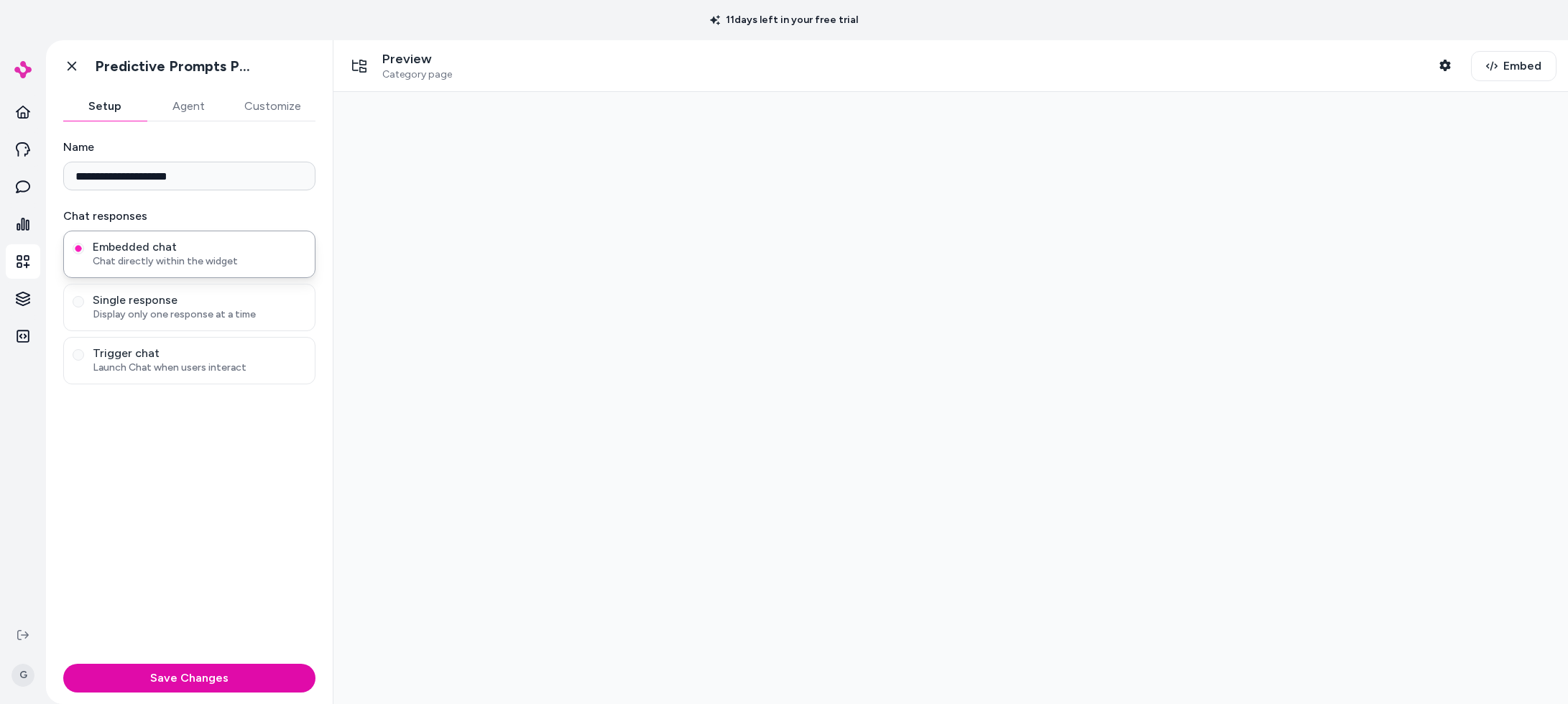
click at [283, 113] on button "Customize" at bounding box center [273, 106] width 85 height 29
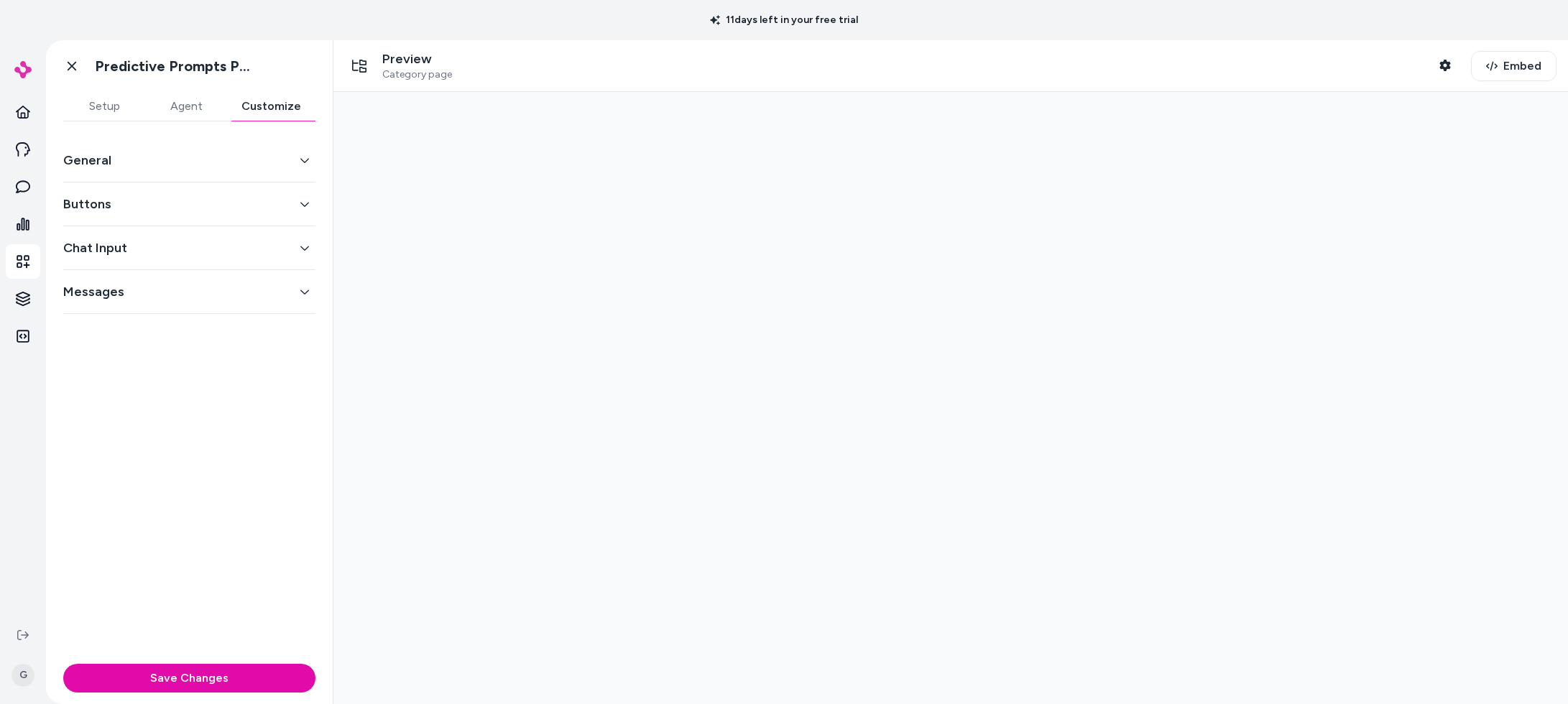
click at [199, 167] on button "General" at bounding box center [189, 160] width 252 height 20
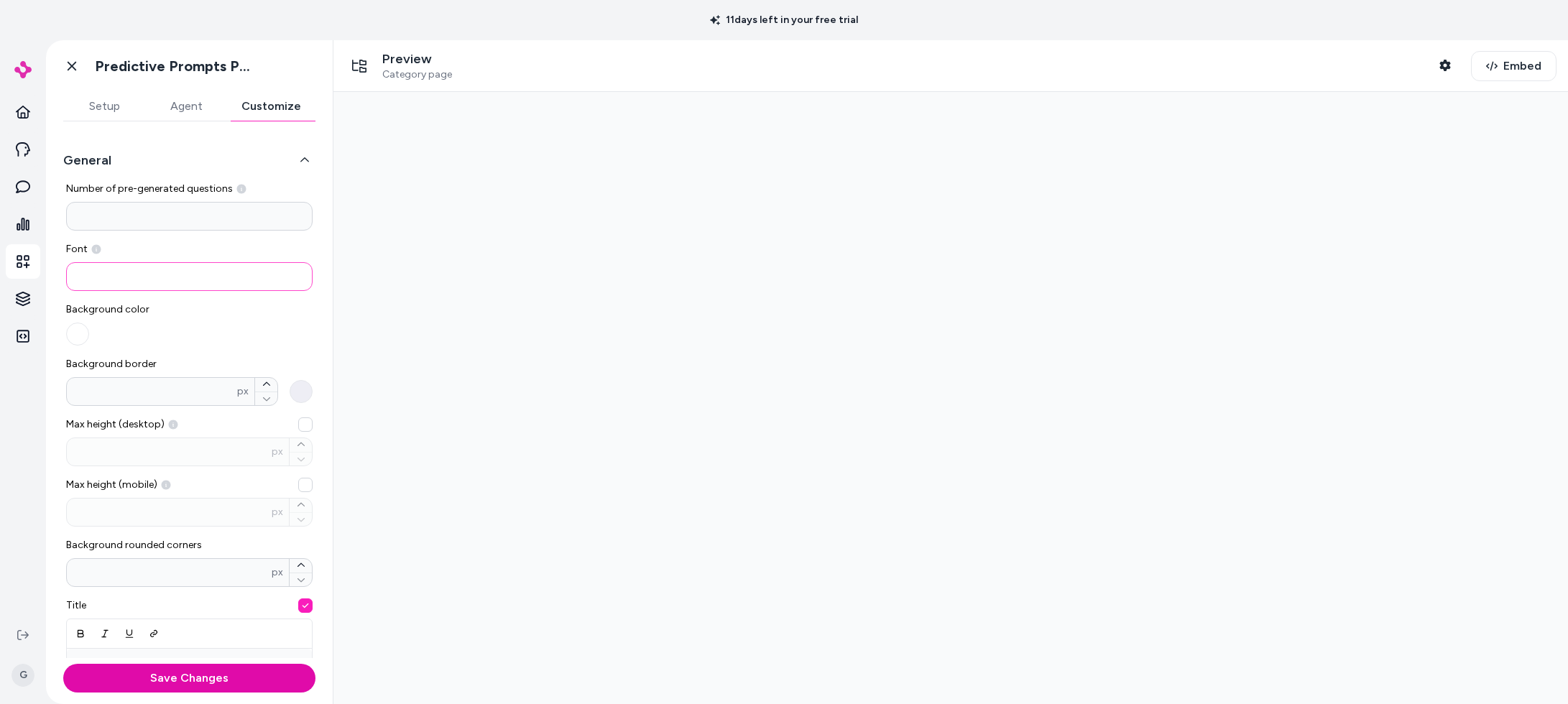
click at [101, 275] on input at bounding box center [189, 276] width 247 height 29
paste input "**********"
type input "**********"
click at [395, 261] on div at bounding box center [951, 399] width 1235 height 613
click at [142, 680] on button "Save Changes" at bounding box center [189, 678] width 252 height 29
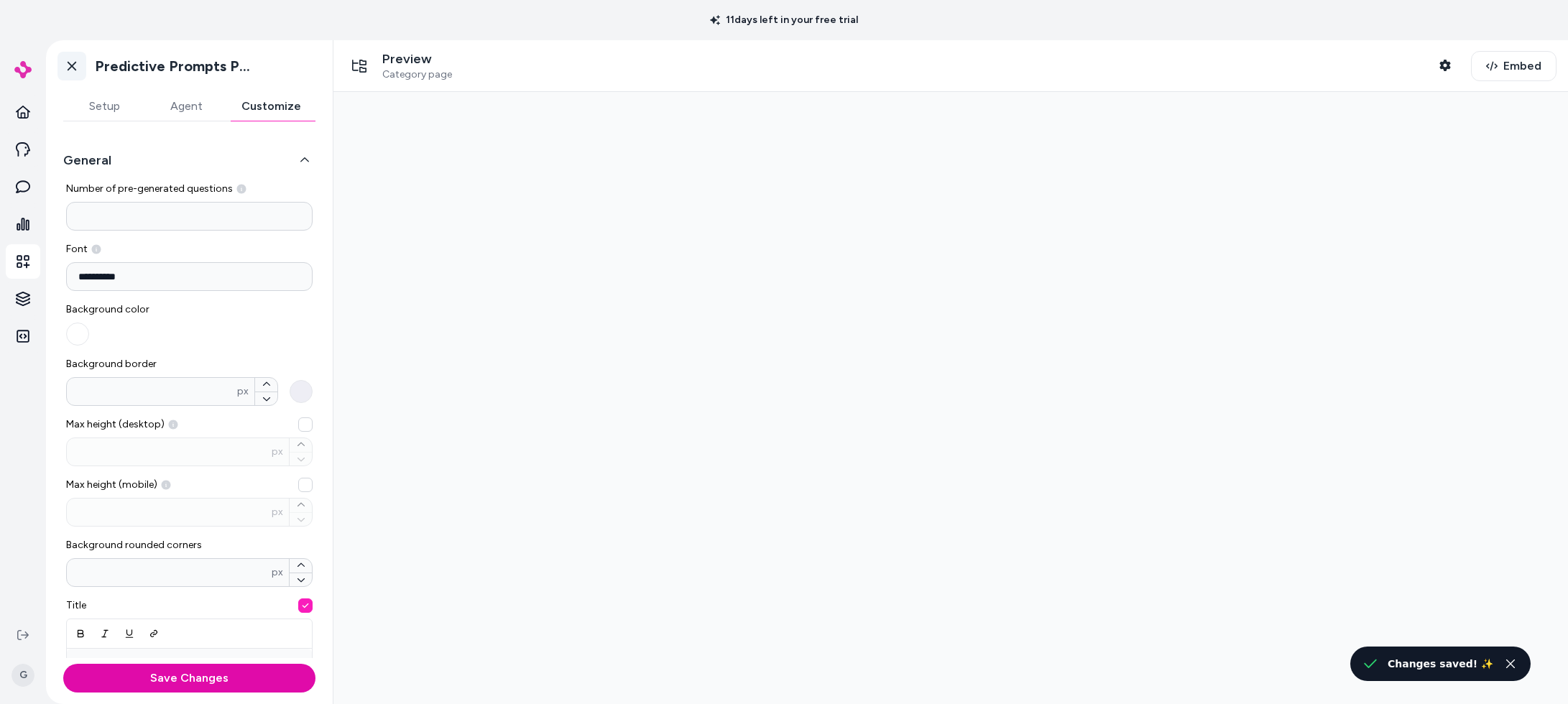
click at [67, 66] on icon at bounding box center [71, 66] width 15 height 15
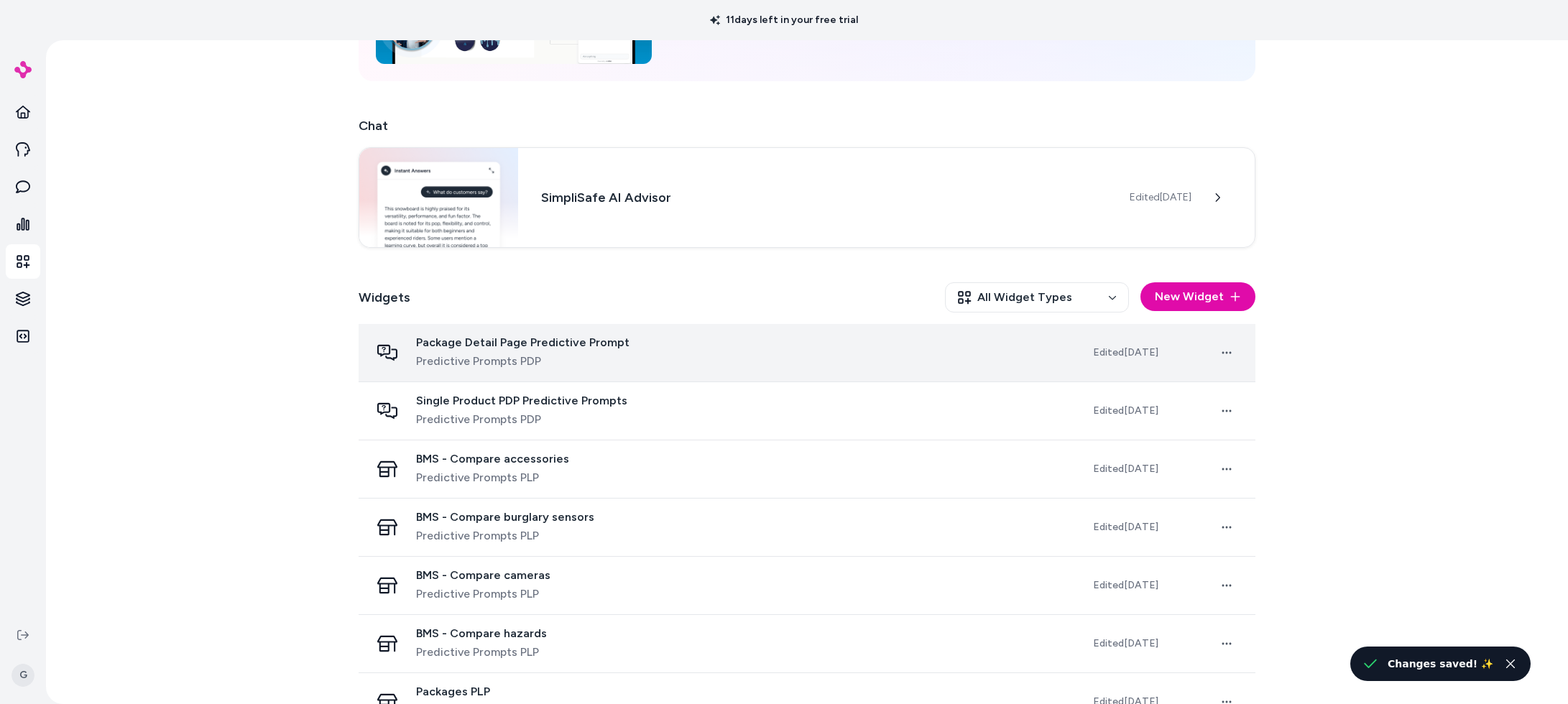
scroll to position [202, 0]
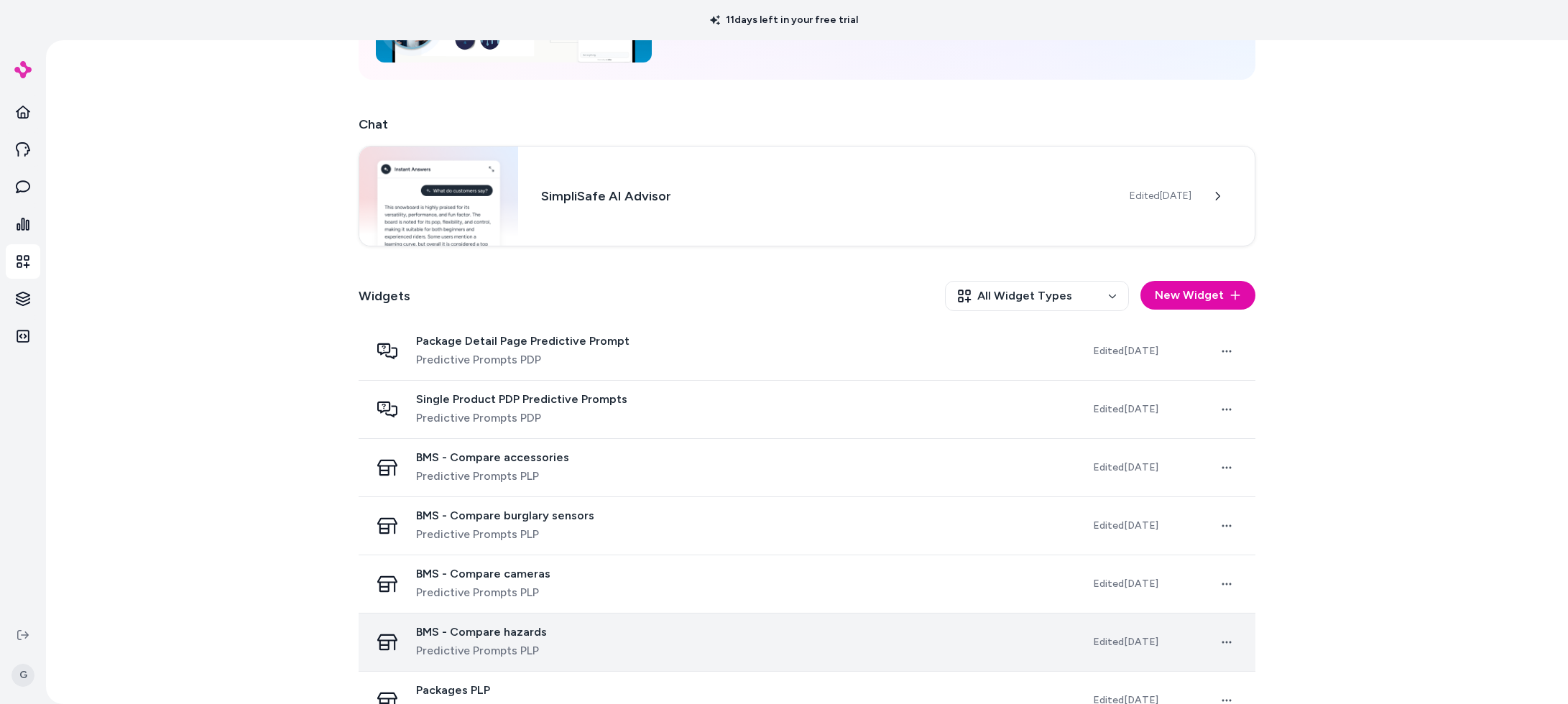
click at [578, 633] on div "BMS - Compare hazards Predictive Prompts PLP" at bounding box center [720, 642] width 700 height 34
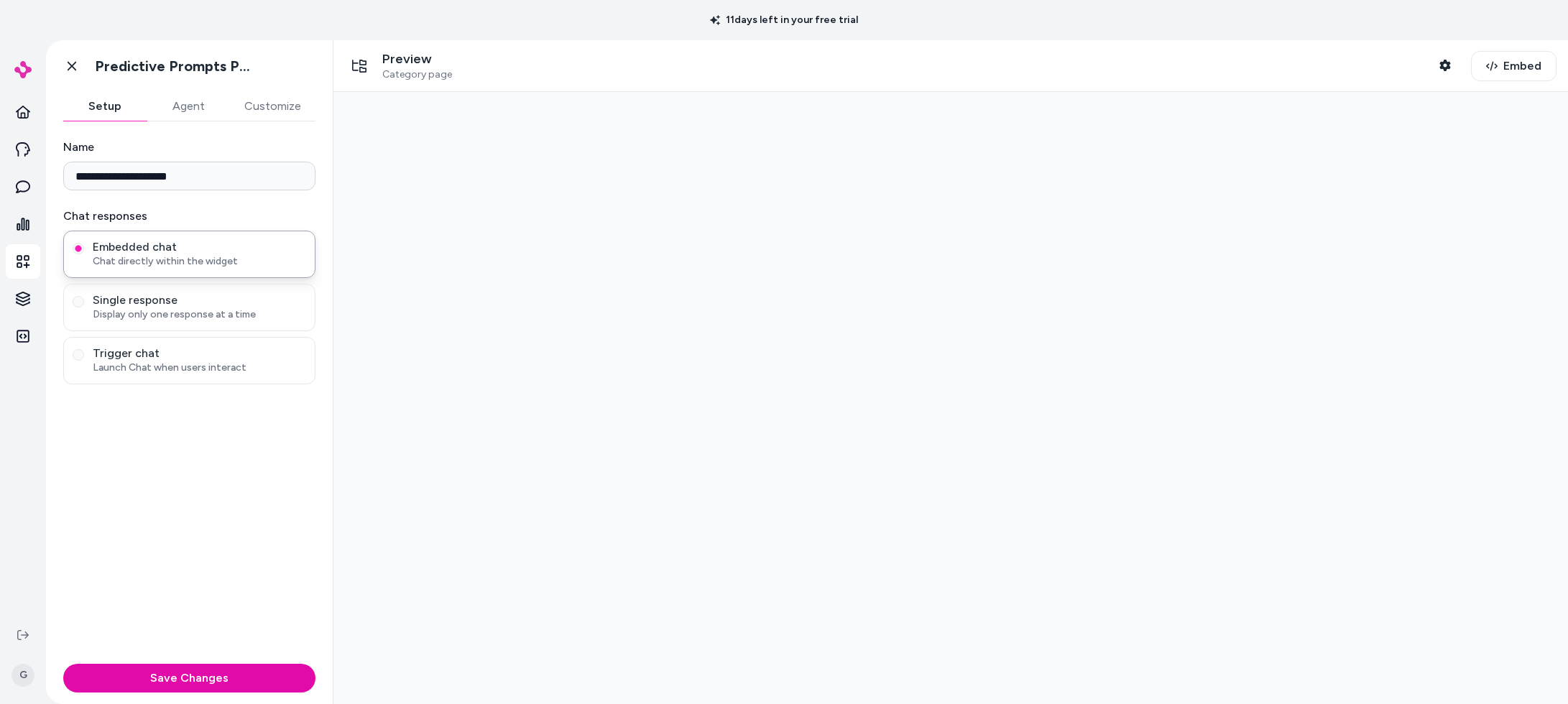
click at [299, 105] on button "Customize" at bounding box center [273, 106] width 85 height 29
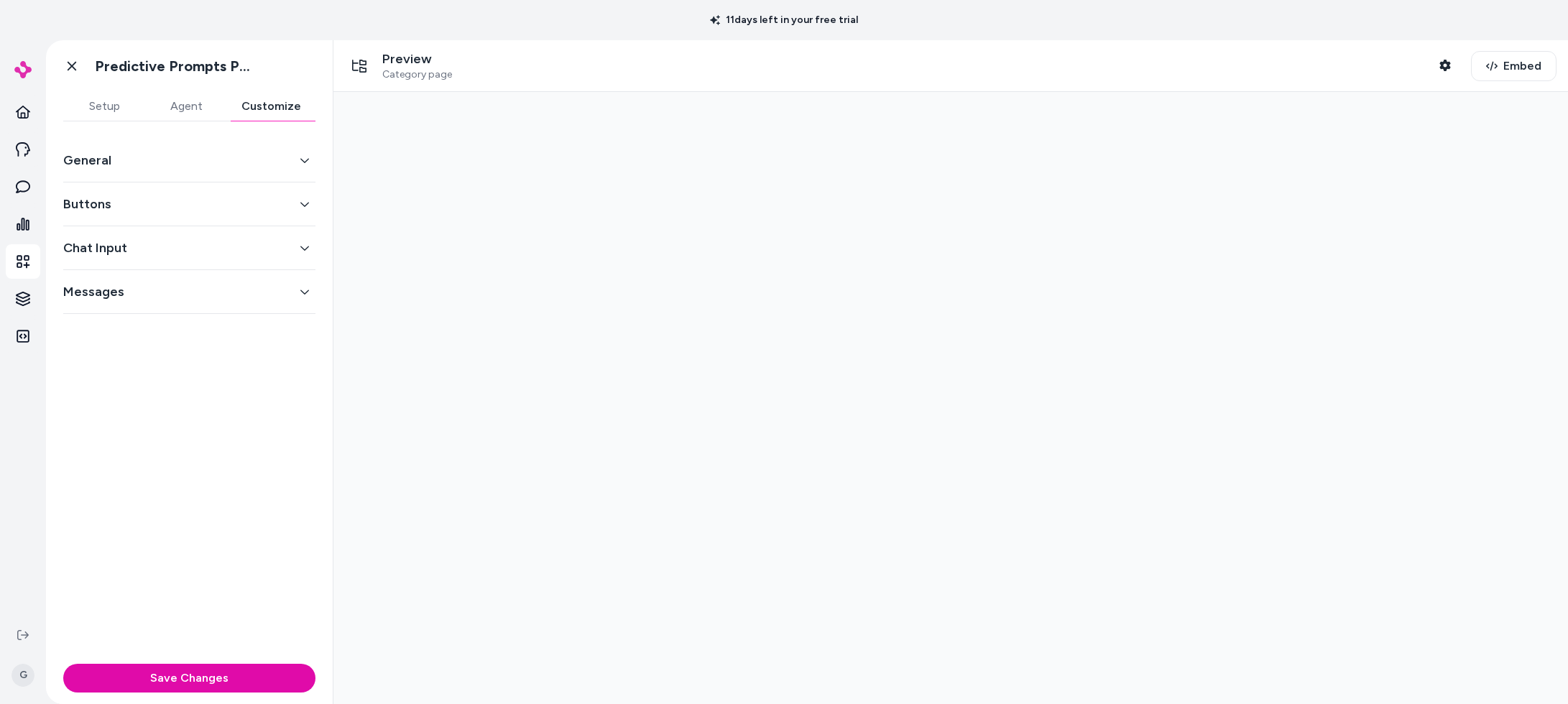
click at [239, 164] on button "General" at bounding box center [189, 160] width 252 height 20
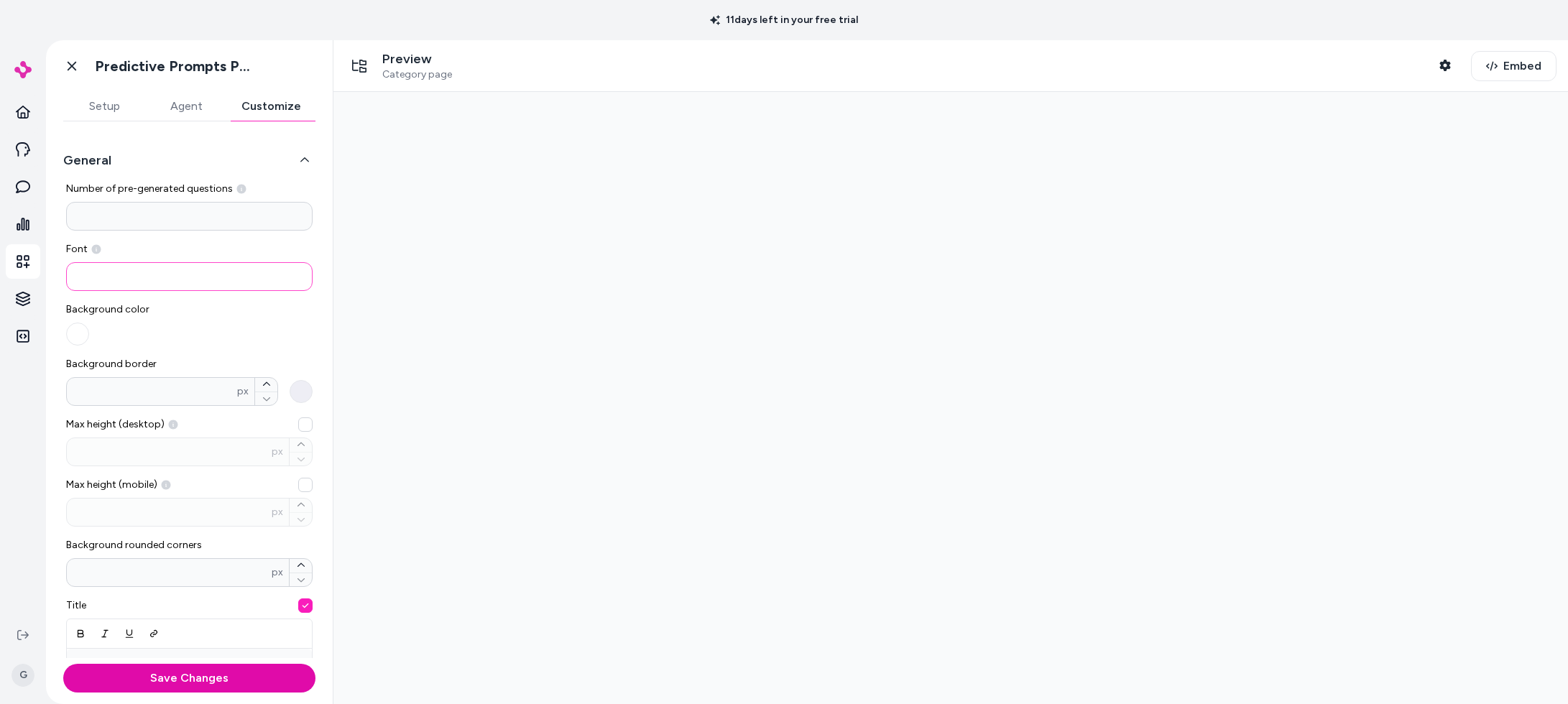
click at [160, 278] on input at bounding box center [189, 276] width 247 height 29
paste input "**********"
type input "**********"
click at [204, 311] on div "Background color" at bounding box center [189, 324] width 247 height 43
click at [129, 682] on button "Save Changes" at bounding box center [189, 678] width 252 height 29
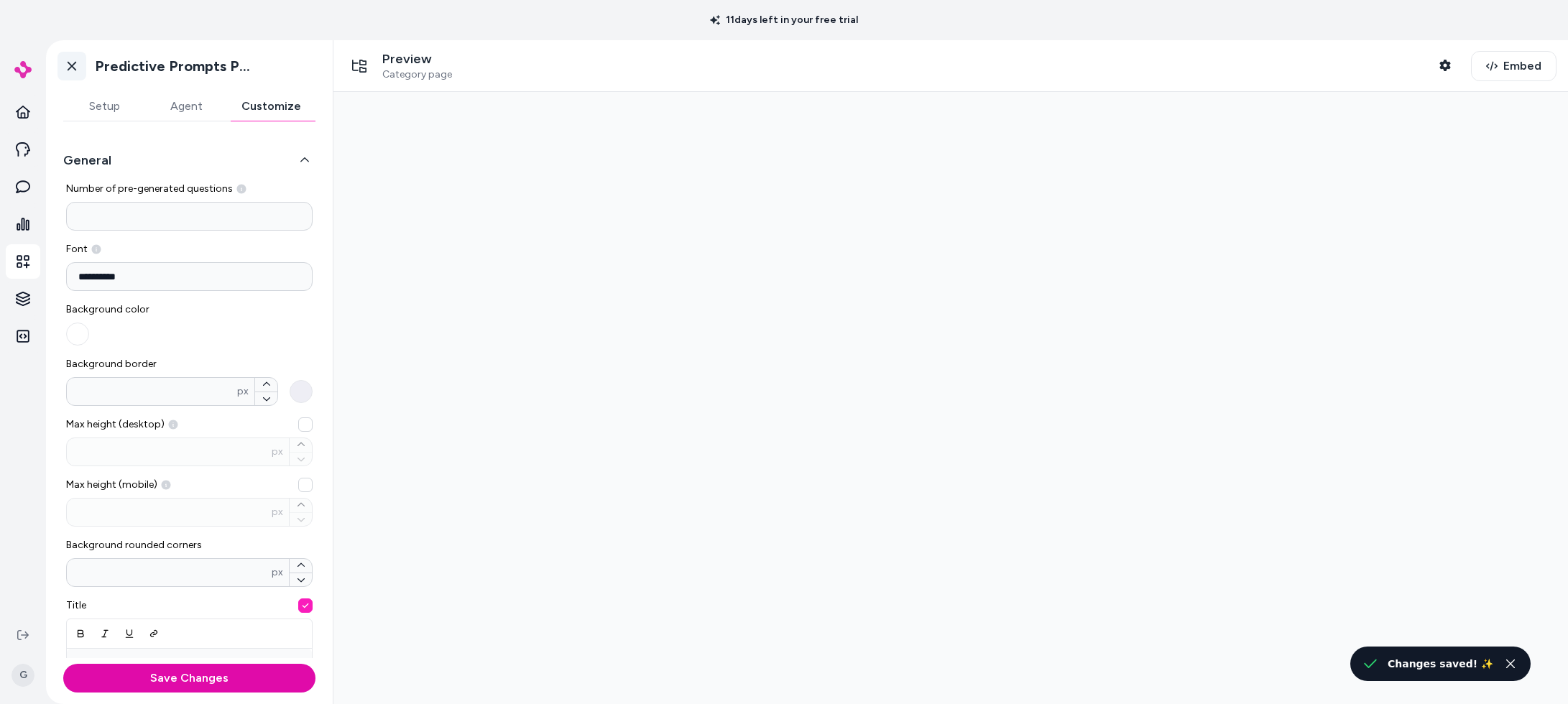
click at [77, 64] on icon at bounding box center [71, 66] width 15 height 15
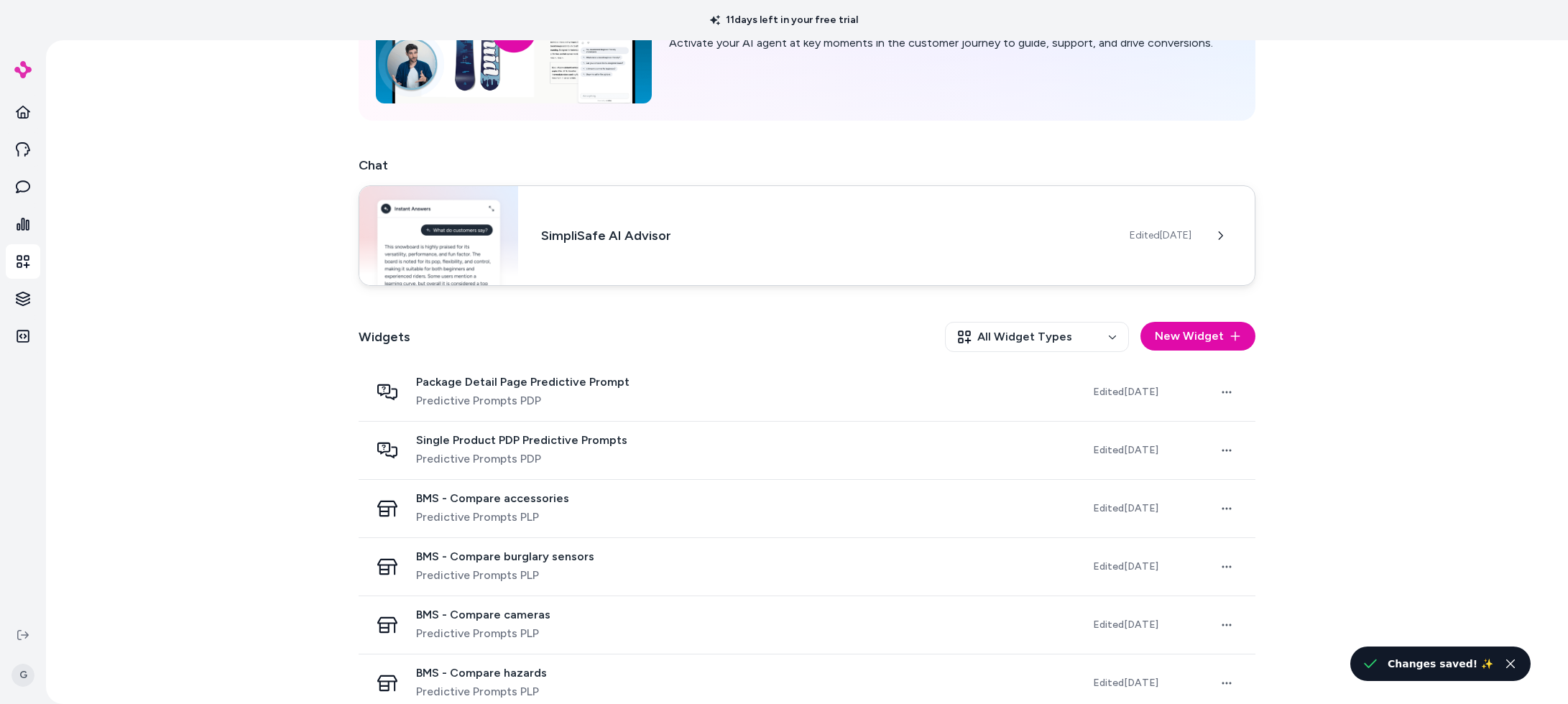
scroll to position [396, 0]
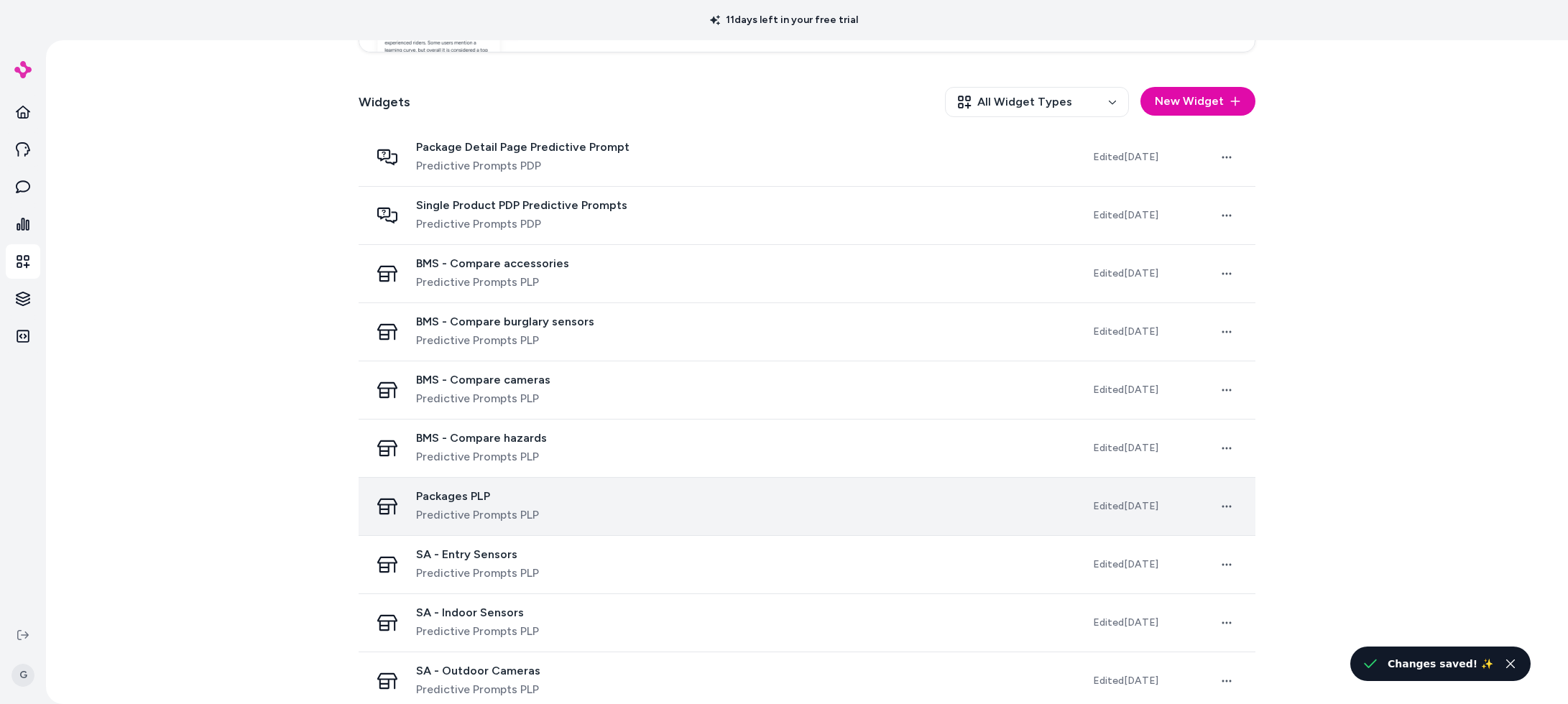
click at [598, 502] on div "Packages PLP Predictive Prompts PLP" at bounding box center [720, 506] width 700 height 34
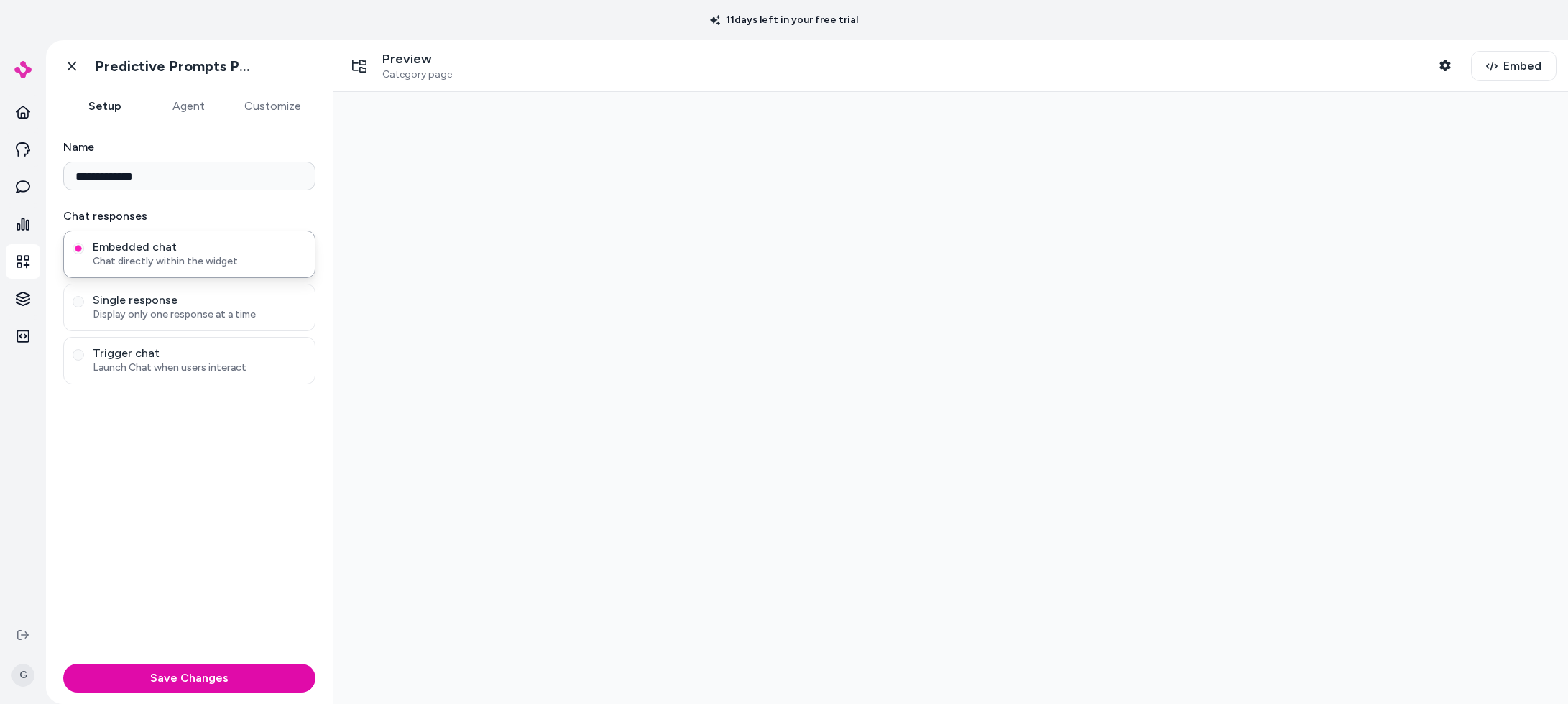
click at [279, 113] on button "Customize" at bounding box center [273, 106] width 85 height 29
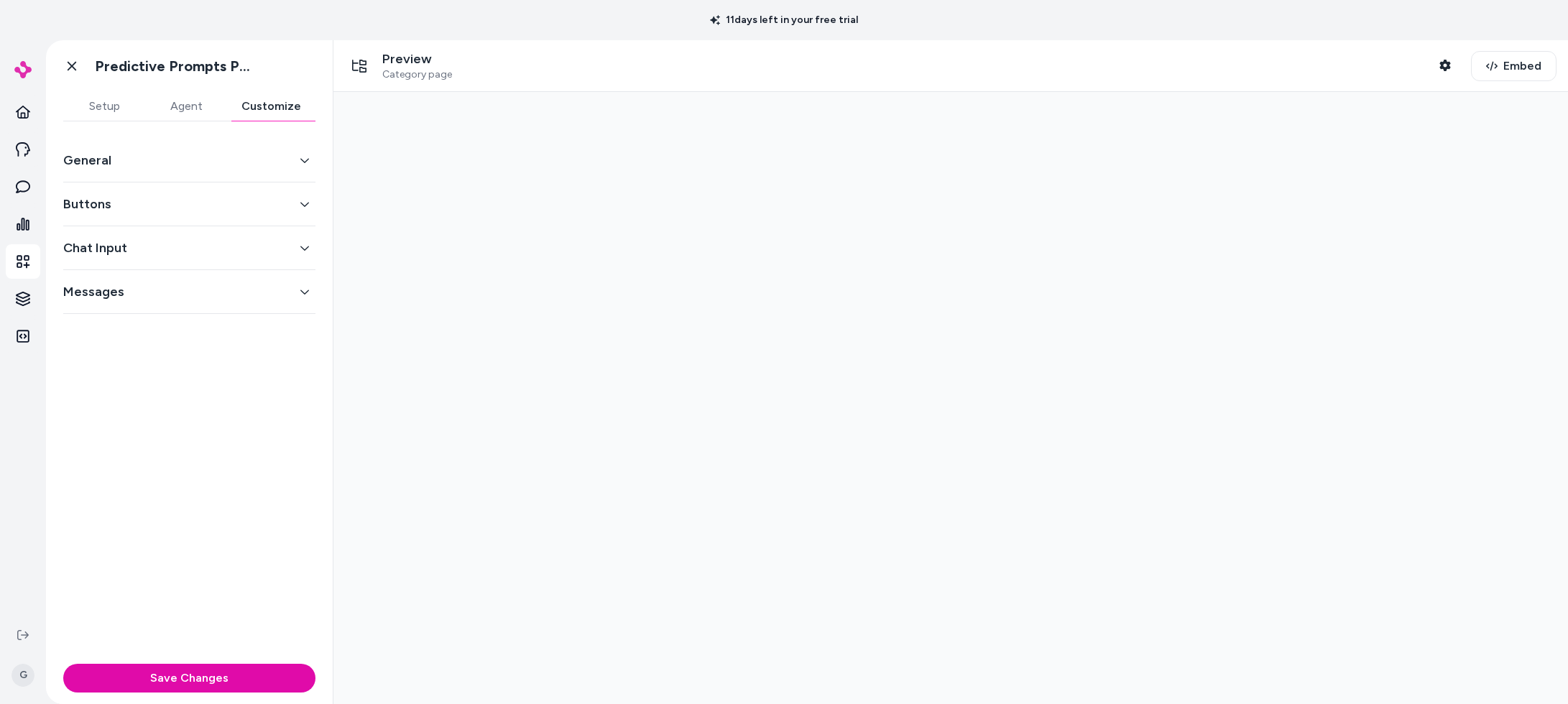
click at [202, 162] on button "General" at bounding box center [189, 160] width 252 height 20
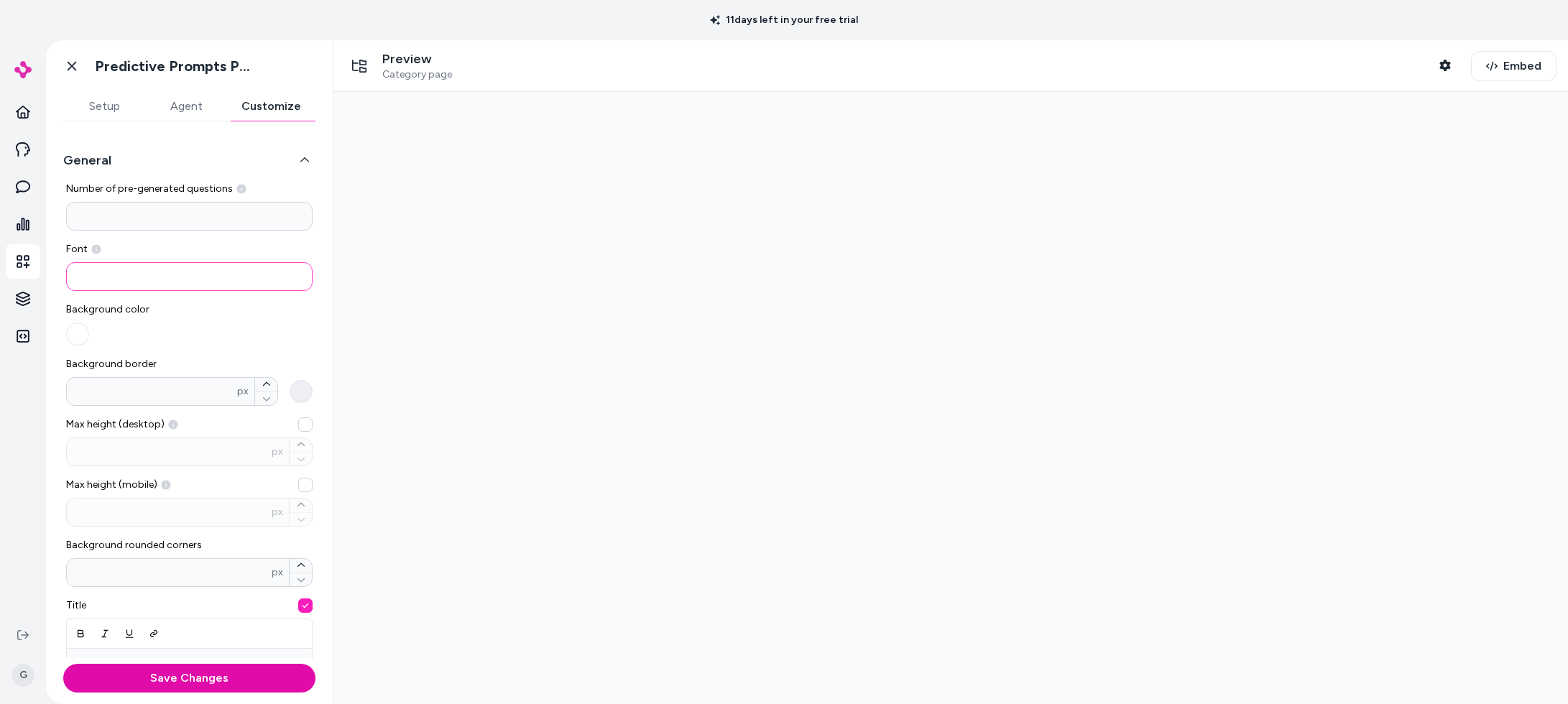
click at [123, 272] on input at bounding box center [189, 276] width 247 height 29
paste input "**********"
type input "**********"
click at [276, 323] on div "Background color" at bounding box center [189, 324] width 247 height 43
click at [155, 673] on button "Save Changes" at bounding box center [189, 678] width 252 height 29
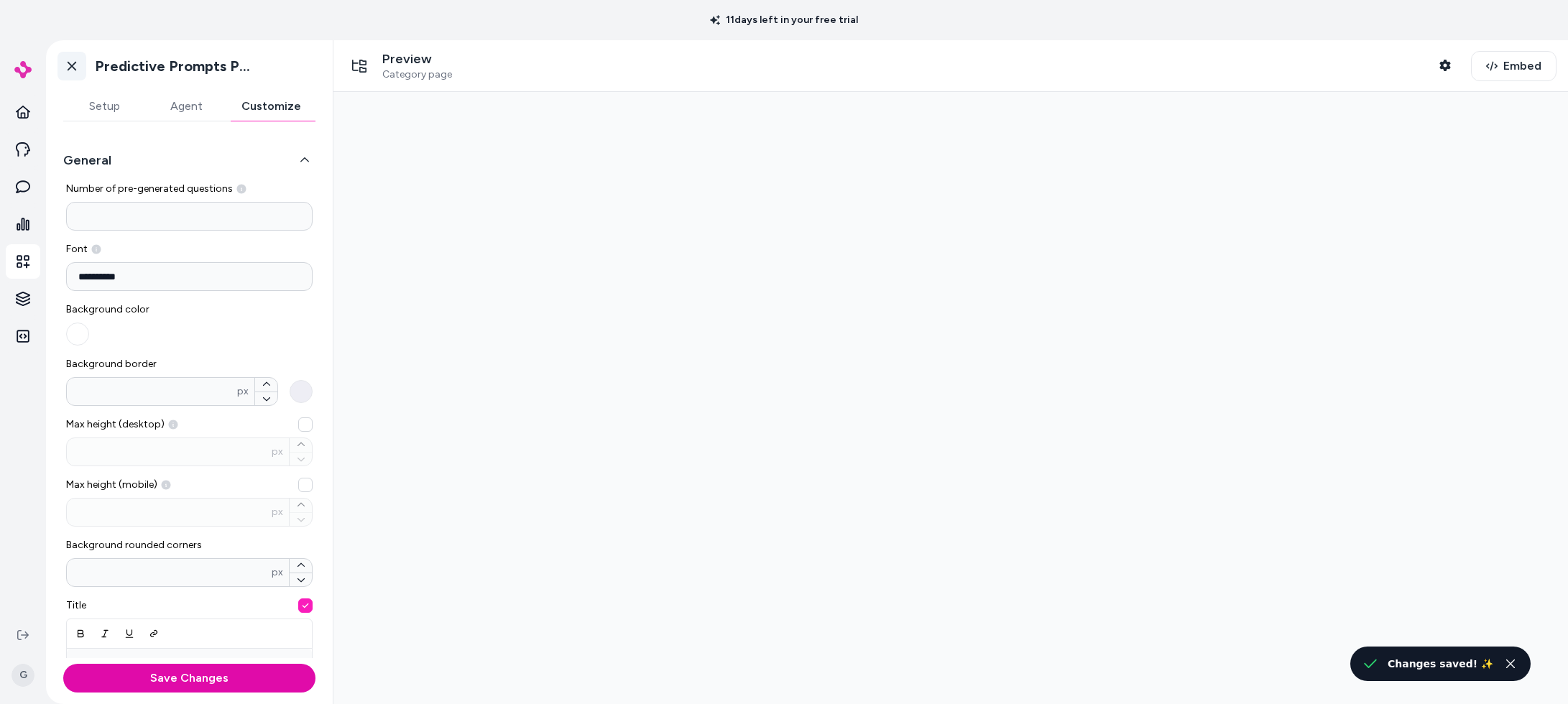
click at [73, 64] on icon at bounding box center [71, 67] width 9 height 9
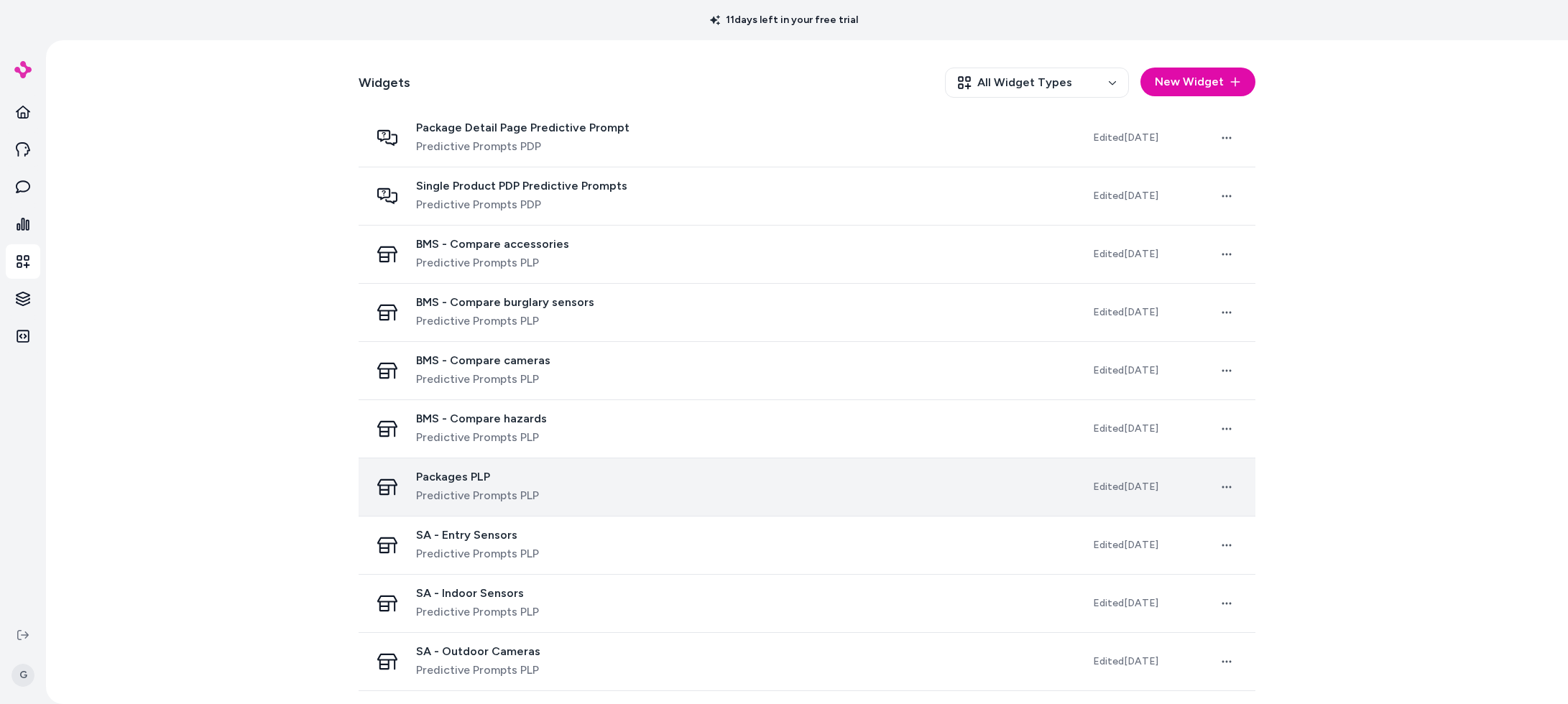
scroll to position [423, 0]
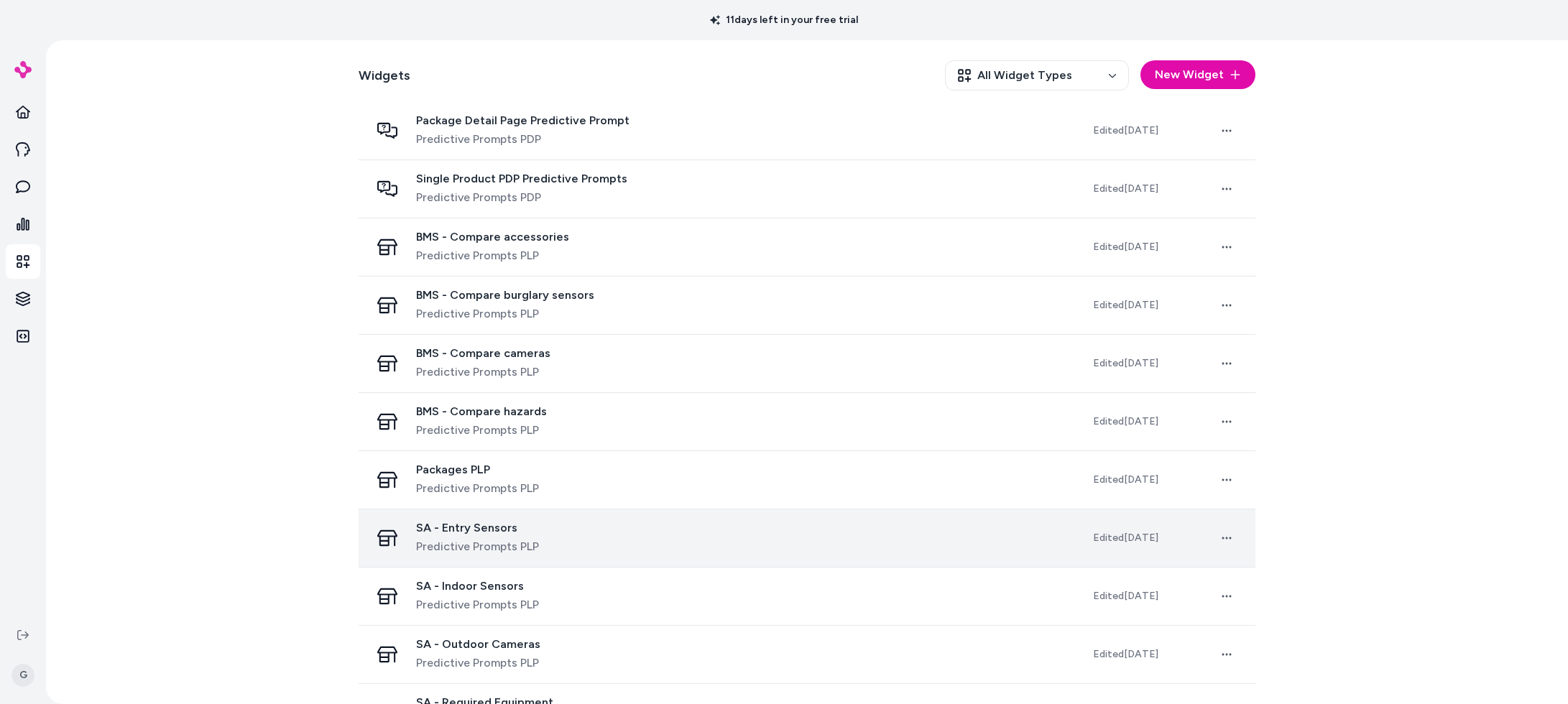
click at [592, 539] on div "SA - Entry Sensors Predictive Prompts PLP" at bounding box center [720, 538] width 700 height 34
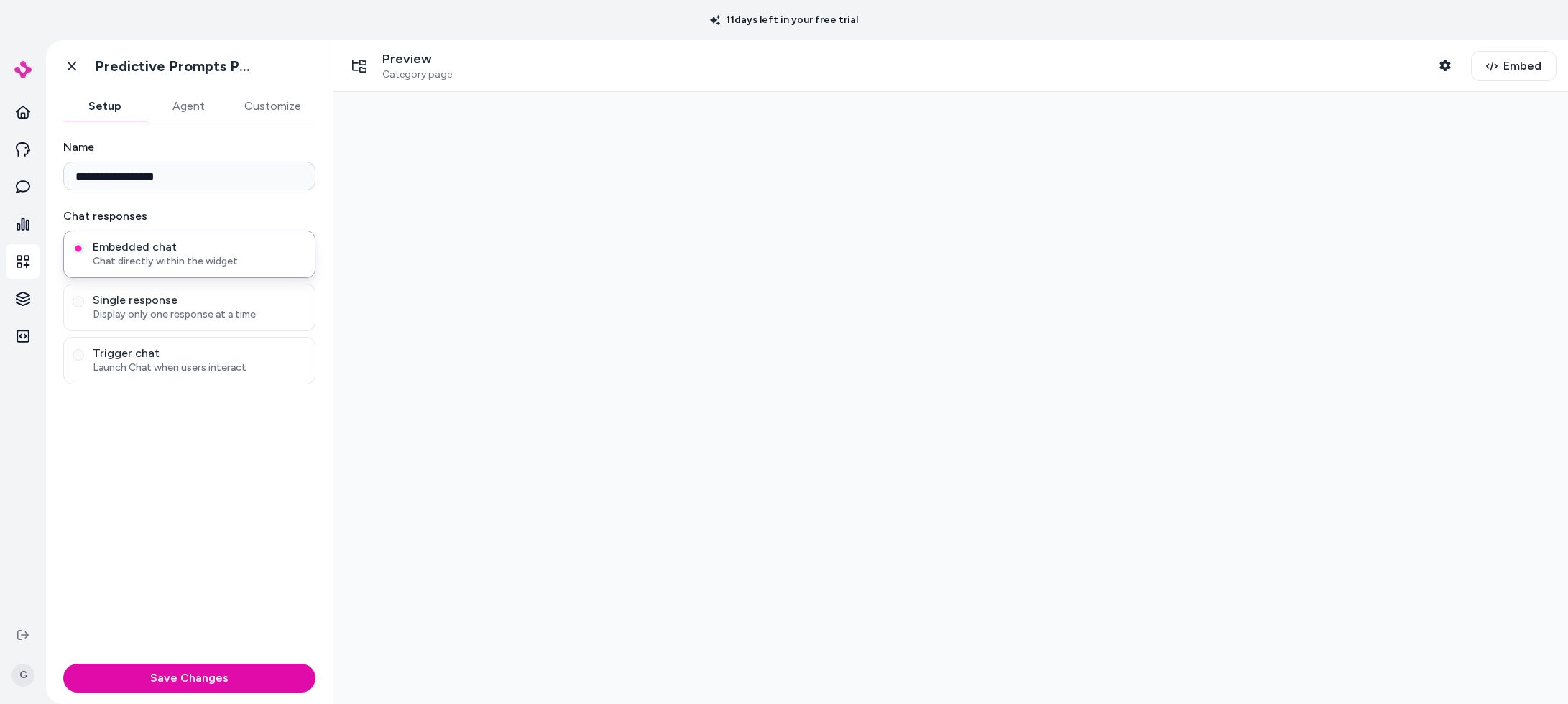
click at [285, 109] on button "Customize" at bounding box center [273, 106] width 85 height 29
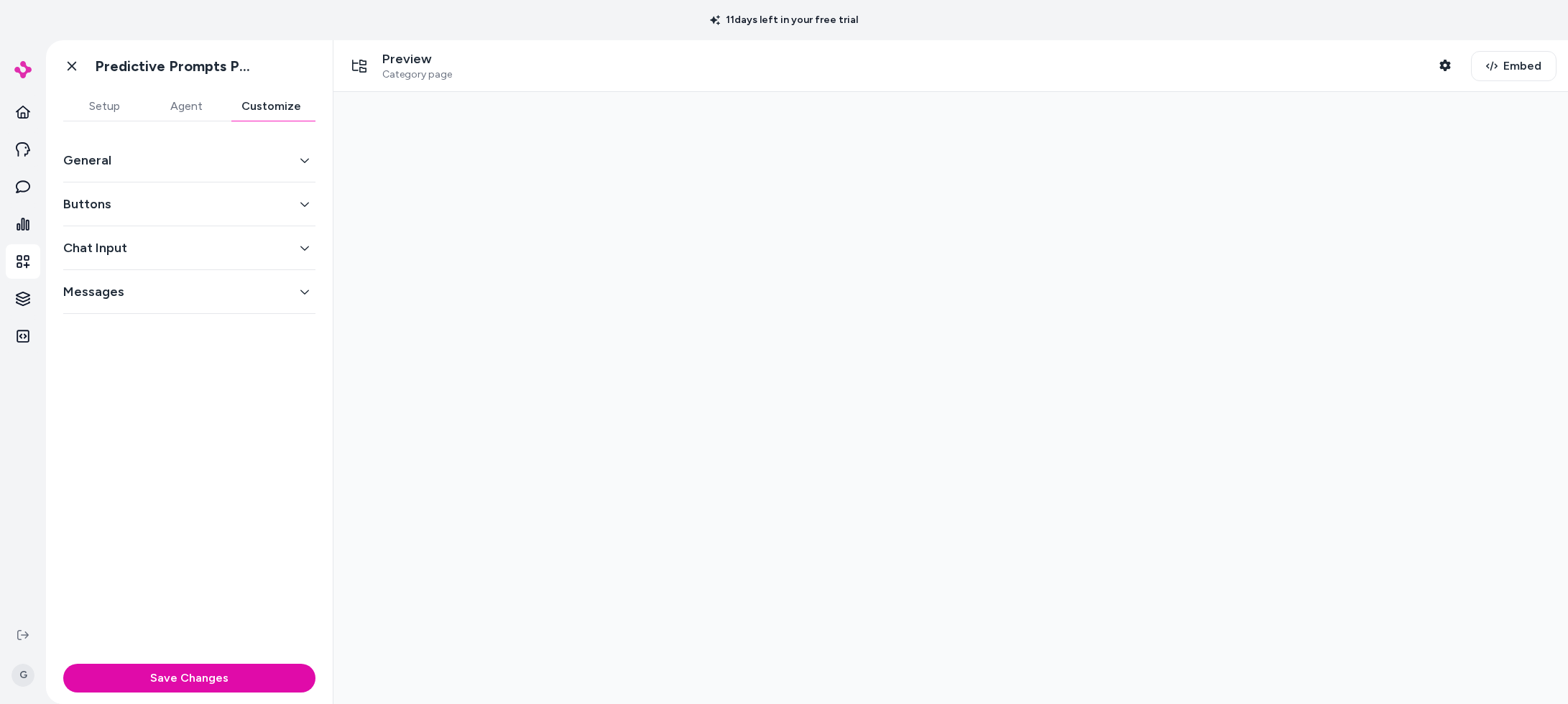
click at [204, 166] on button "General" at bounding box center [189, 160] width 252 height 20
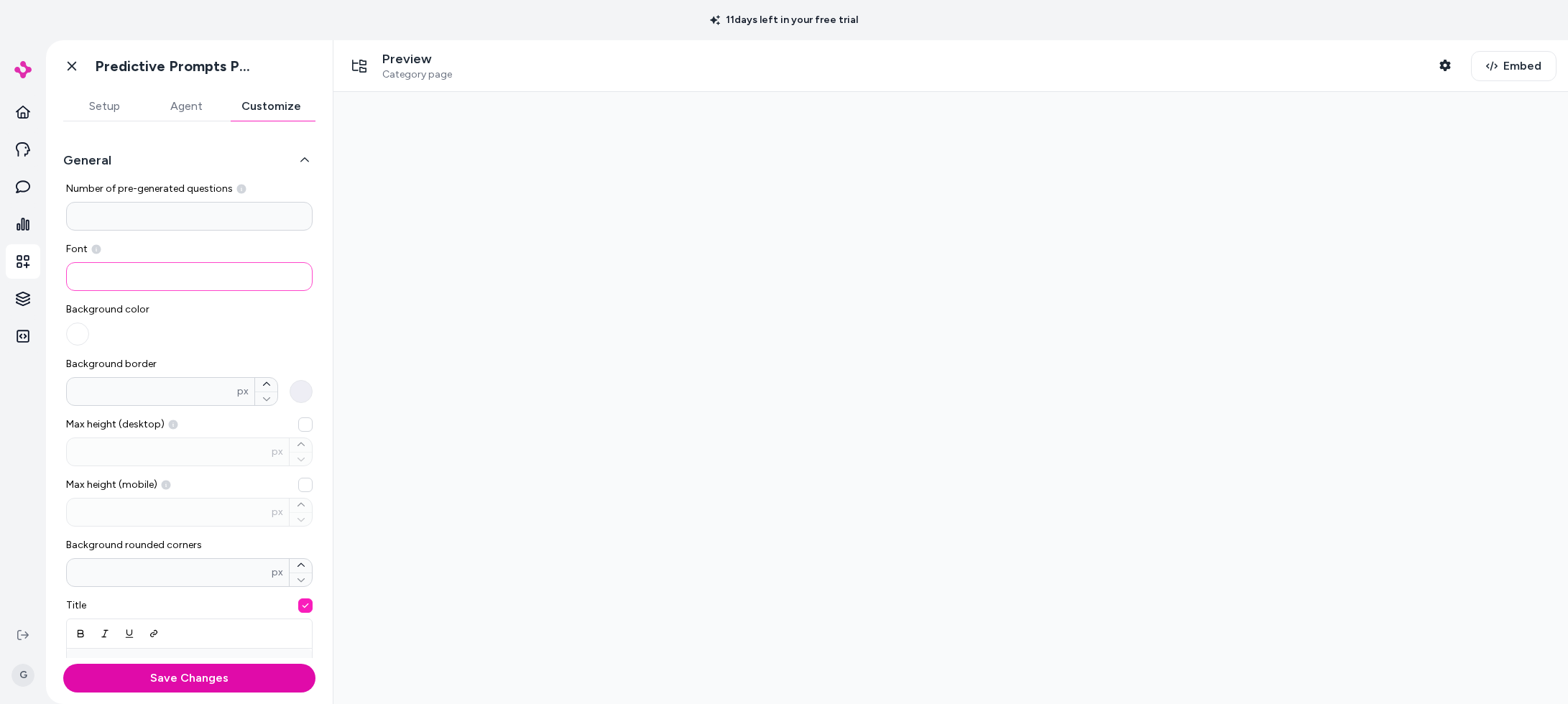
click at [140, 268] on input at bounding box center [189, 276] width 247 height 29
paste input "**********"
type input "**********"
click at [125, 674] on button "Save Changes" at bounding box center [189, 678] width 252 height 29
click at [74, 64] on icon at bounding box center [71, 67] width 9 height 9
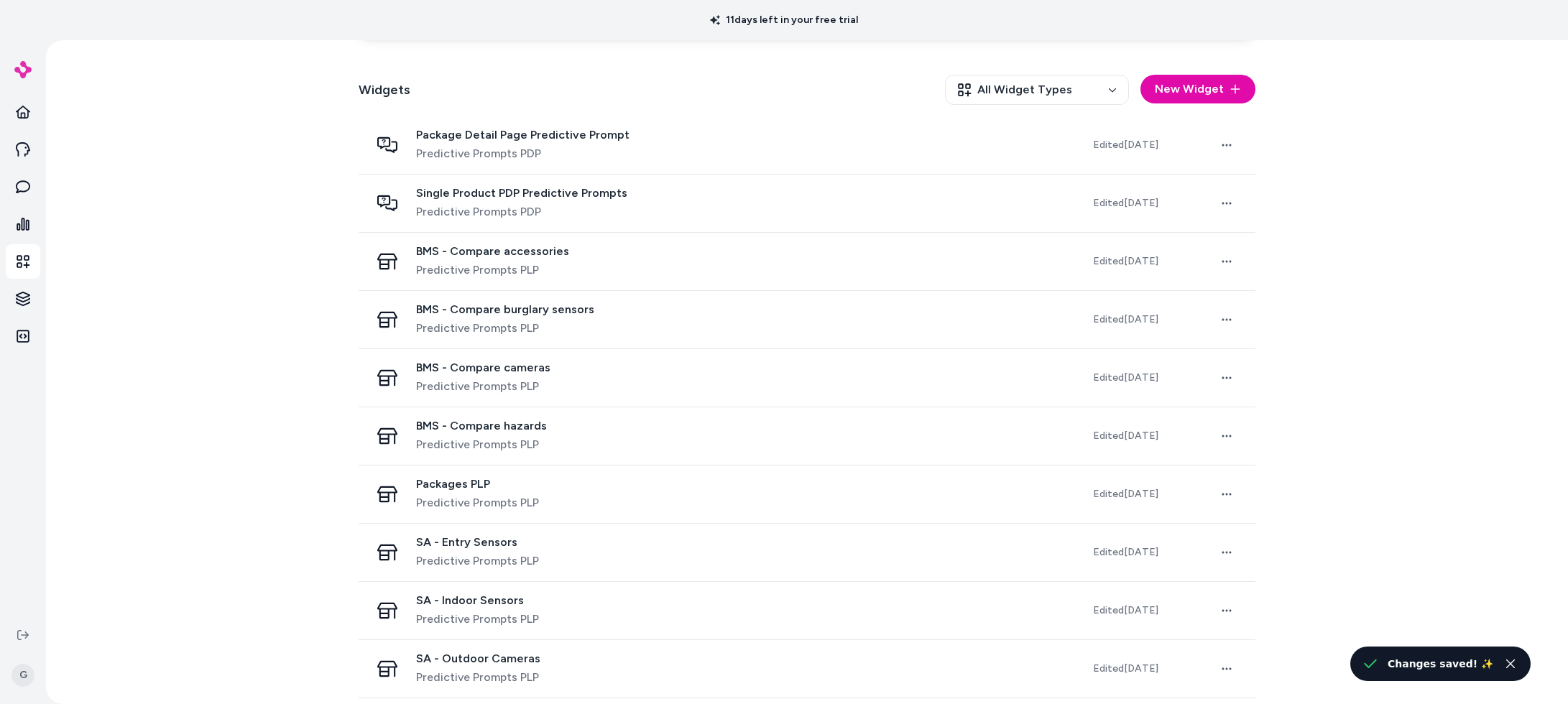
scroll to position [445, 0]
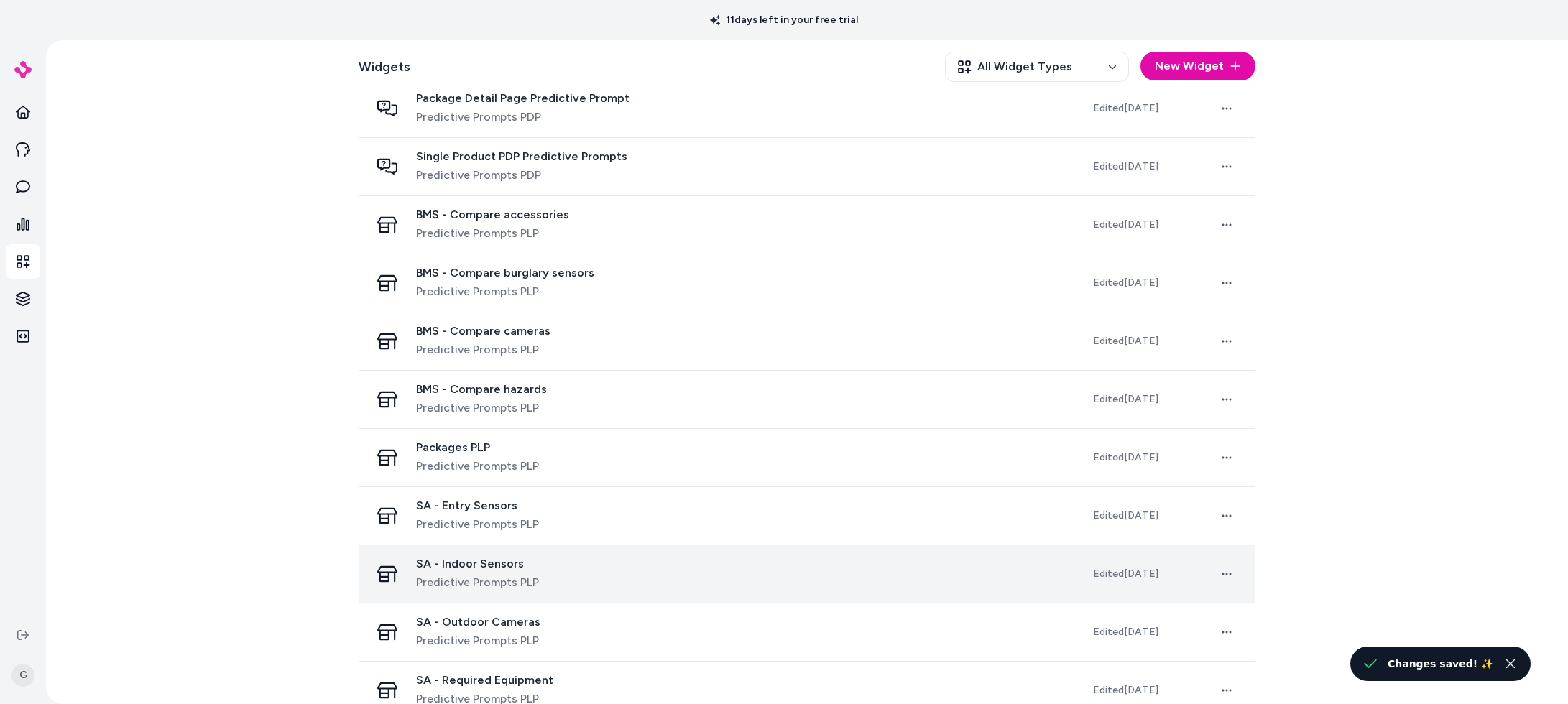
click at [561, 564] on div "SA - Indoor Sensors Predictive Prompts PLP" at bounding box center [720, 574] width 700 height 34
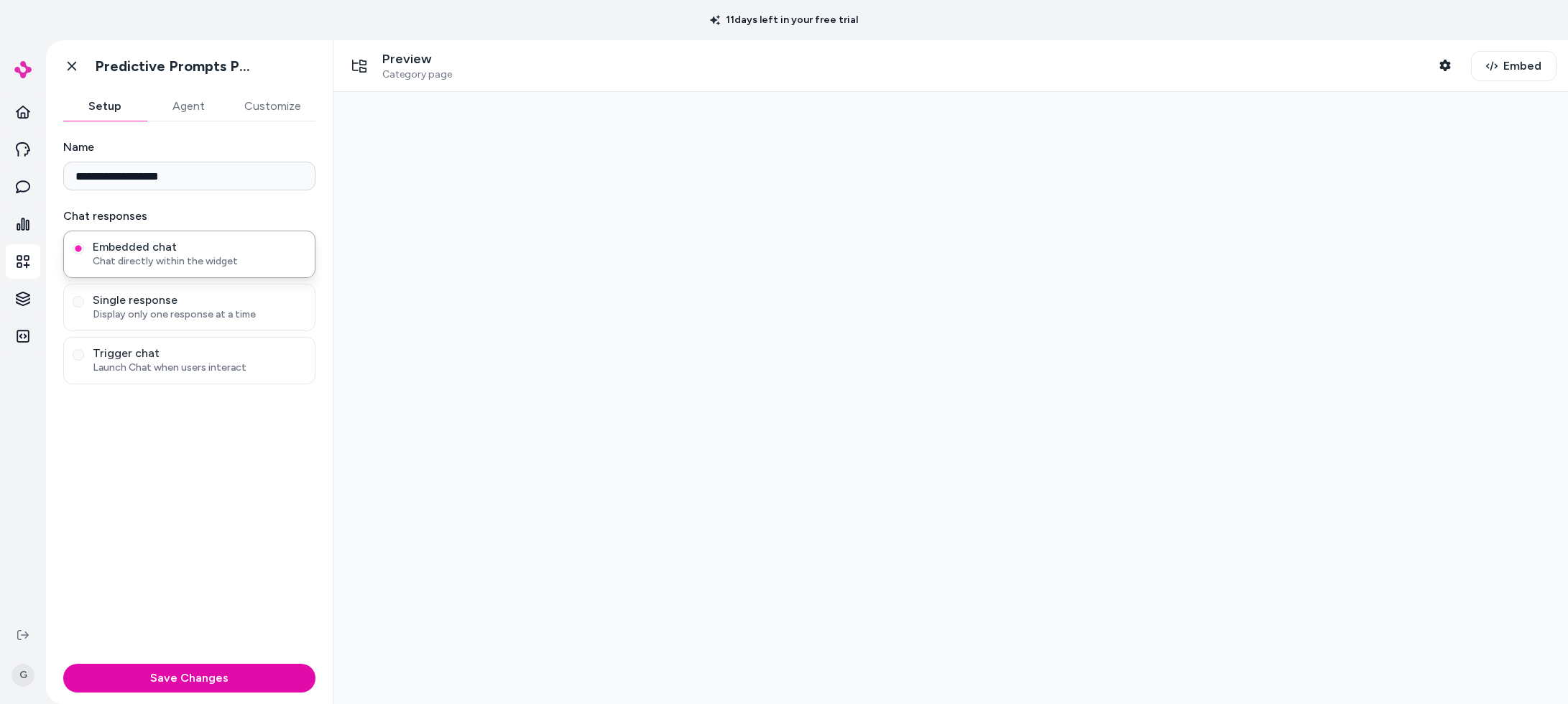
click at [278, 106] on button "Customize" at bounding box center [273, 106] width 85 height 29
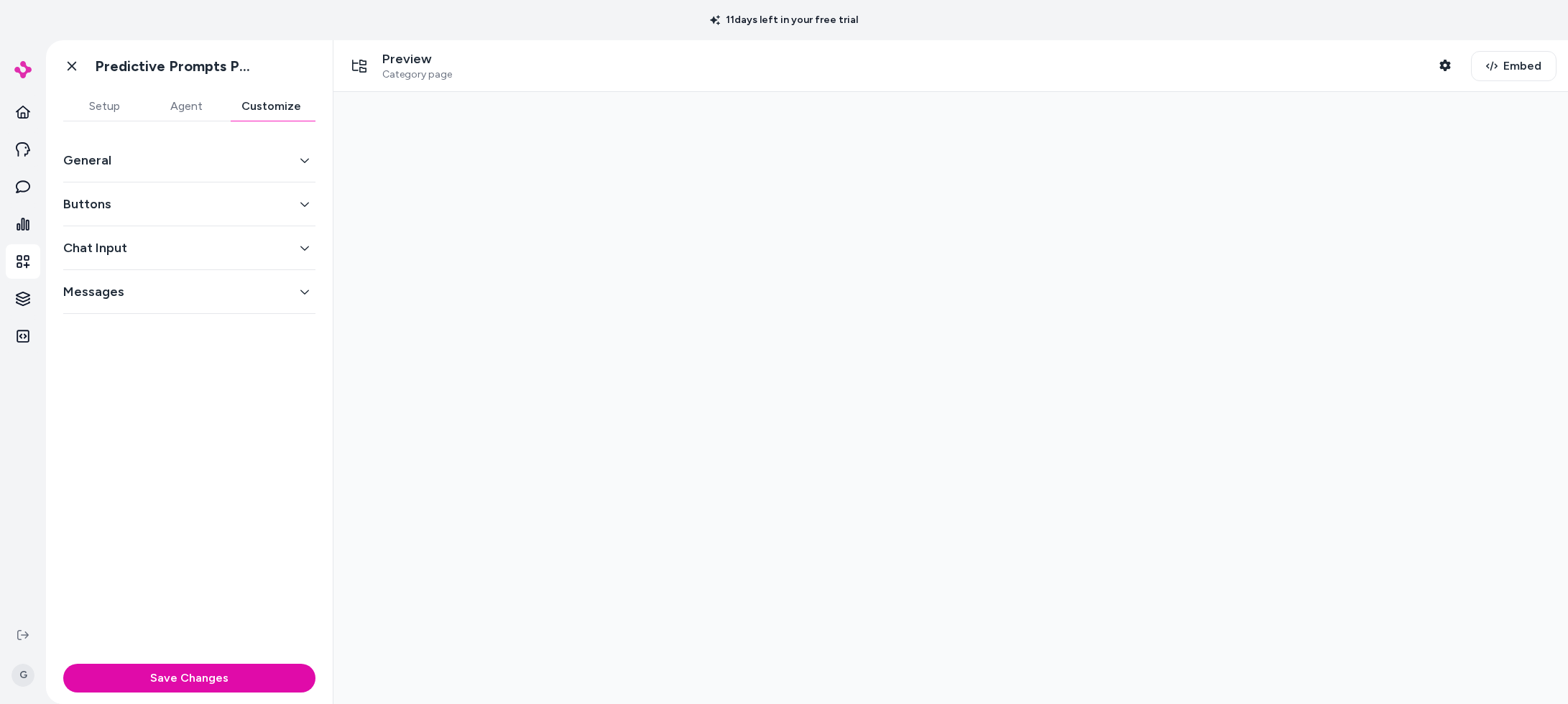
click at [252, 164] on button "General" at bounding box center [189, 160] width 252 height 20
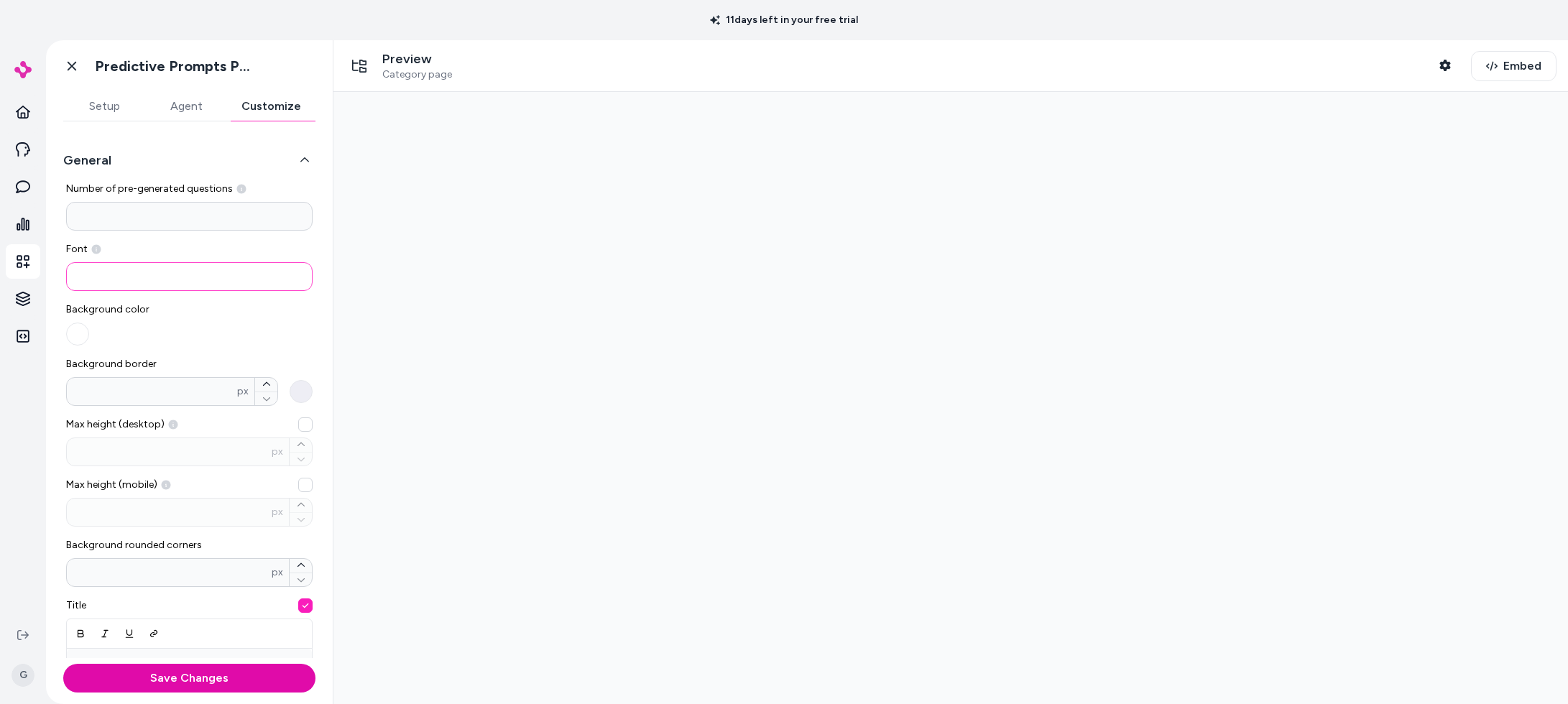
click at [176, 264] on input at bounding box center [189, 276] width 247 height 29
paste input "**********"
type input "**********"
click at [283, 317] on div "Background color" at bounding box center [189, 324] width 247 height 43
click at [151, 672] on button "Save Changes" at bounding box center [189, 678] width 252 height 29
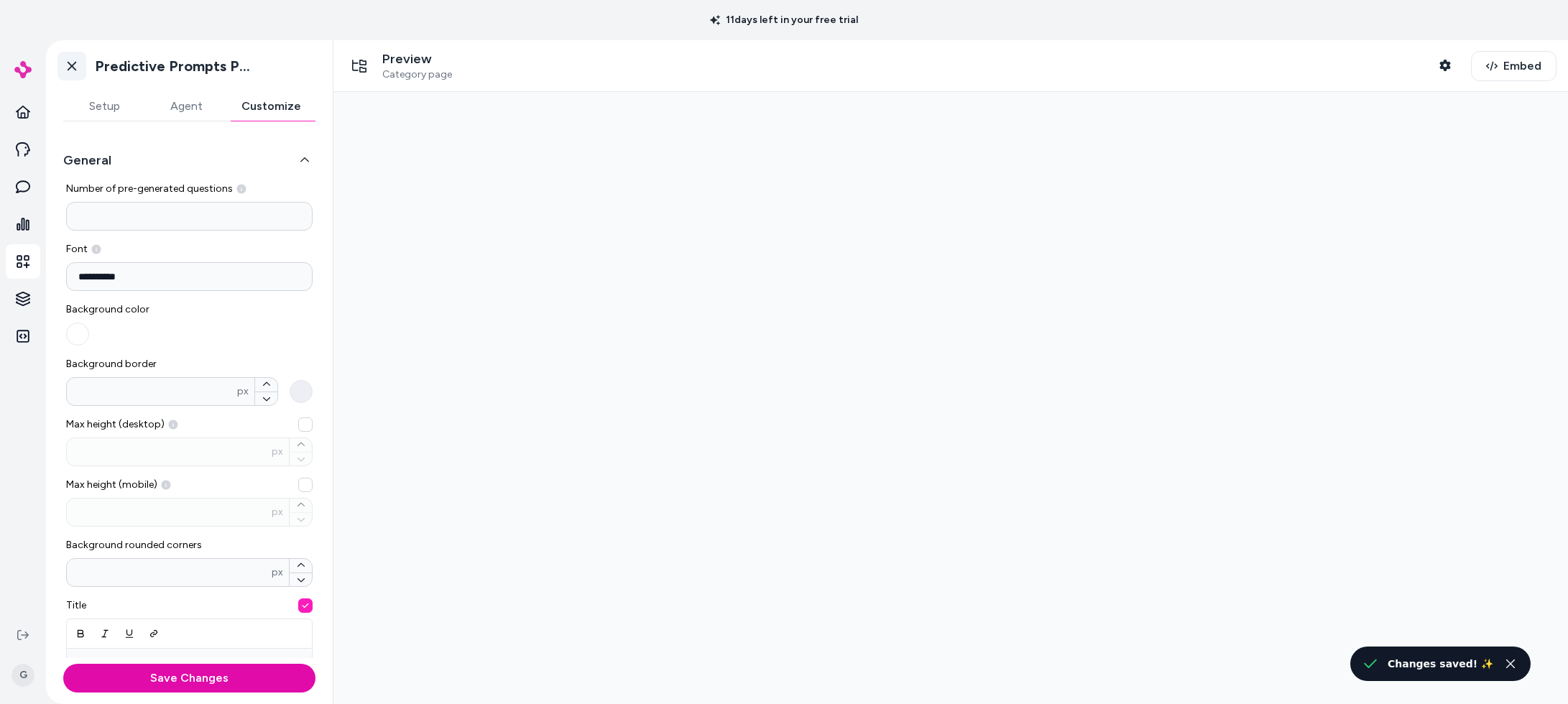
click at [72, 64] on icon at bounding box center [71, 66] width 15 height 15
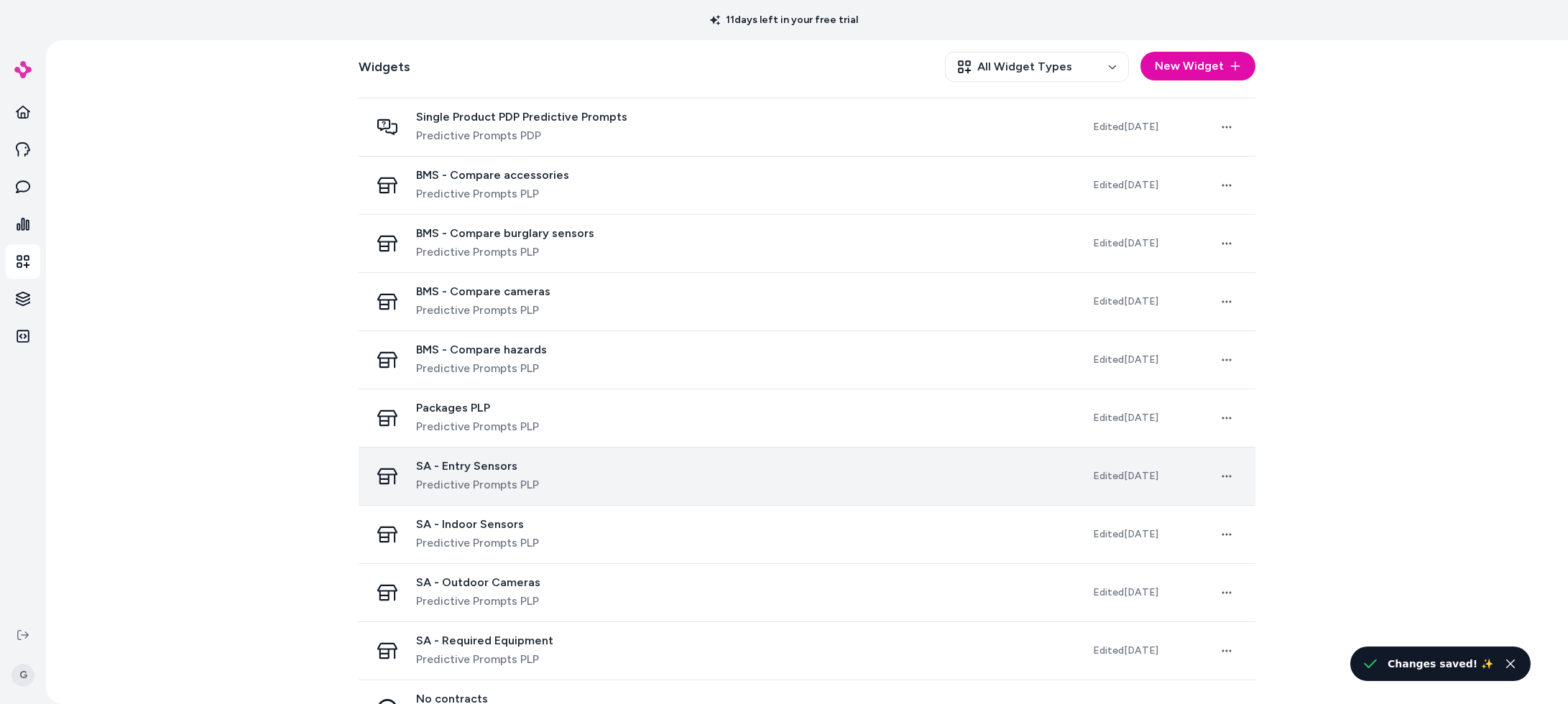
scroll to position [492, 0]
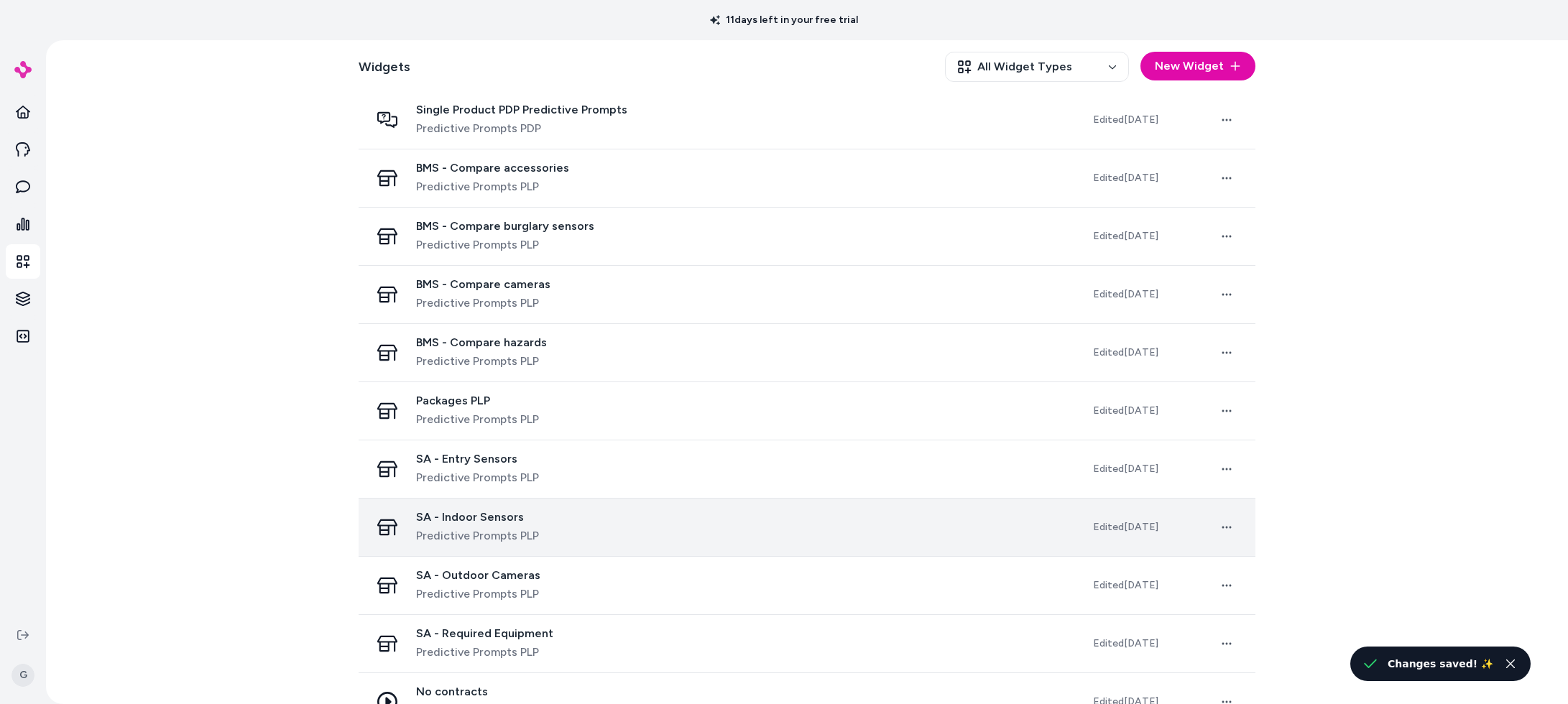
click at [535, 529] on span "Predictive Prompts PLP" at bounding box center [478, 536] width 123 height 17
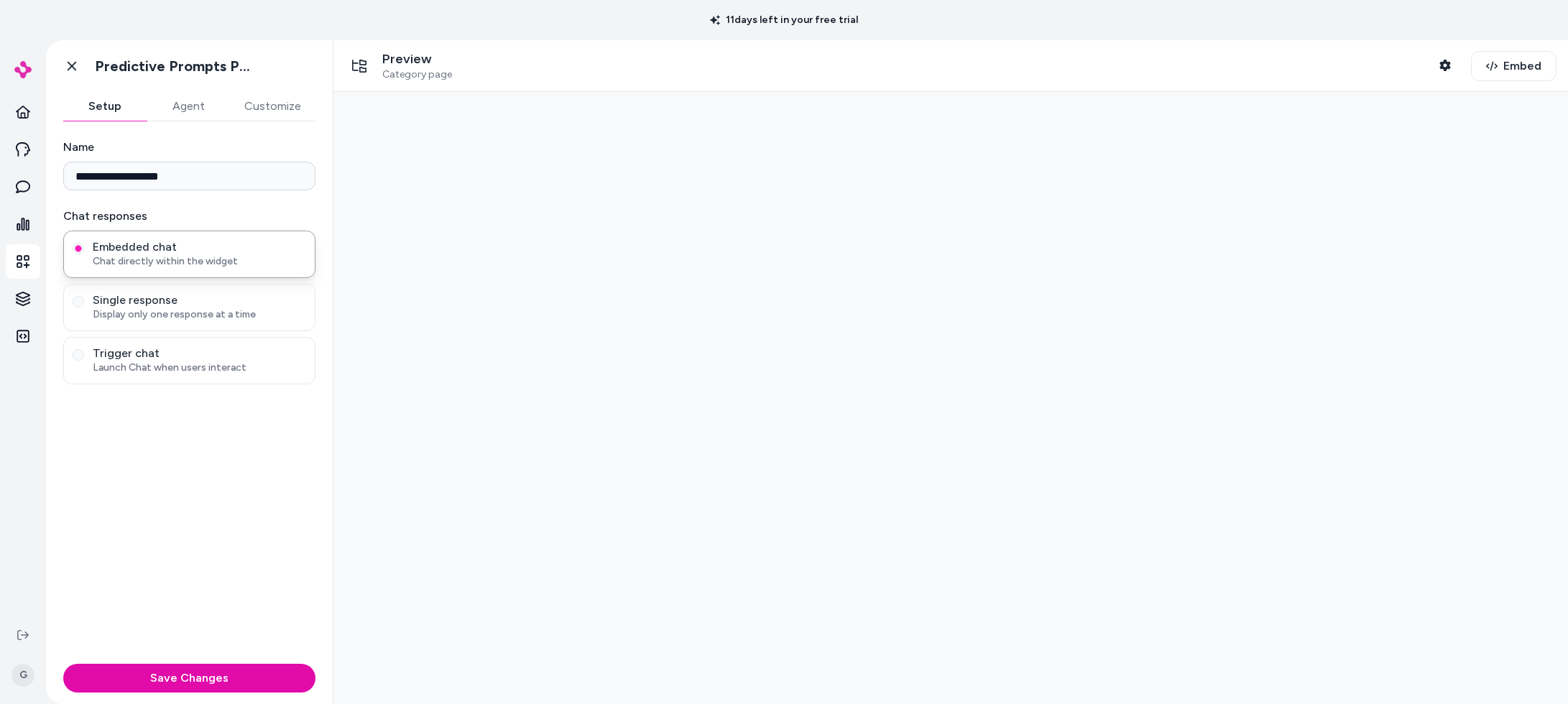
click at [278, 109] on button "Customize" at bounding box center [273, 106] width 85 height 29
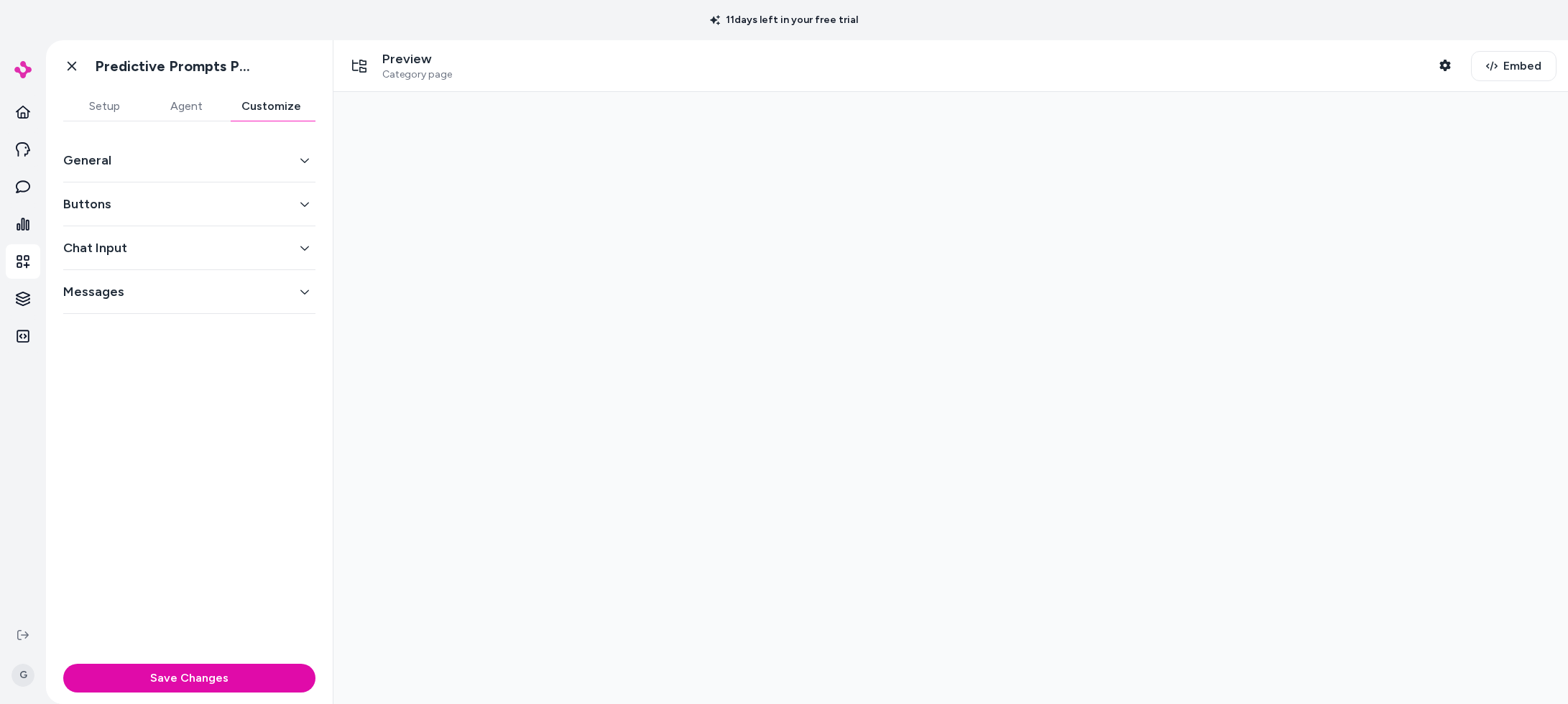
click at [252, 165] on button "General" at bounding box center [189, 160] width 252 height 20
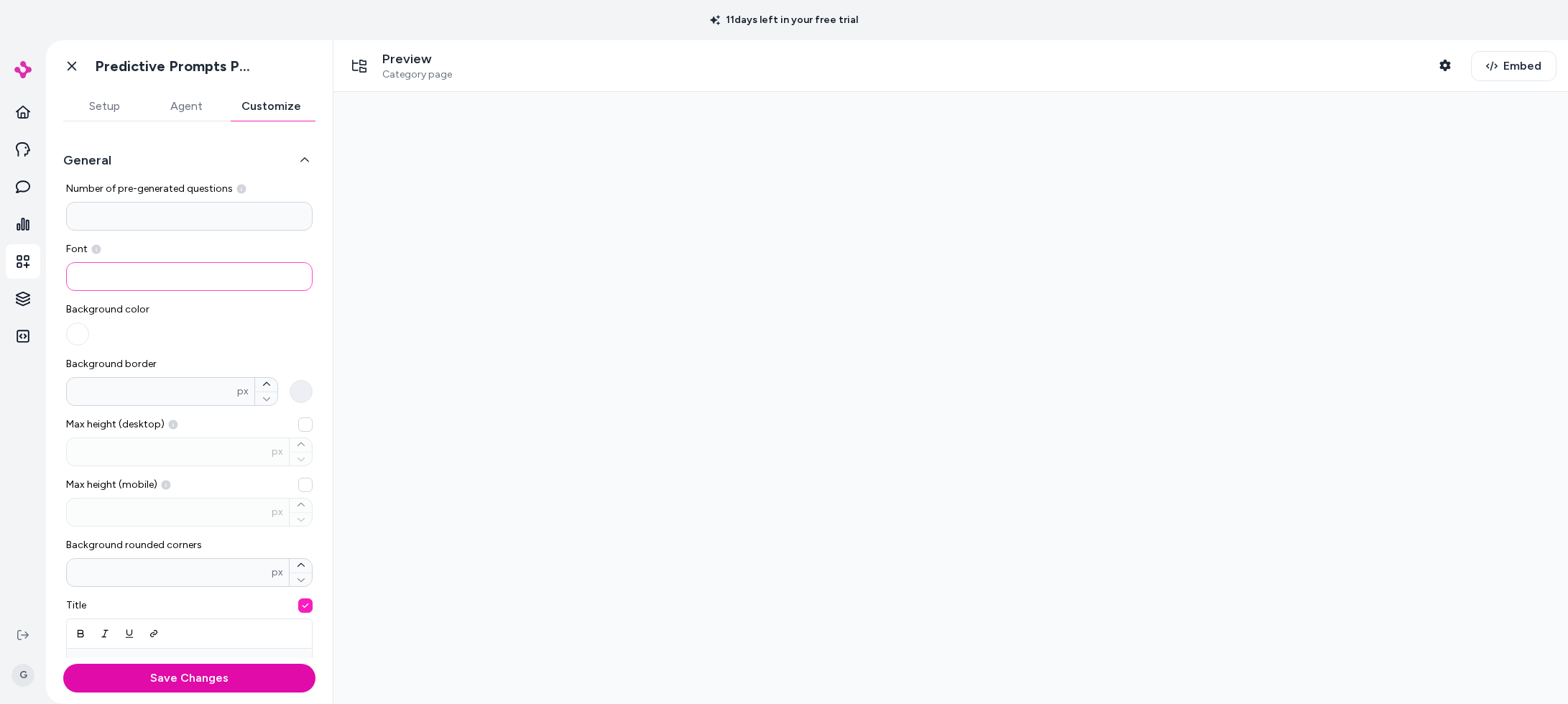
click at [171, 276] on input at bounding box center [189, 276] width 247 height 29
paste input "**********"
type input "**********"
click at [142, 677] on button "Save Changes" at bounding box center [189, 678] width 252 height 29
click at [78, 60] on icon at bounding box center [71, 66] width 15 height 15
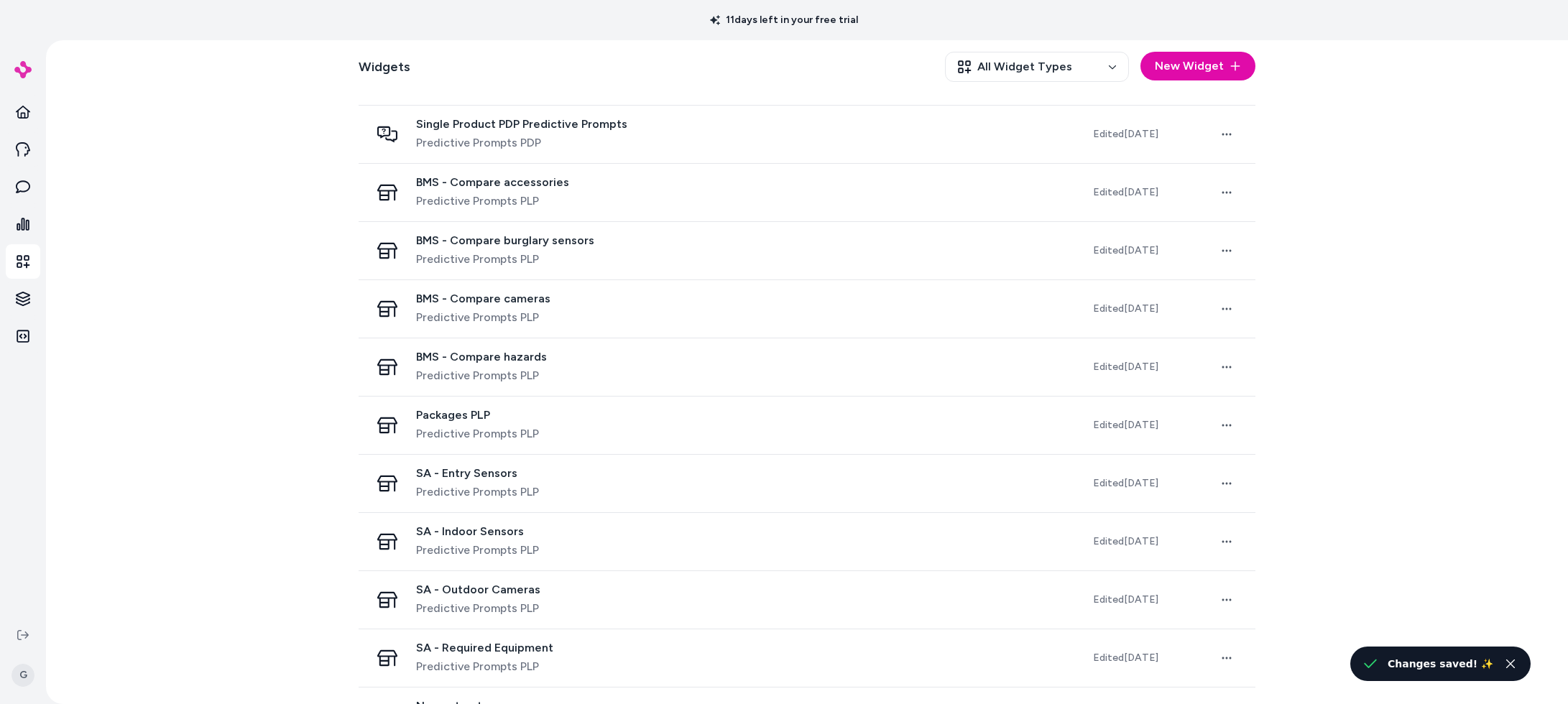
scroll to position [484, 0]
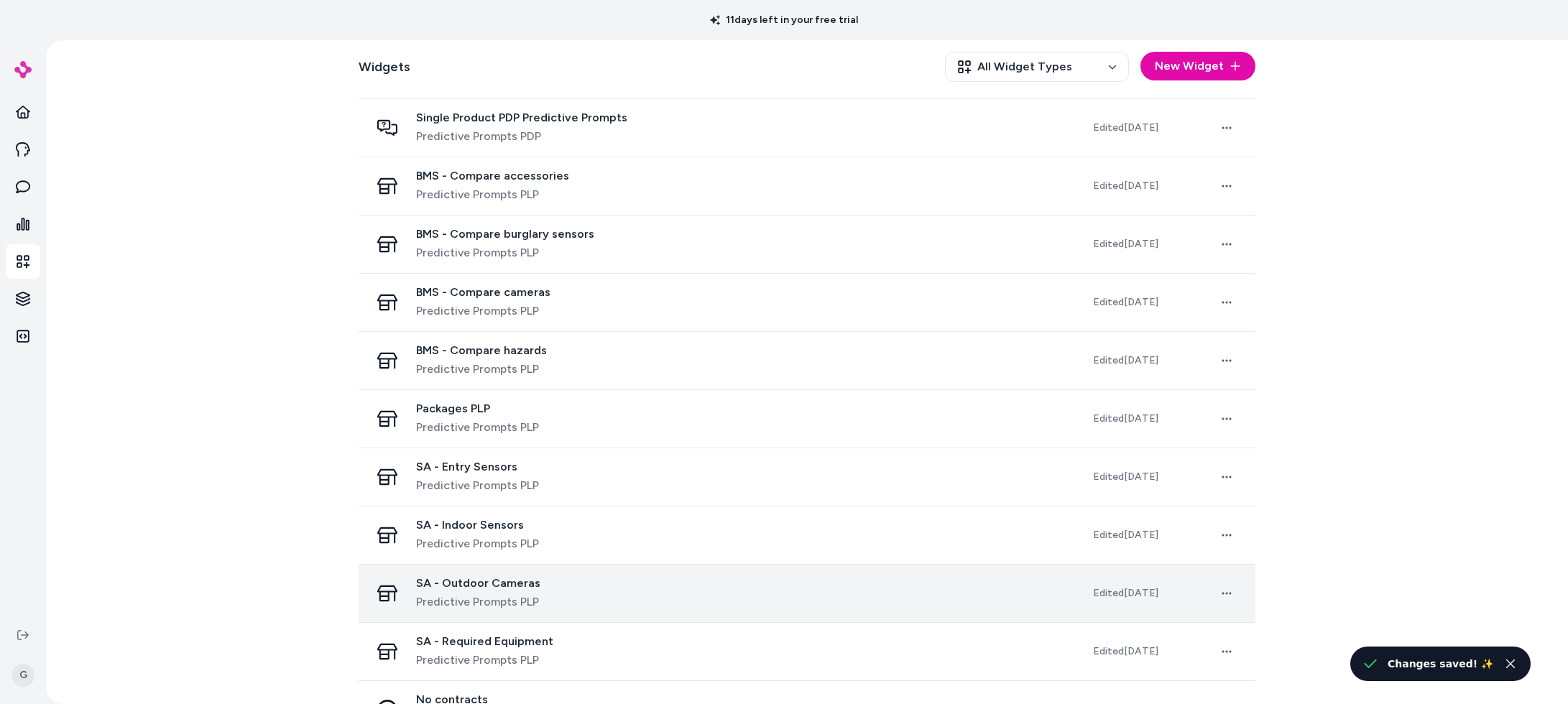
click at [565, 586] on div "SA - Outdoor Cameras Predictive Prompts PLP" at bounding box center [720, 593] width 700 height 34
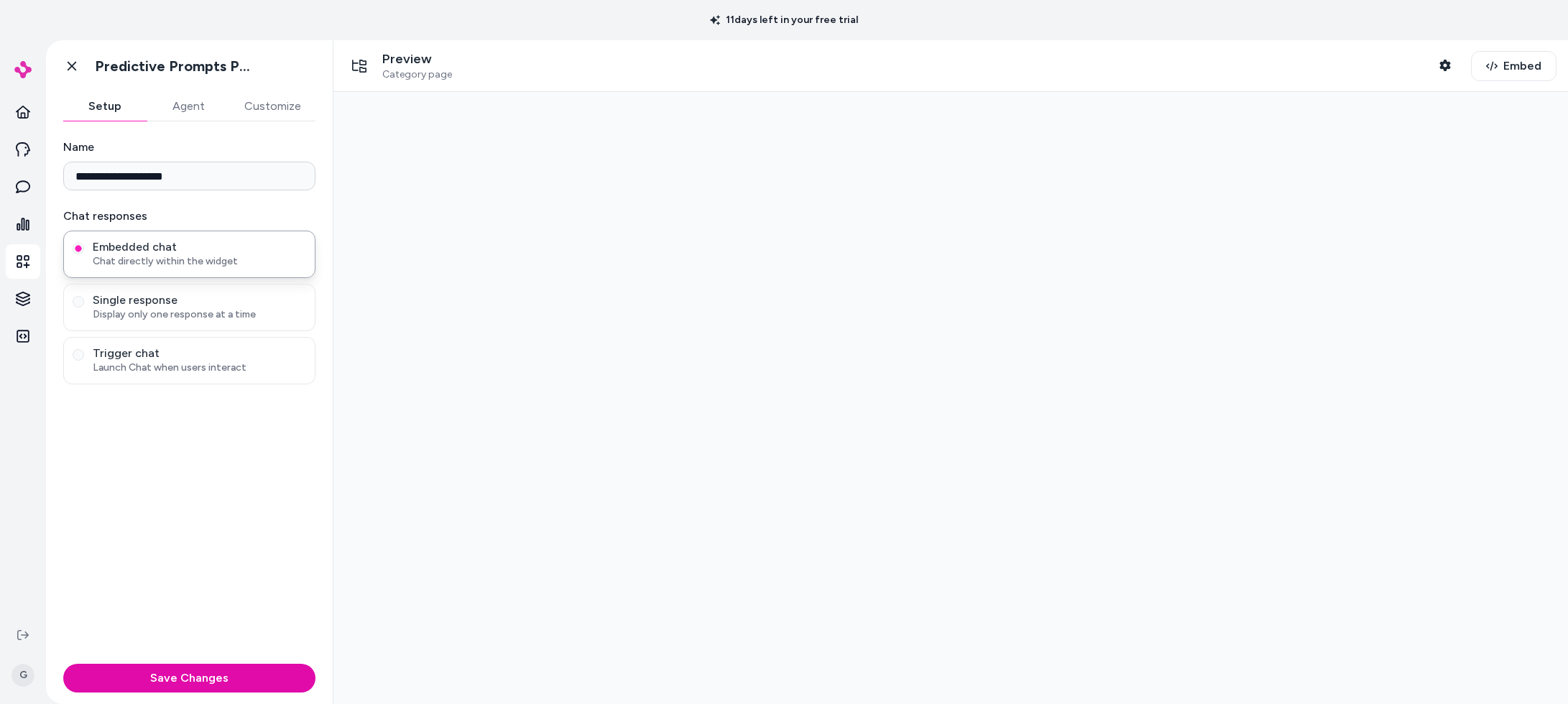
click at [269, 111] on button "Customize" at bounding box center [273, 106] width 85 height 29
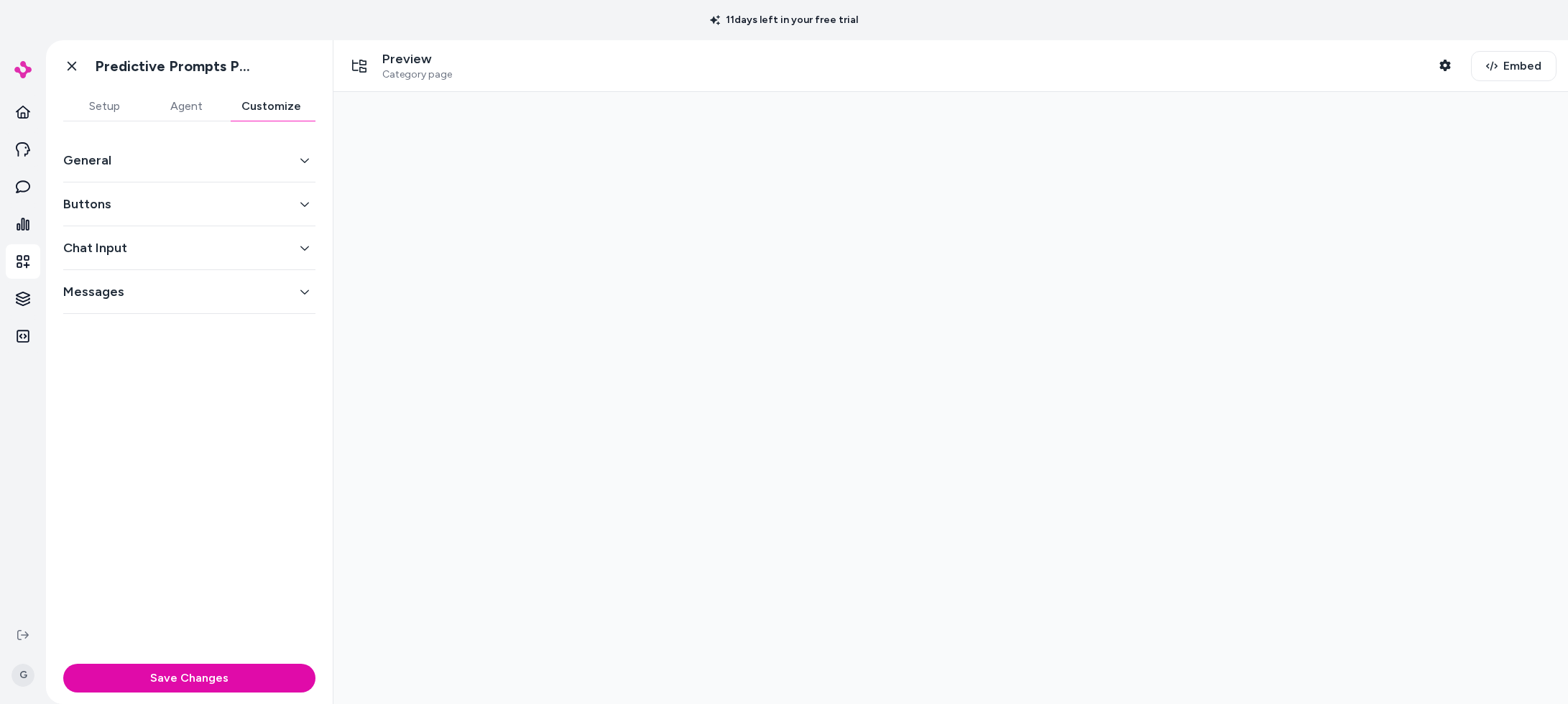
click at [201, 167] on button "General" at bounding box center [189, 160] width 252 height 20
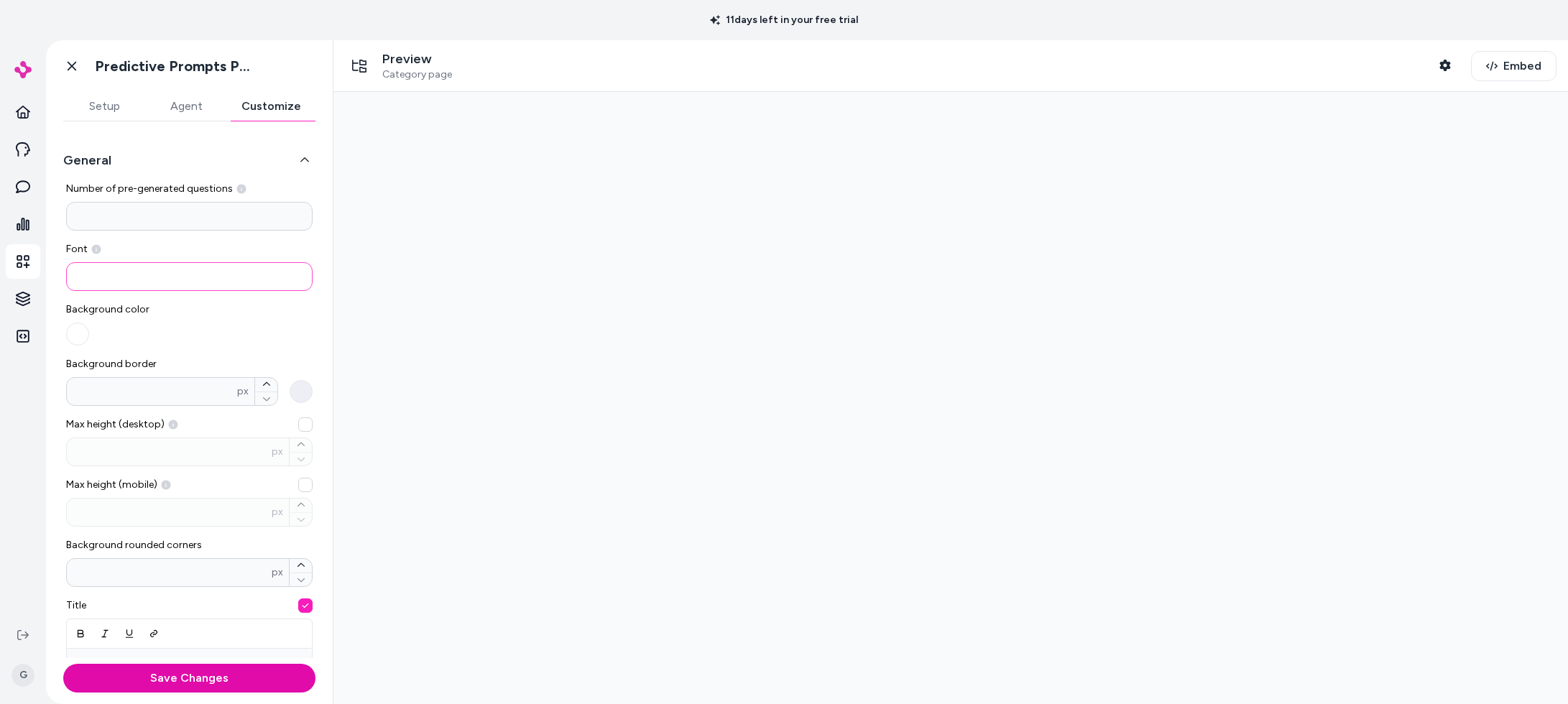
click at [107, 280] on input at bounding box center [189, 276] width 247 height 29
paste input "**********"
type input "**********"
click at [111, 675] on button "Save Changes" at bounding box center [189, 678] width 252 height 29
click at [76, 68] on icon at bounding box center [71, 66] width 15 height 15
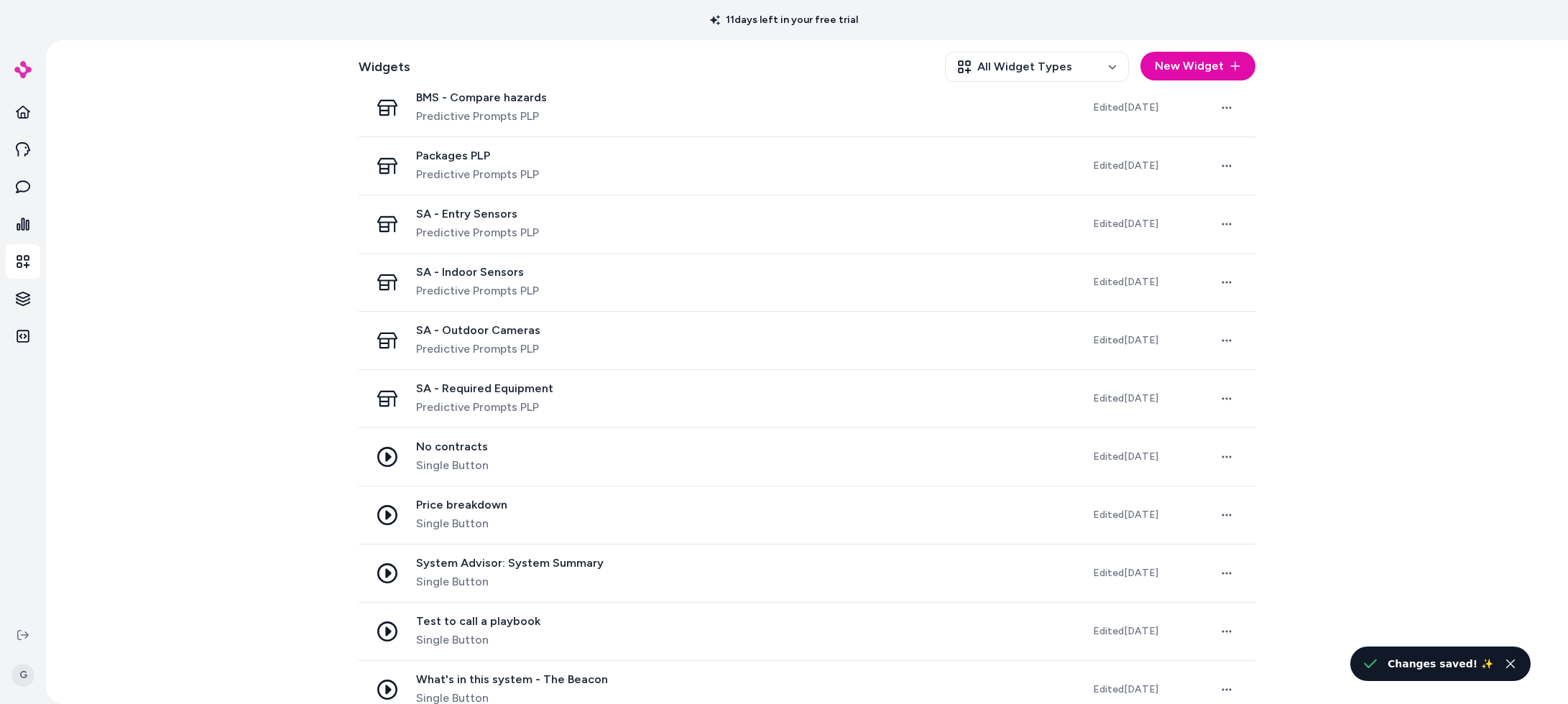
scroll to position [762, 0]
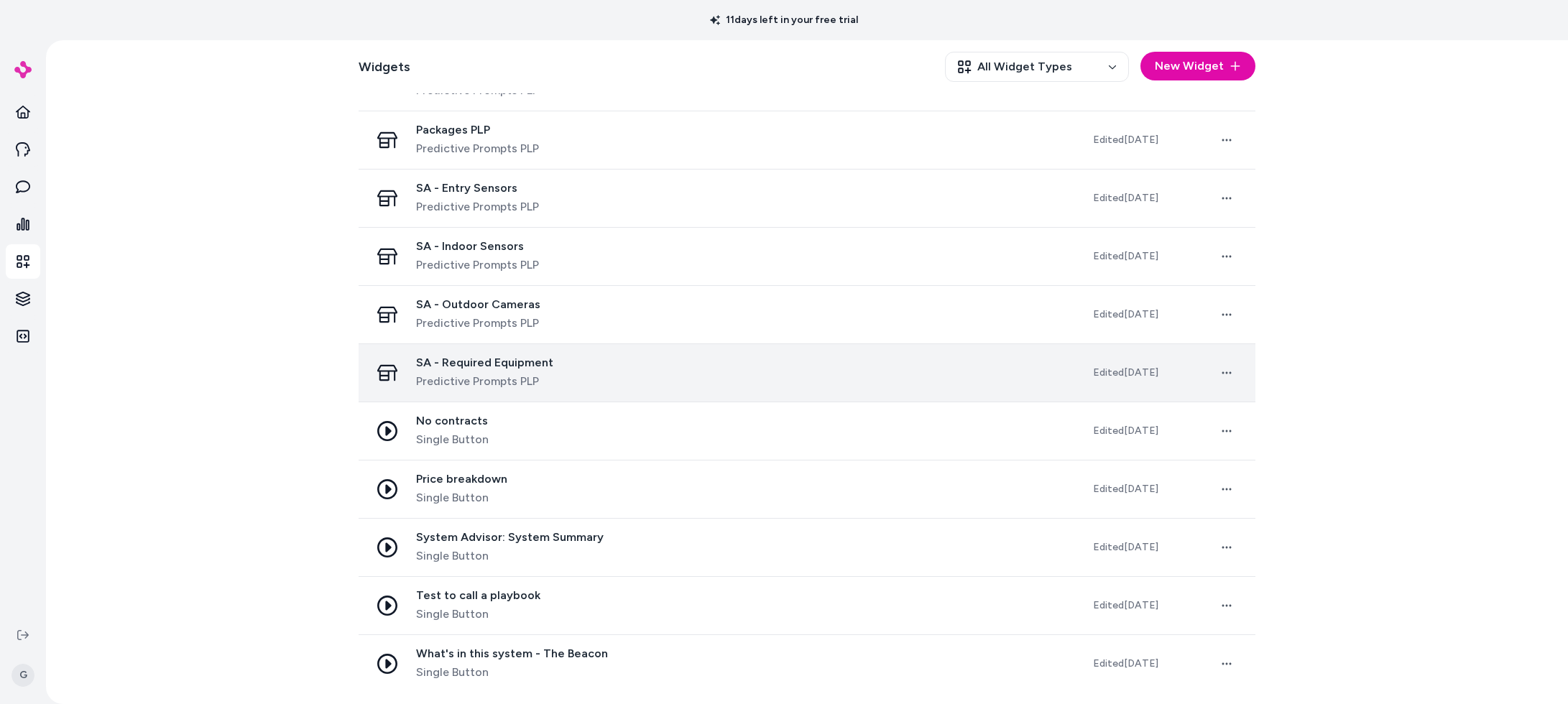
click at [538, 367] on span "SA - Required Equipment" at bounding box center [485, 363] width 137 height 15
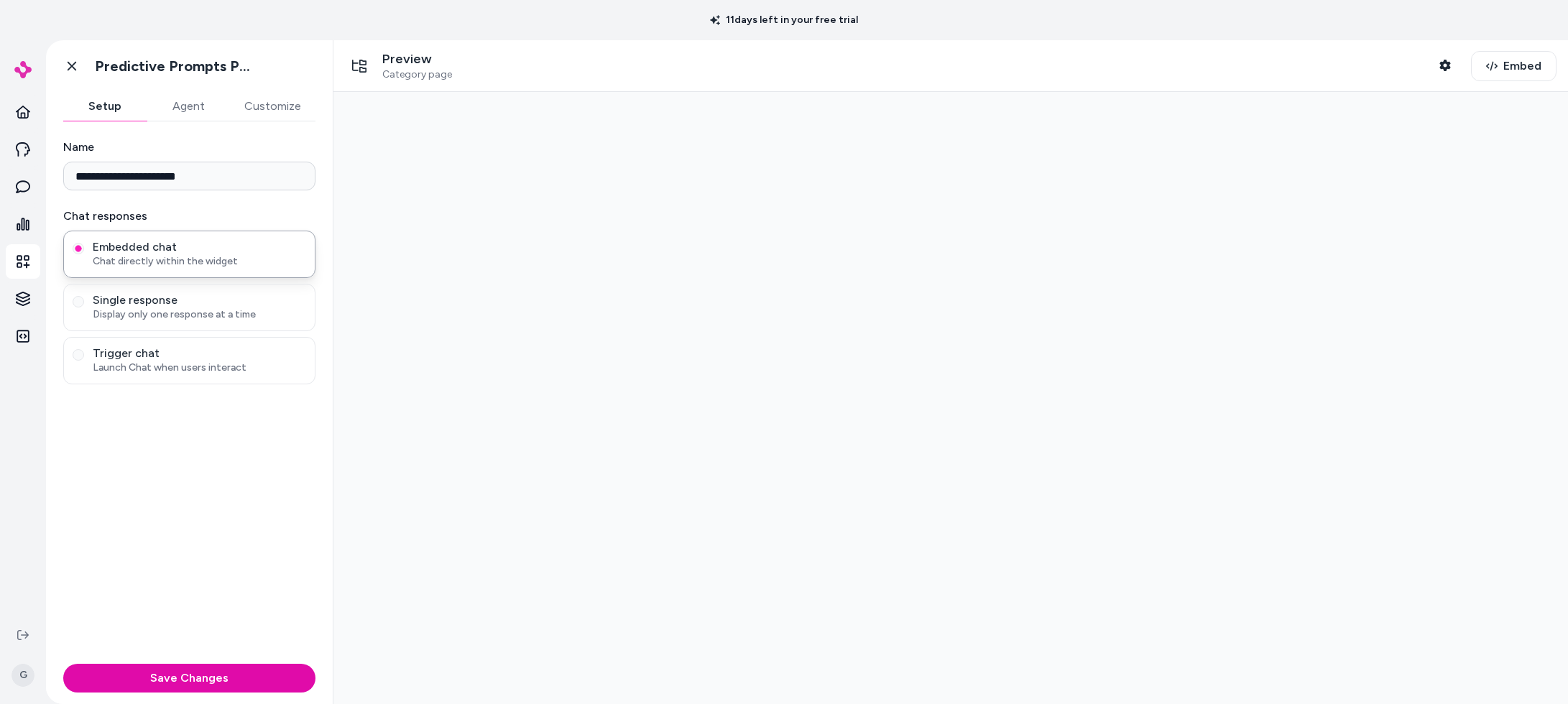
click at [276, 109] on button "Customize" at bounding box center [273, 106] width 85 height 29
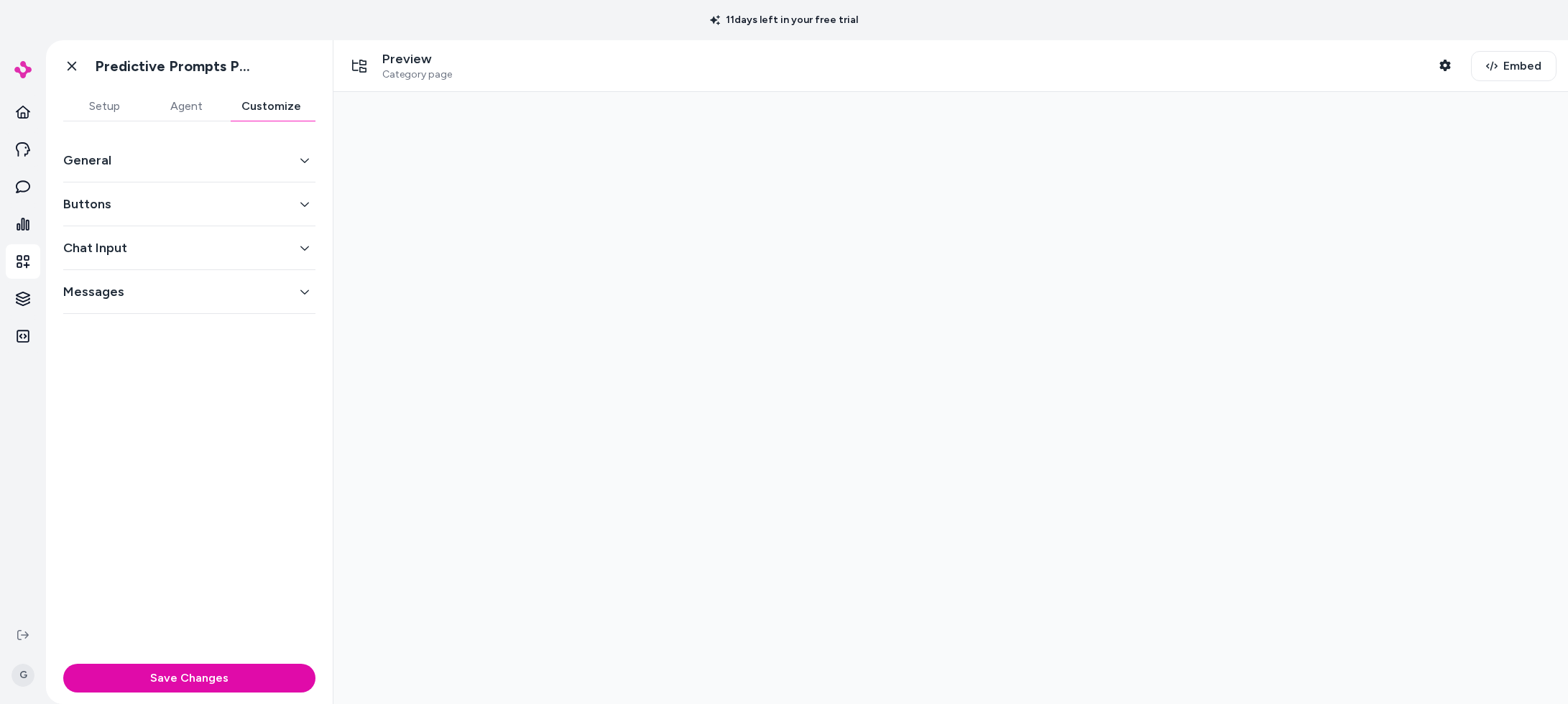
click at [223, 162] on button "General" at bounding box center [189, 160] width 252 height 20
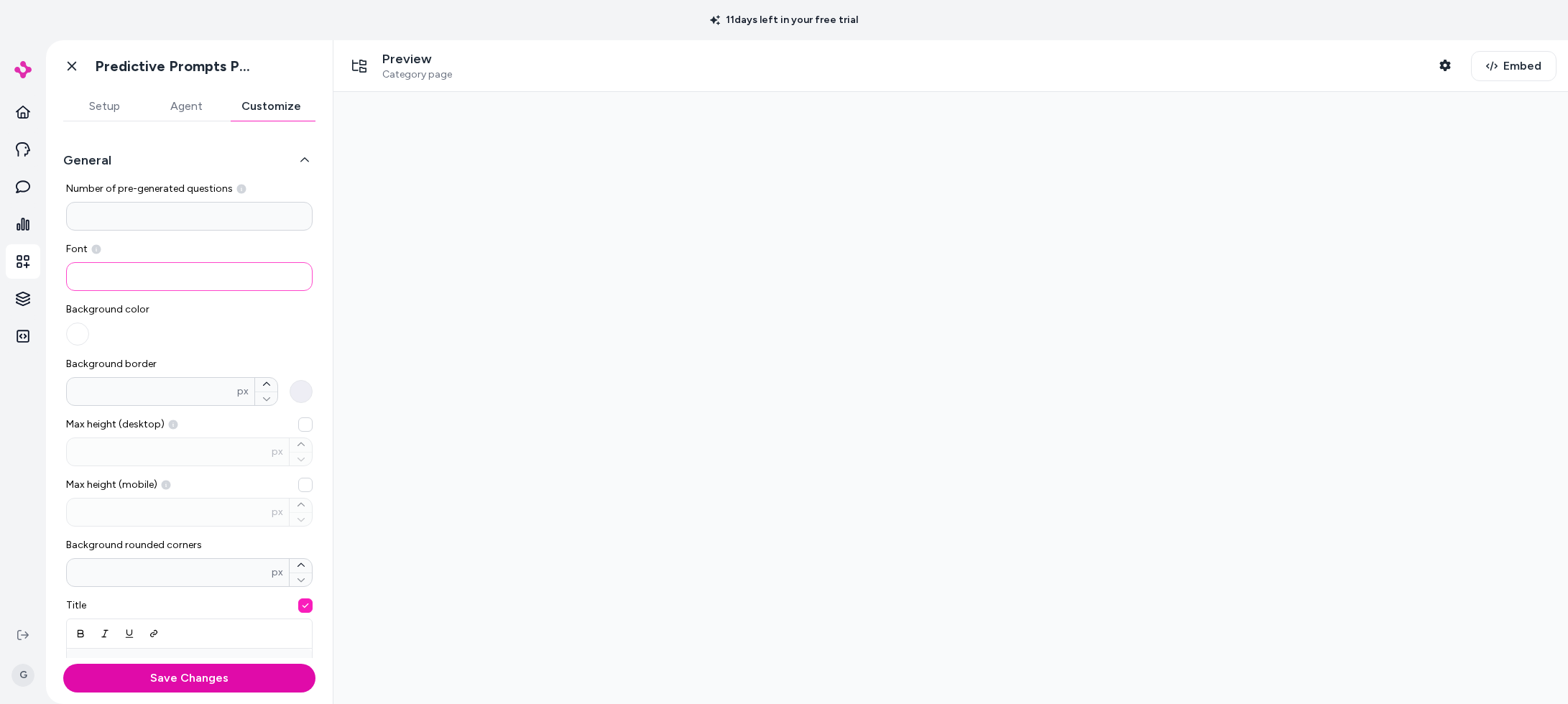
click at [142, 274] on input at bounding box center [189, 276] width 247 height 29
paste input "**********"
type input "**********"
click at [152, 682] on button "Save Changes" at bounding box center [189, 678] width 252 height 29
click at [68, 67] on icon at bounding box center [71, 66] width 15 height 15
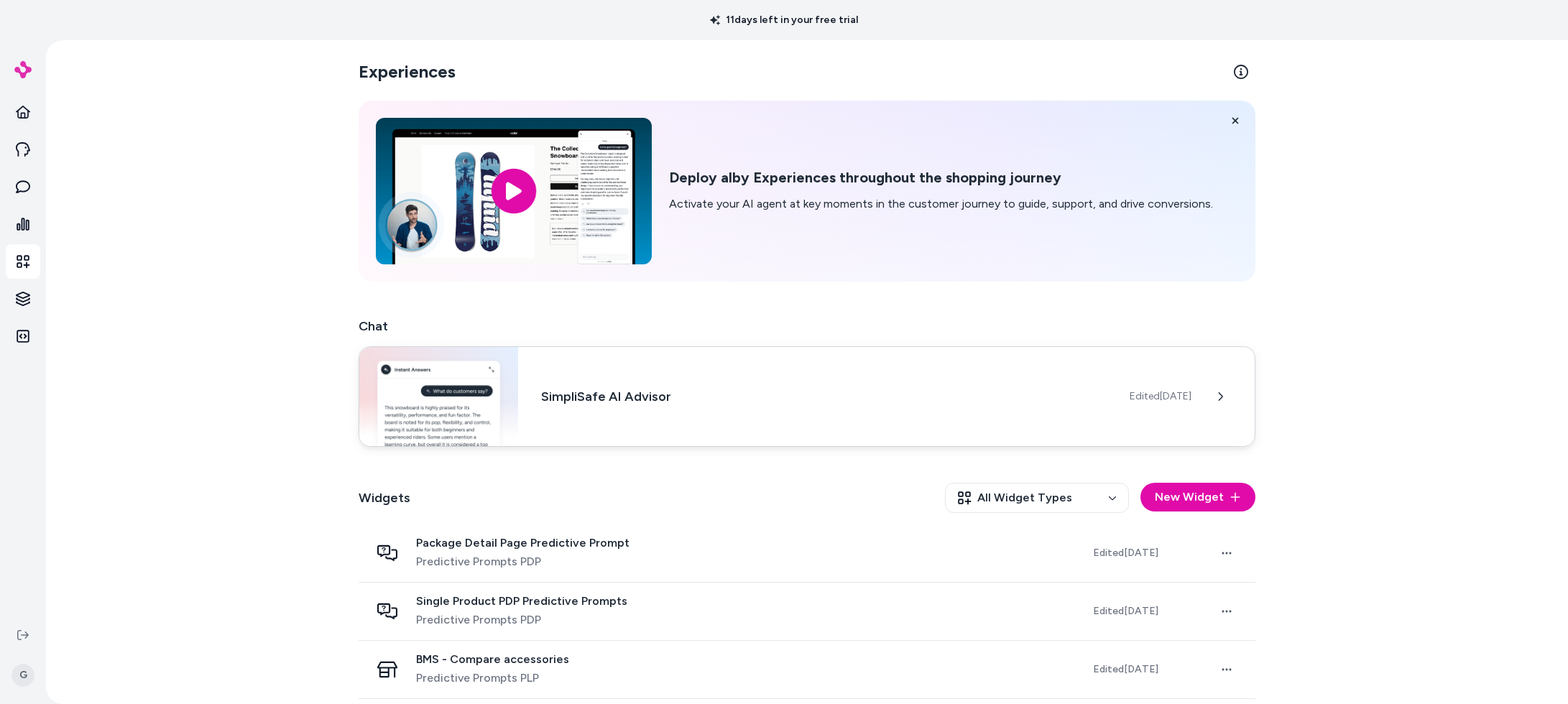
click at [563, 408] on div "SimpliSafe AI Advisor Edited [DATE]" at bounding box center [806, 397] width 897 height 101
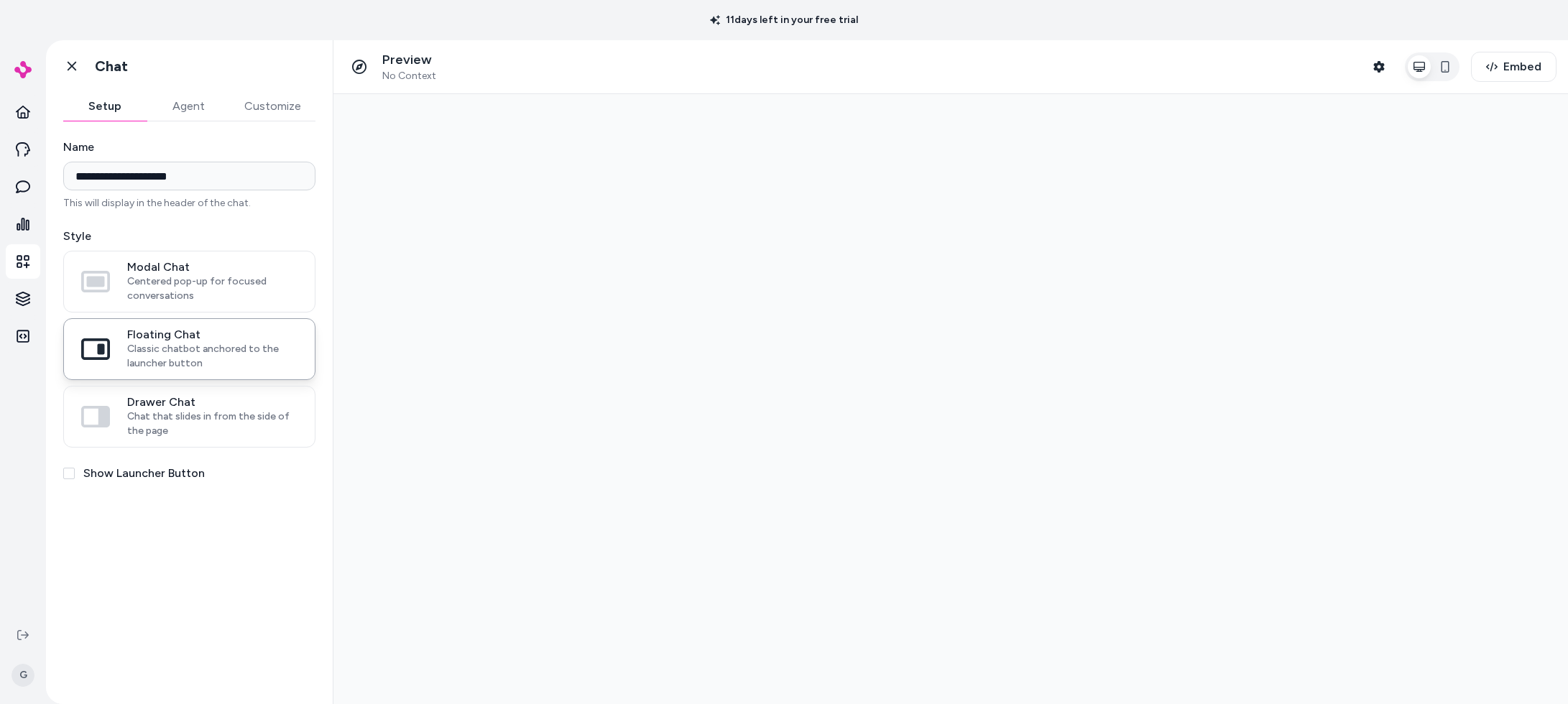
click at [258, 102] on button "Customize" at bounding box center [273, 106] width 85 height 29
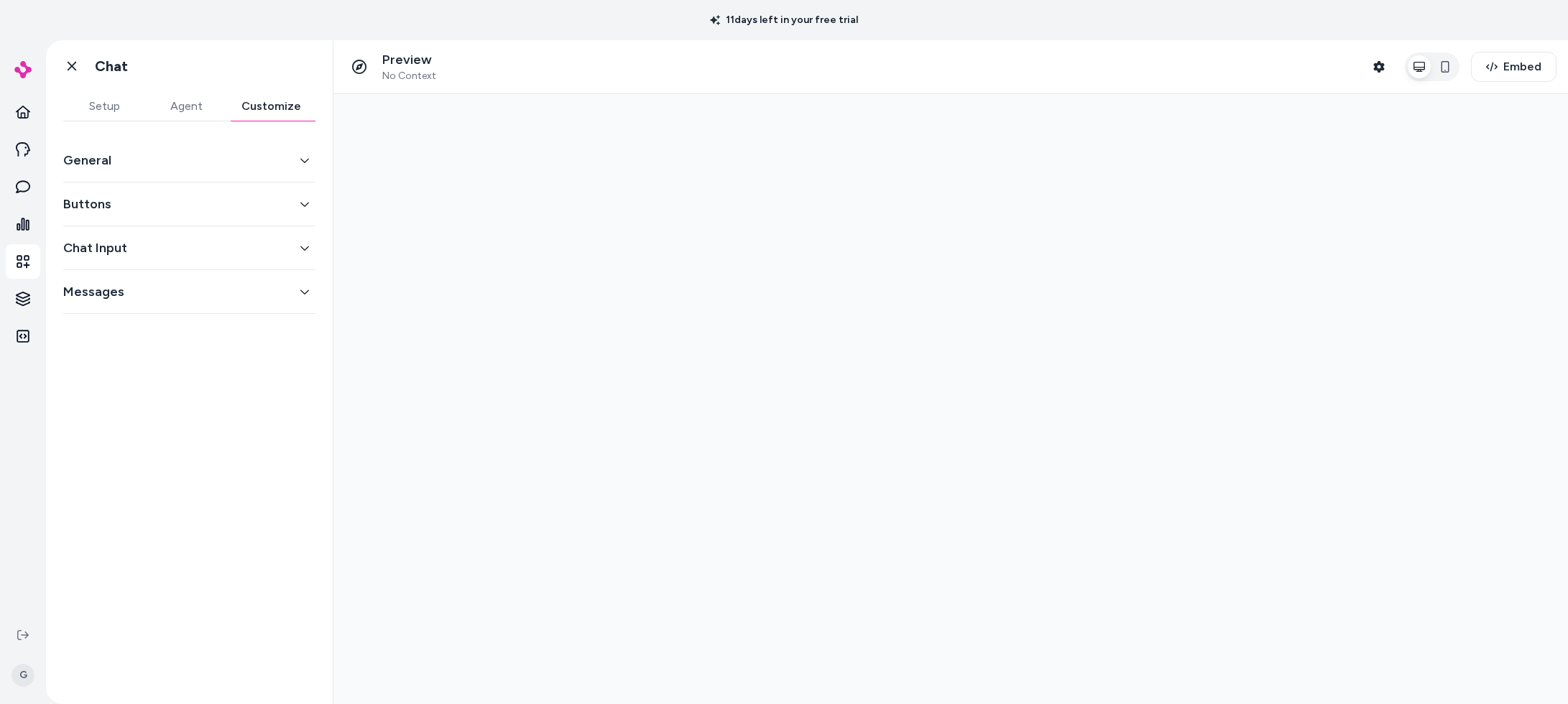
click at [170, 164] on button "General" at bounding box center [189, 160] width 252 height 20
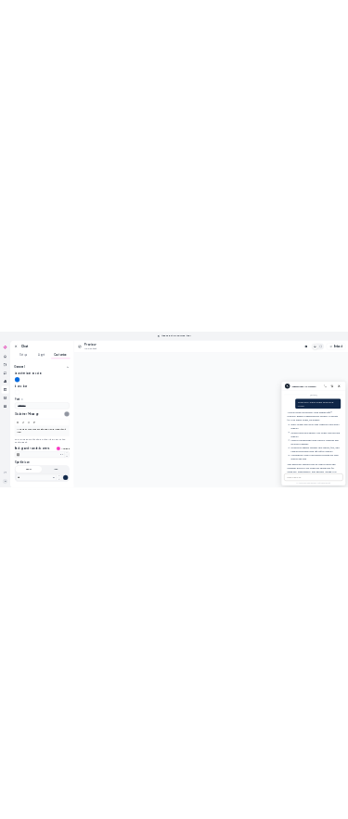
scroll to position [442, 0]
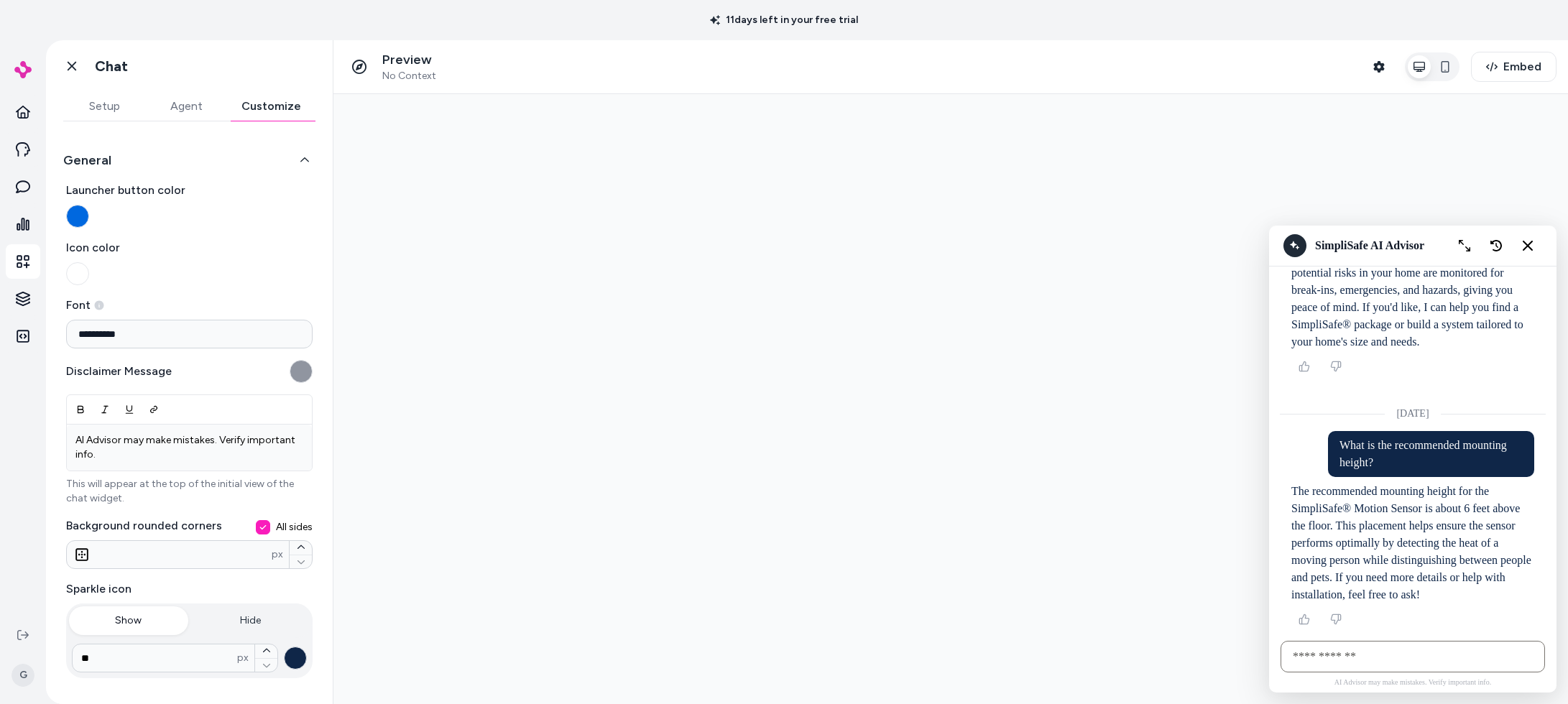
drag, startPoint x: 1316, startPoint y: 495, endPoint x: 1355, endPoint y: 573, distance: 87.2
click at [1340, 573] on p "The recommended mounting height for the SimpliSafe® Motion Sensor is about 6 fe…" at bounding box center [1412, 544] width 243 height 121
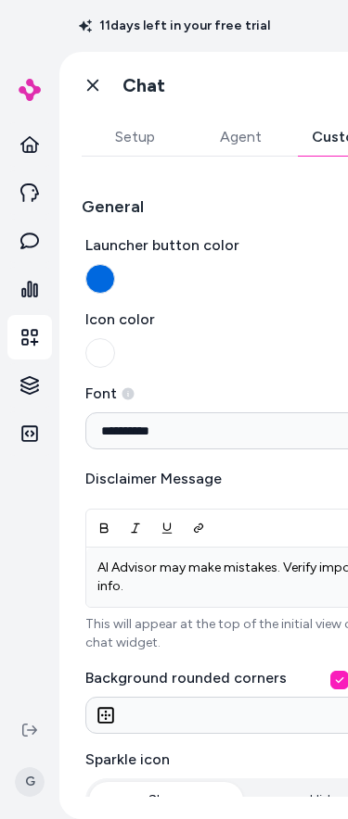
scroll to position [0, 0]
